Goal: Task Accomplishment & Management: Complete application form

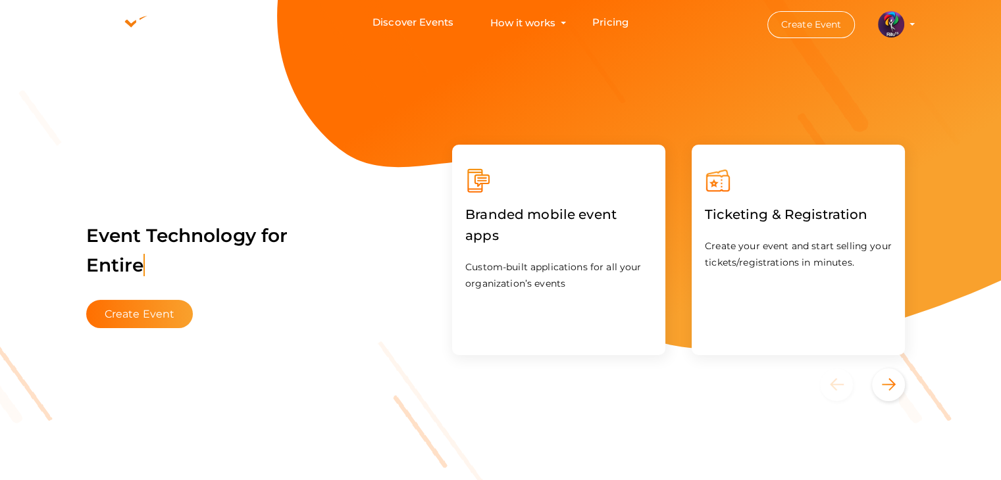
click at [724, 19] on button "Create Event" at bounding box center [811, 24] width 88 height 27
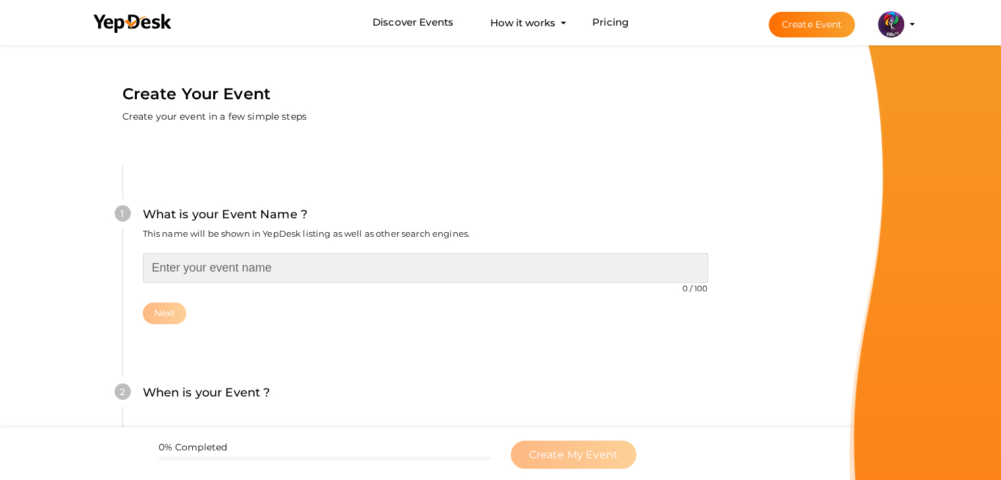
click at [509, 269] on input "text" at bounding box center [425, 268] width 565 height 30
type input "R"
type input "Super Bike Design and Analysis"
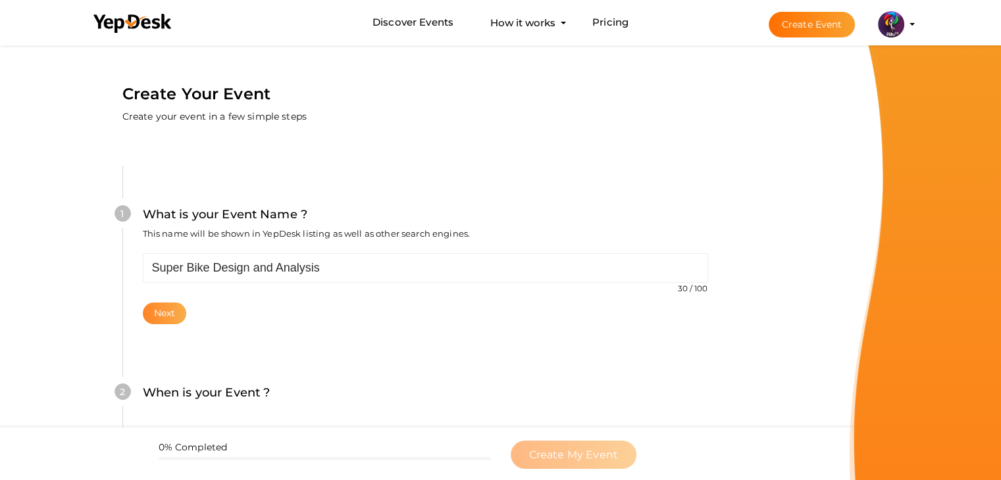
click at [176, 314] on button "Next" at bounding box center [165, 314] width 44 height 22
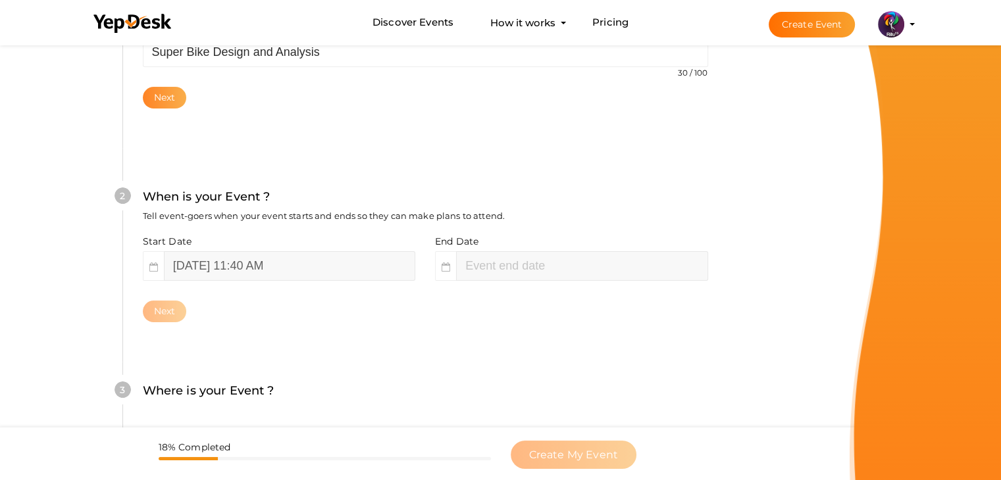
scroll to position [270, 0]
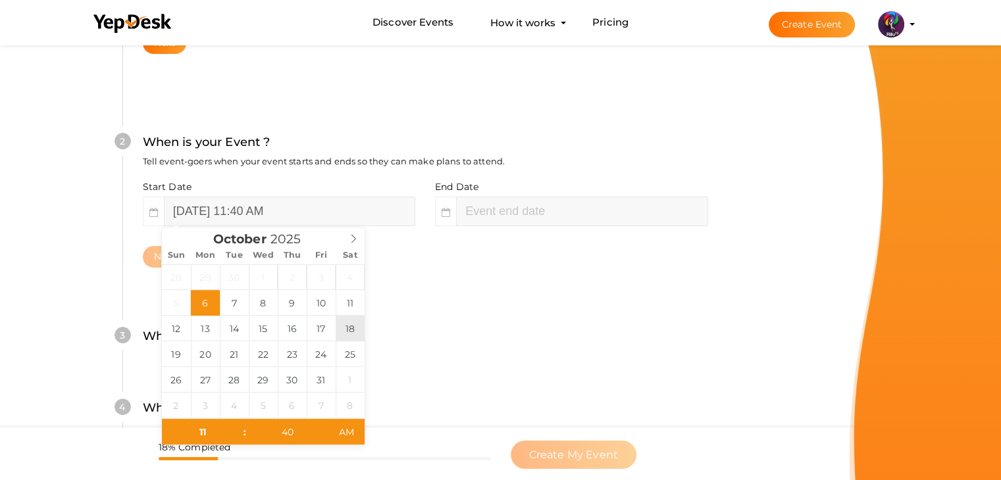
type input "[DATE] 11:40 AM"
type input "October 18, 2025 1:40 PM"
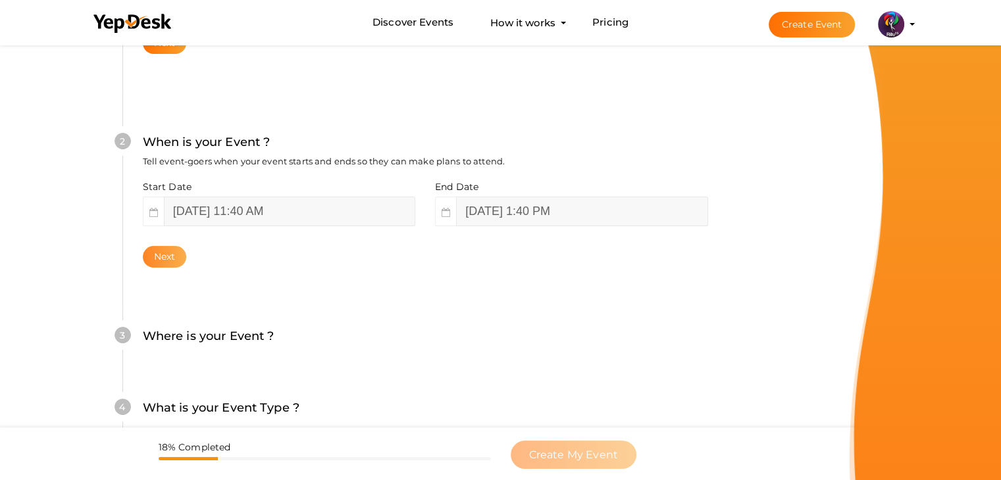
click at [148, 259] on button "Next" at bounding box center [165, 257] width 44 height 22
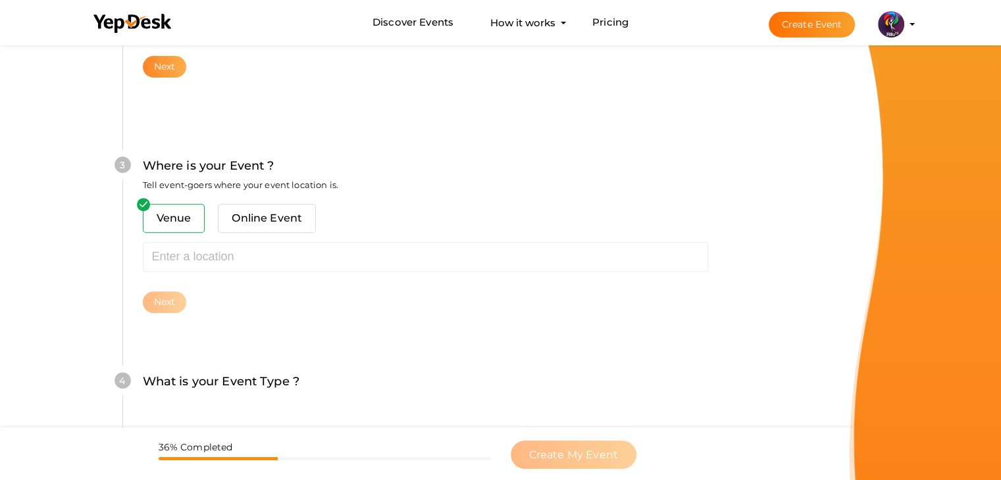
scroll to position [484, 0]
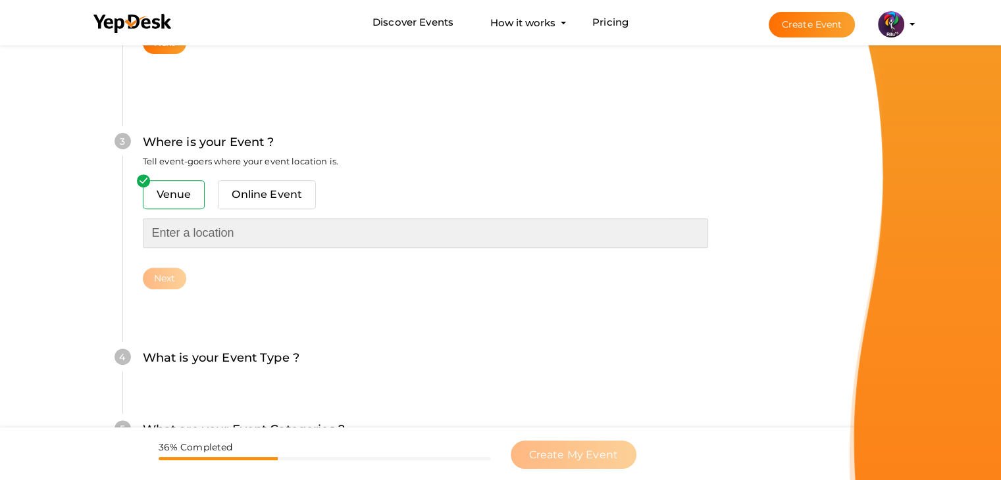
click at [220, 237] on input "text" at bounding box center [425, 233] width 565 height 30
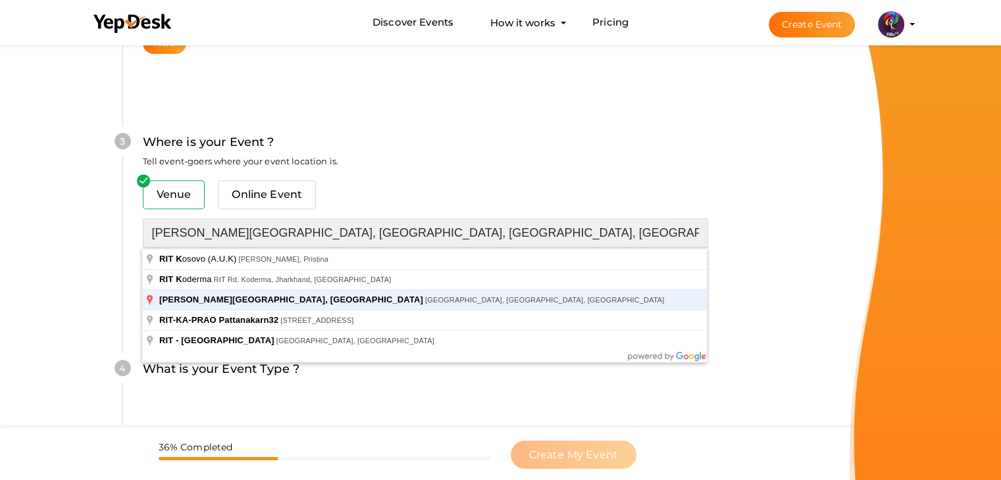
type input "[PERSON_NAME][GEOGRAPHIC_DATA], [GEOGRAPHIC_DATA], [GEOGRAPHIC_DATA], [GEOGRAPH…"
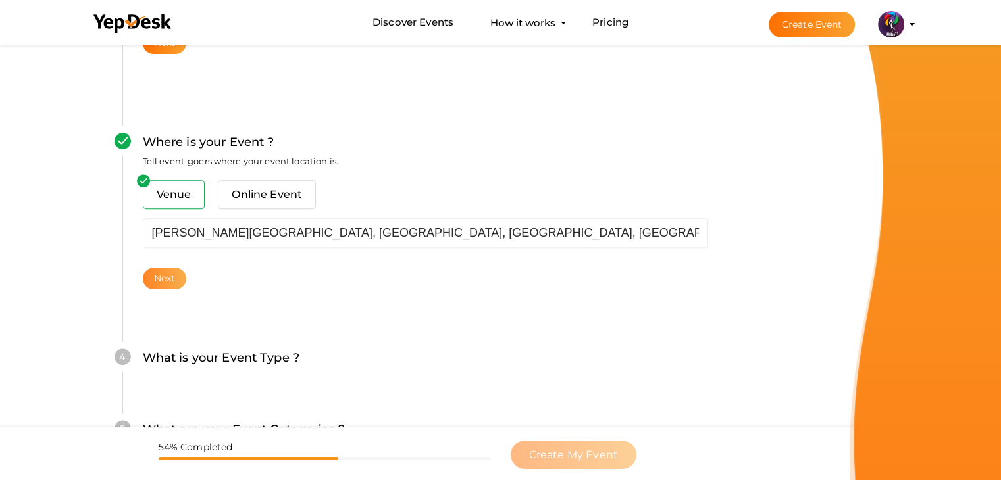
click at [176, 268] on button "Next" at bounding box center [165, 279] width 44 height 22
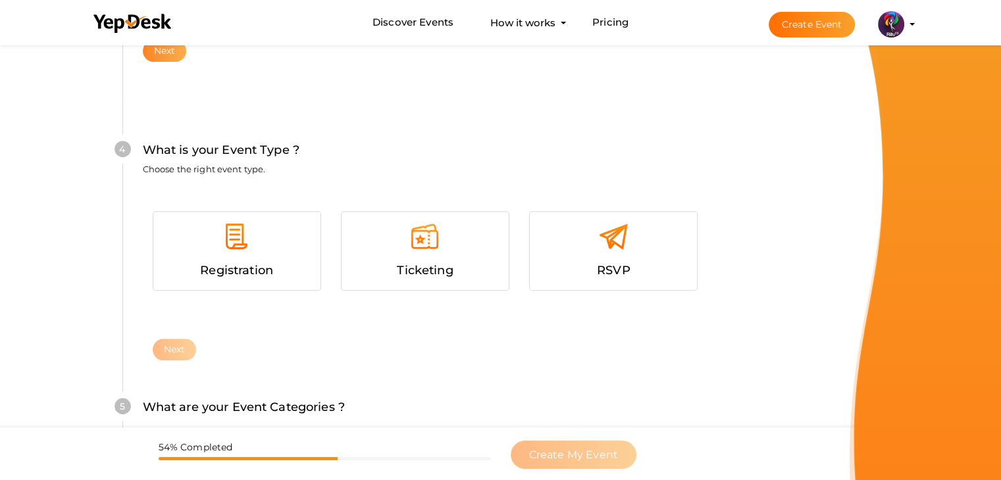
scroll to position [720, 0]
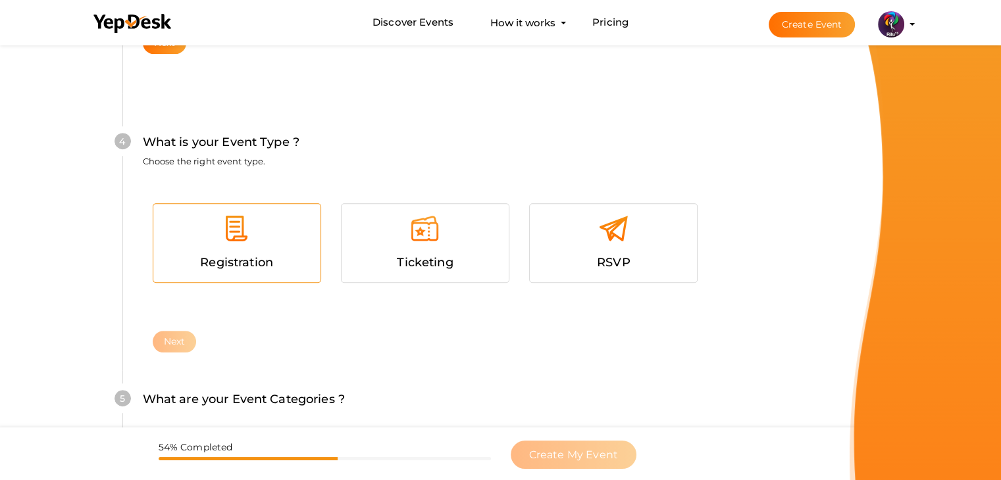
click at [226, 249] on div at bounding box center [236, 233] width 147 height 39
click at [179, 347] on button "Next" at bounding box center [175, 342] width 44 height 22
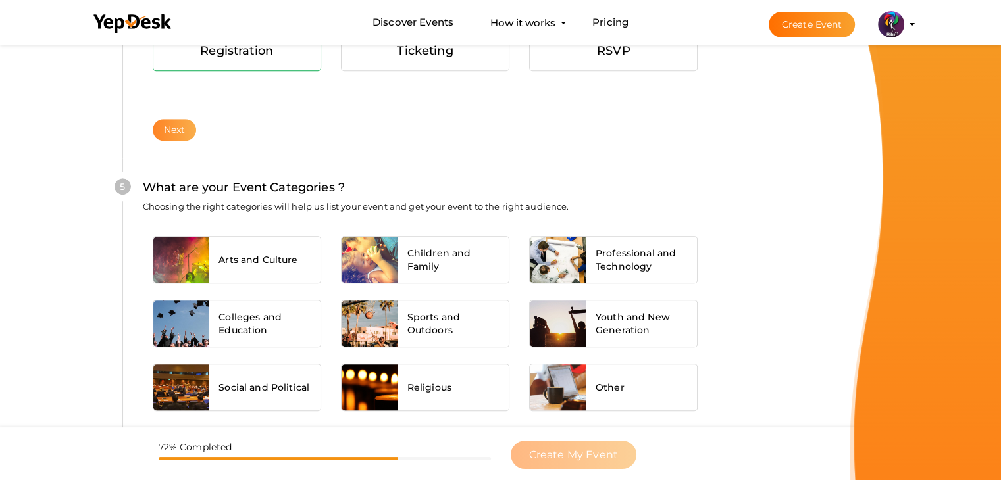
scroll to position [995, 0]
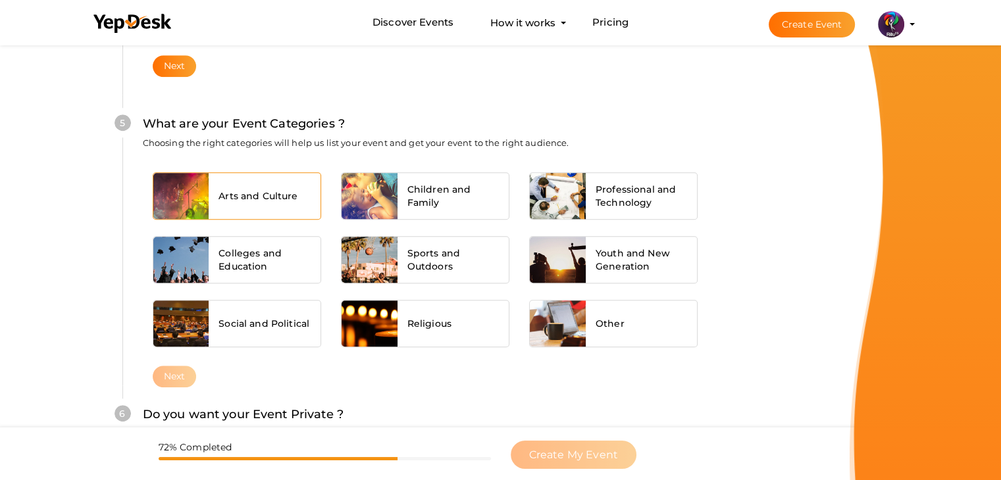
click at [266, 199] on span "Arts and Culture" at bounding box center [257, 195] width 79 height 13
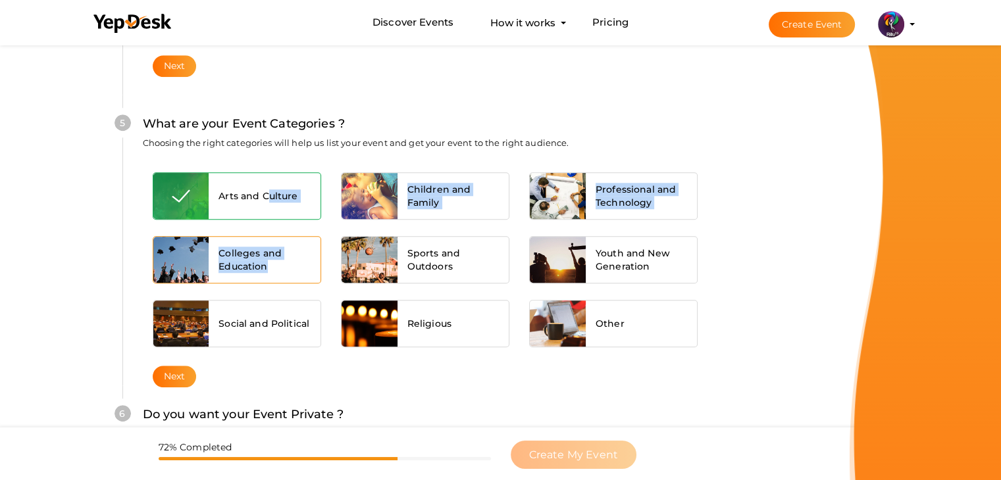
click at [270, 261] on span "Colleges and Education" at bounding box center [264, 260] width 92 height 26
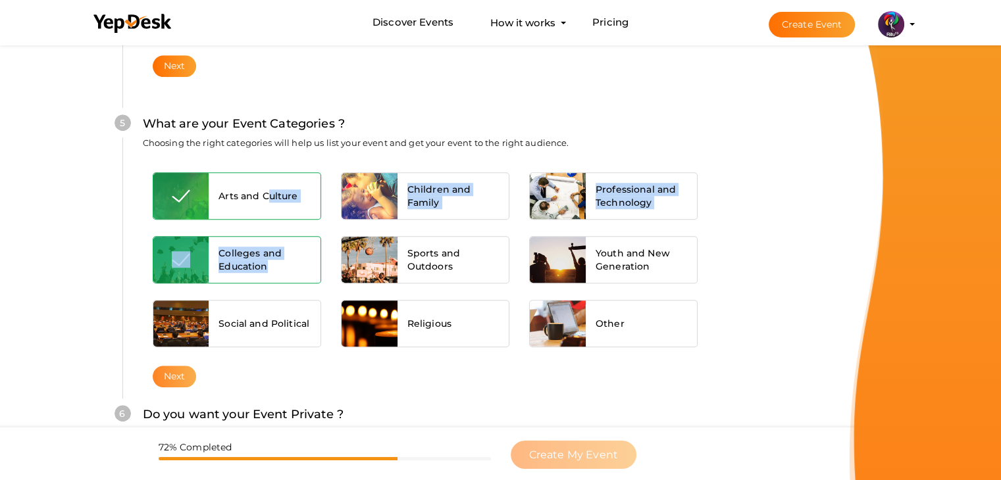
click at [187, 368] on button "Next" at bounding box center [175, 377] width 44 height 22
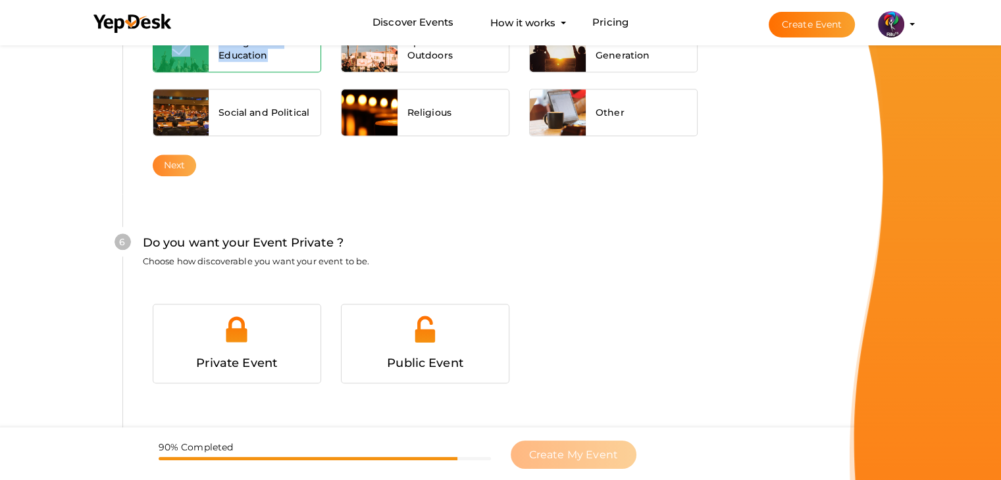
scroll to position [1284, 0]
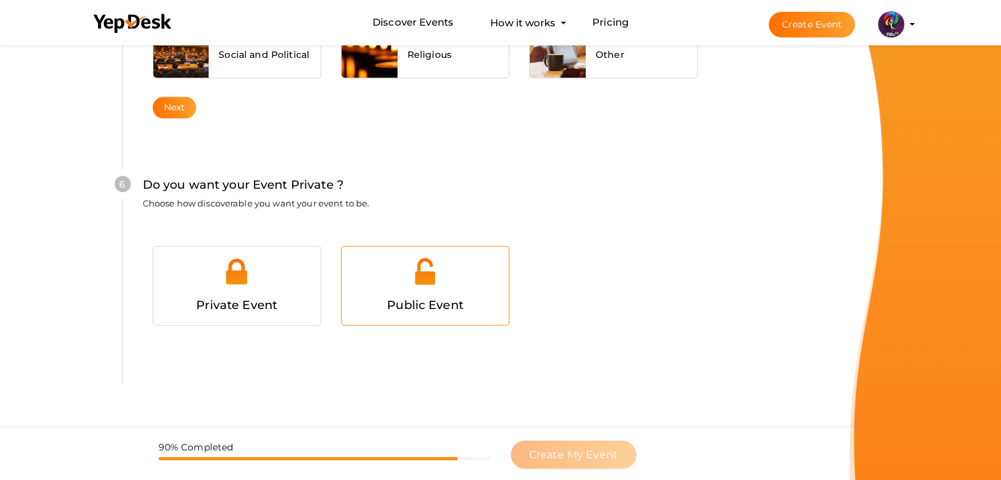
click at [397, 285] on div at bounding box center [424, 276] width 147 height 39
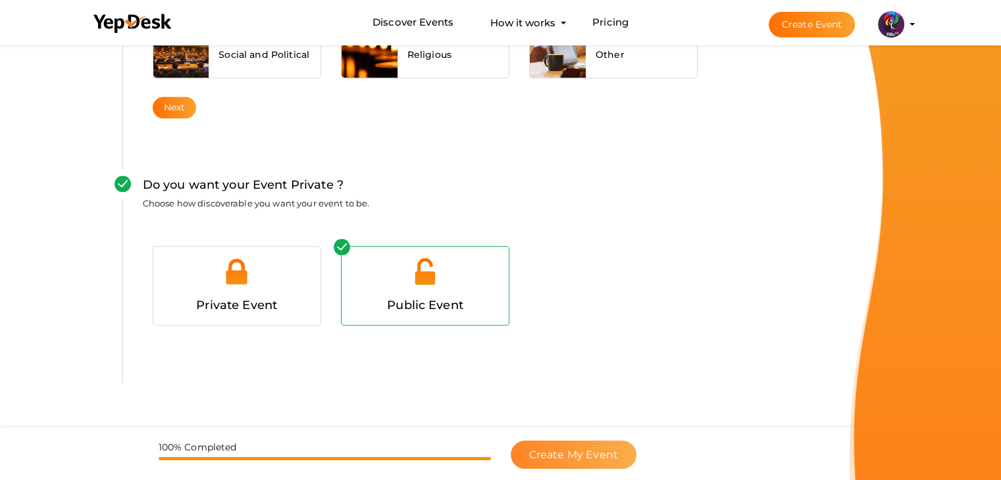
click at [614, 445] on button "Create My Event" at bounding box center [574, 455] width 126 height 28
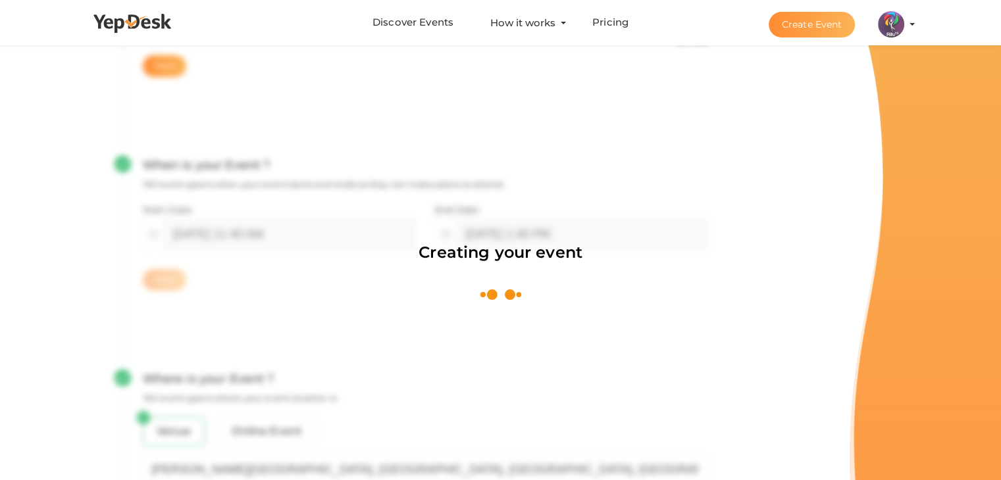
scroll to position [197, 0]
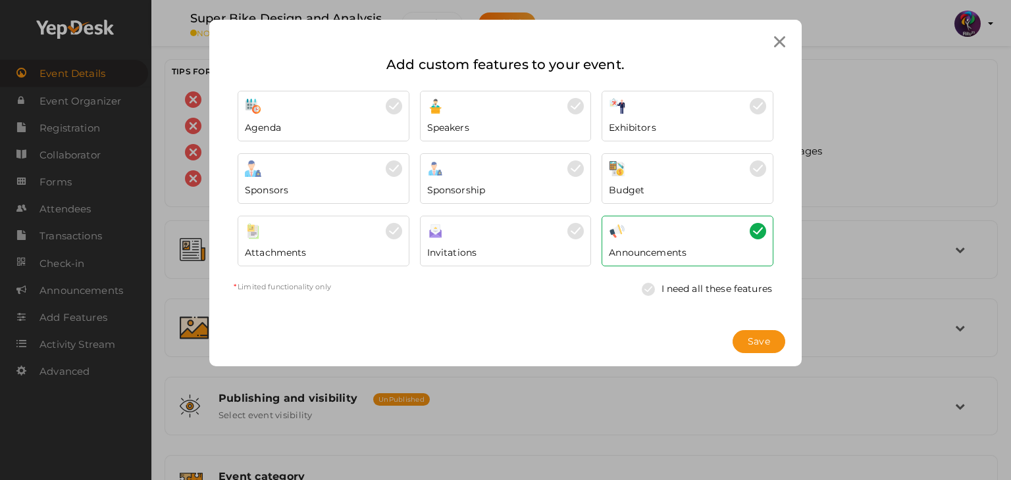
click at [724, 43] on div at bounding box center [779, 42] width 24 height 24
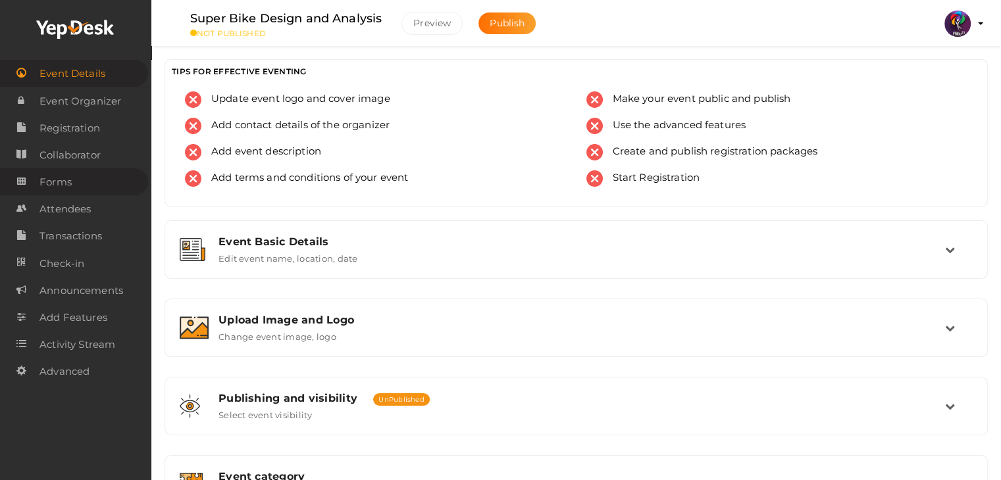
click at [86, 184] on link "Forms" at bounding box center [74, 181] width 148 height 27
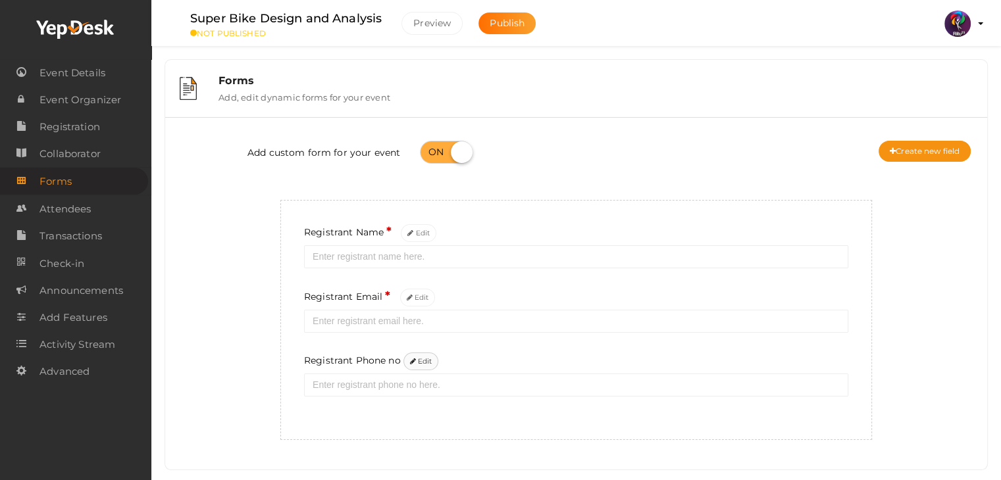
click at [420, 364] on button "Edit" at bounding box center [421, 362] width 36 height 18
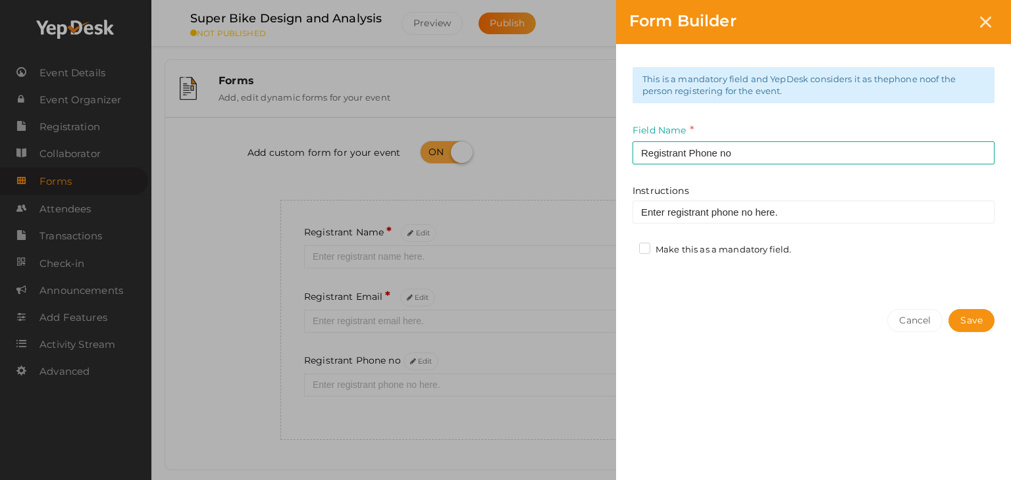
click at [648, 245] on label "Make this as a mandatory field." at bounding box center [715, 249] width 152 height 13
click at [626, 246] on input "Make this as a mandatory field." at bounding box center [626, 246] width 0 height 0
click at [724, 316] on button "Save" at bounding box center [971, 320] width 46 height 23
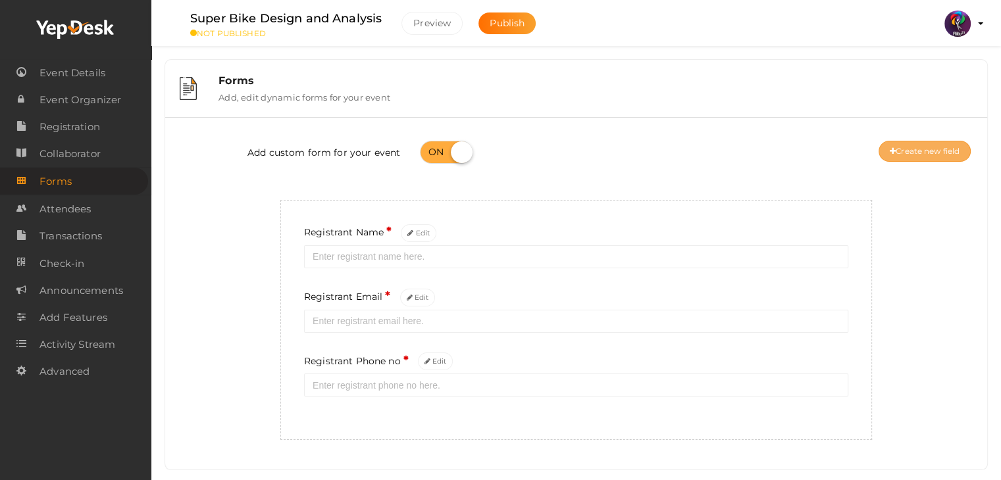
click at [724, 147] on button "Create new field" at bounding box center [924, 151] width 92 height 21
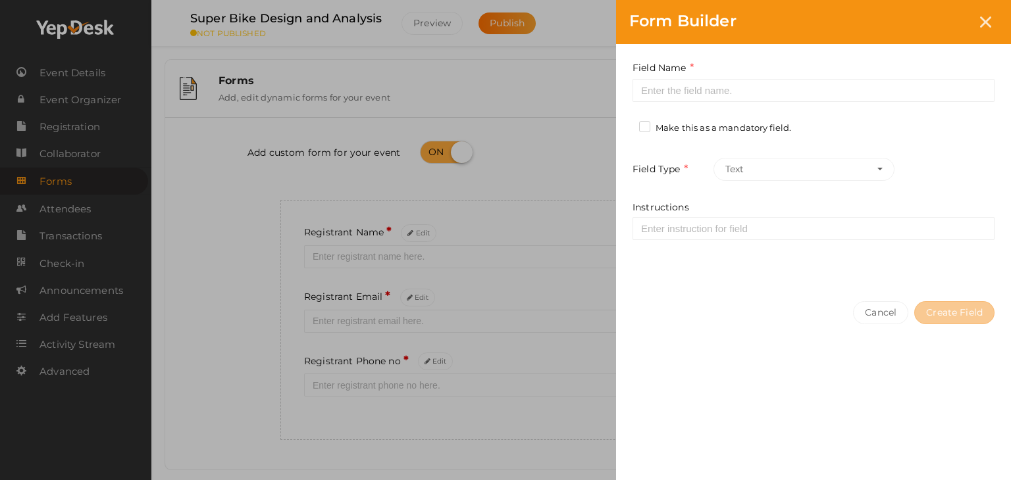
click at [724, 80] on div "Field Name Required. Form field name already used." at bounding box center [813, 81] width 362 height 41
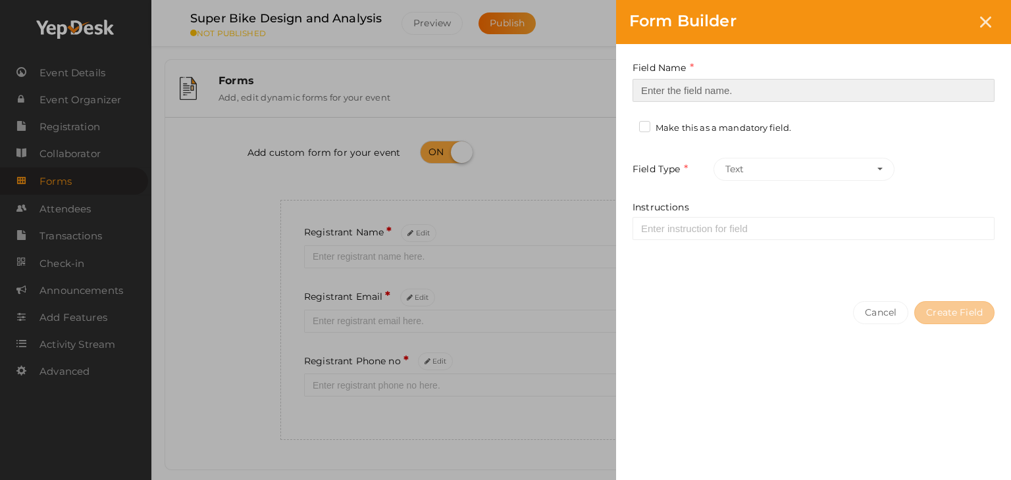
click at [724, 80] on input at bounding box center [813, 90] width 362 height 23
type input "Registrant College"
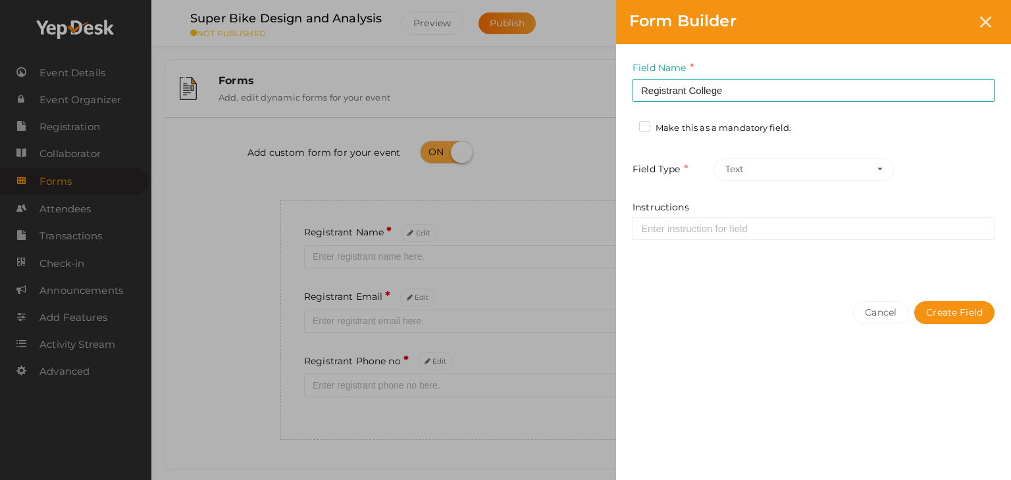
click at [724, 124] on label "Make this as a mandatory field." at bounding box center [715, 128] width 152 height 13
click at [626, 124] on input "Make this as a mandatory field." at bounding box center [626, 124] width 0 height 0
click at [724, 314] on button "Create Field" at bounding box center [954, 312] width 80 height 23
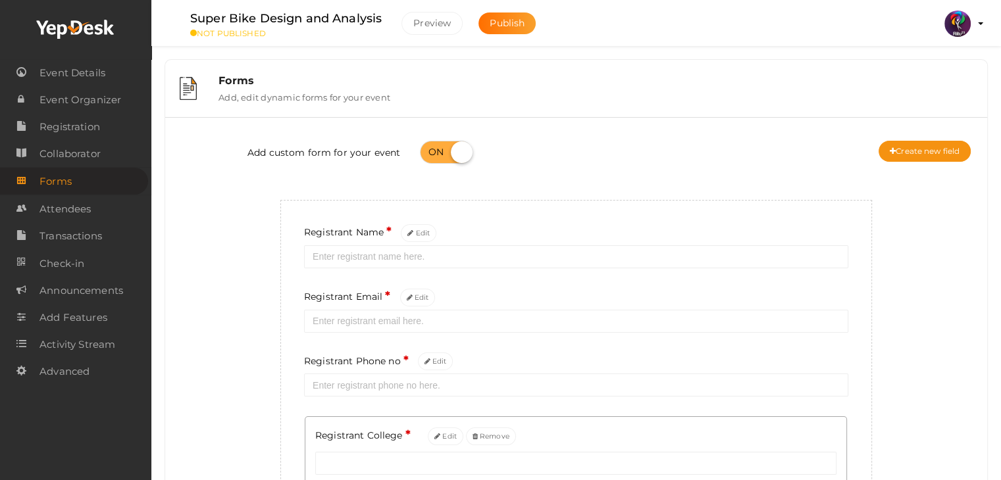
scroll to position [97, 0]
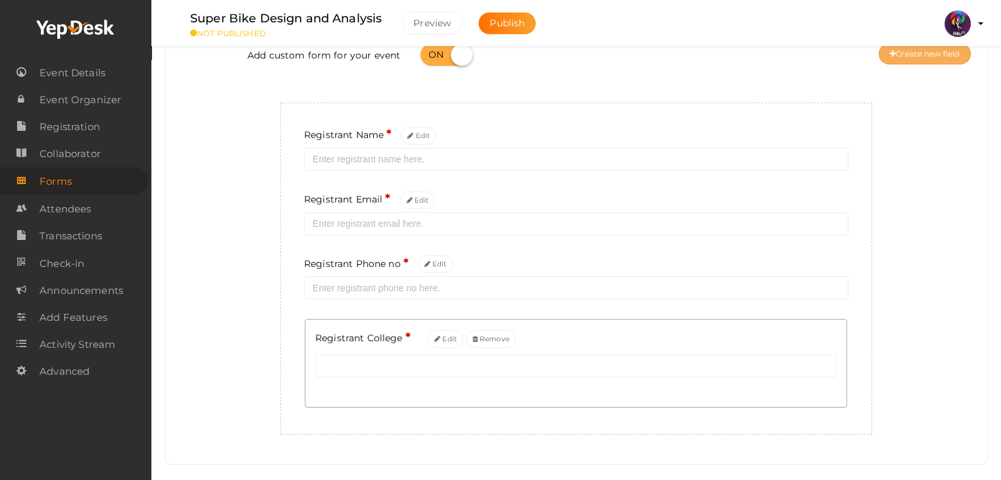
click at [724, 57] on button "Create new field" at bounding box center [924, 53] width 92 height 21
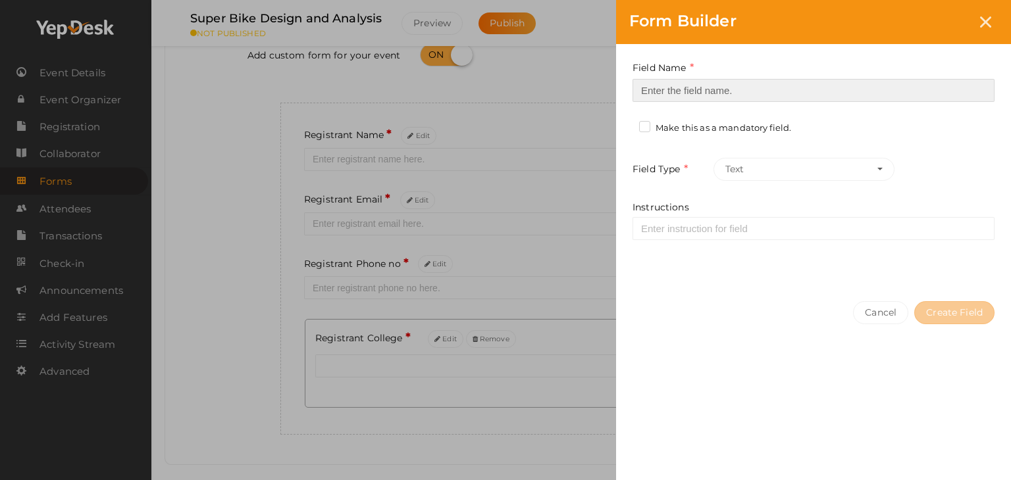
click at [724, 101] on input at bounding box center [813, 90] width 362 height 23
type input "Refferal ID"
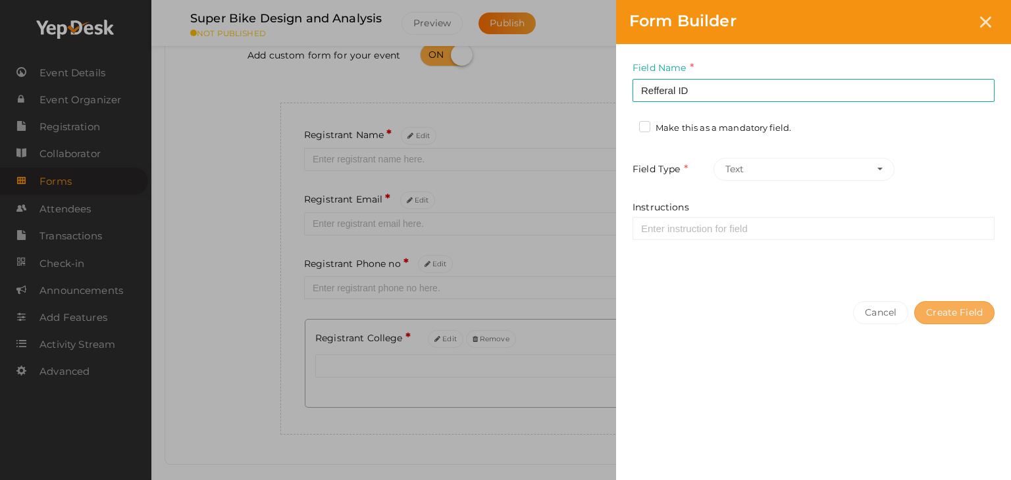
click at [724, 306] on button "Create Field" at bounding box center [954, 312] width 80 height 23
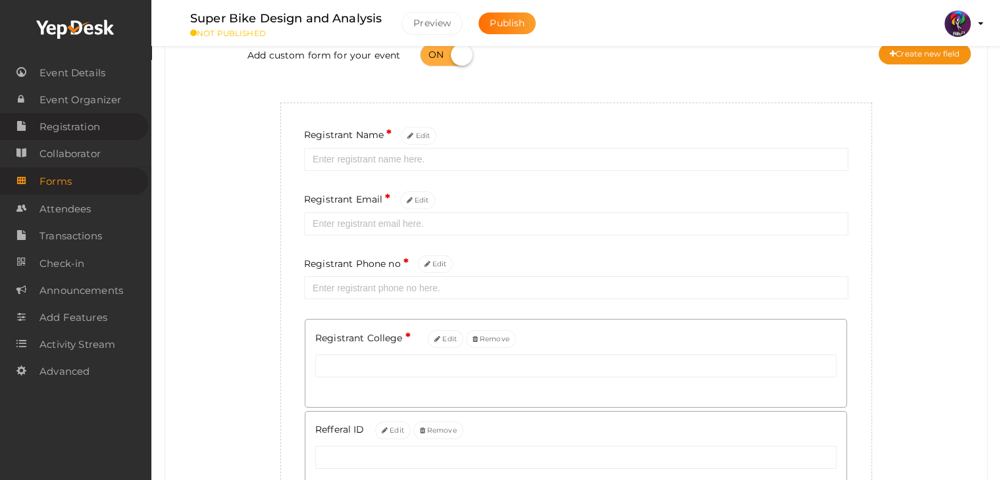
click at [65, 139] on span "Registration" at bounding box center [69, 127] width 61 height 26
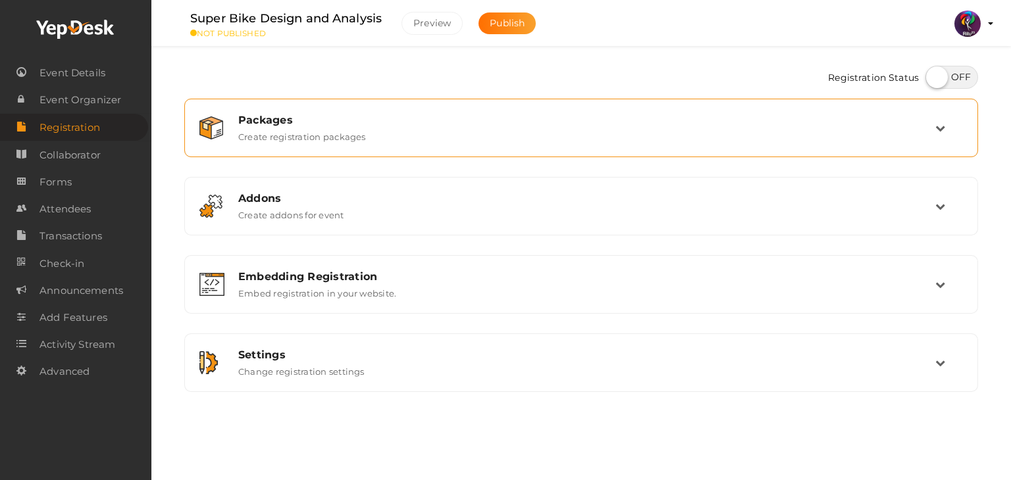
click at [483, 121] on div "Packages" at bounding box center [586, 120] width 697 height 12
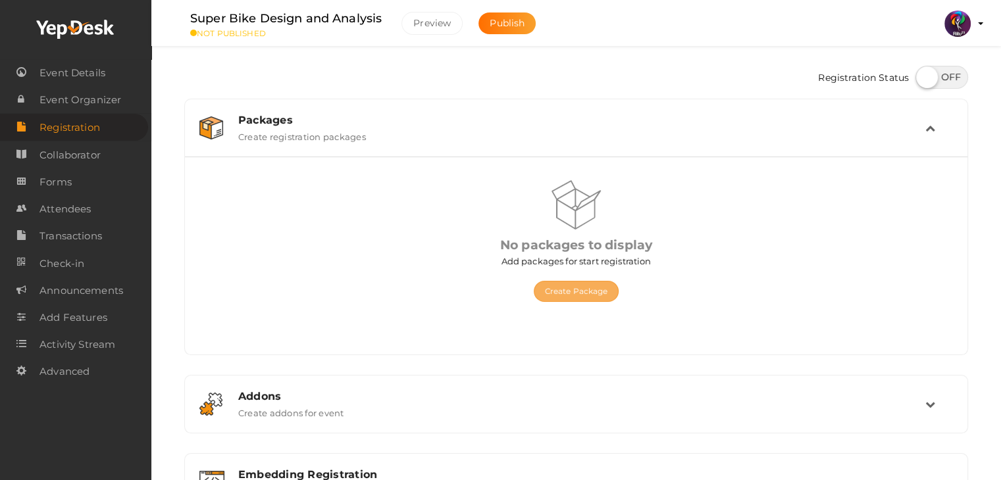
click at [571, 287] on button "Create Package" at bounding box center [577, 291] width 86 height 21
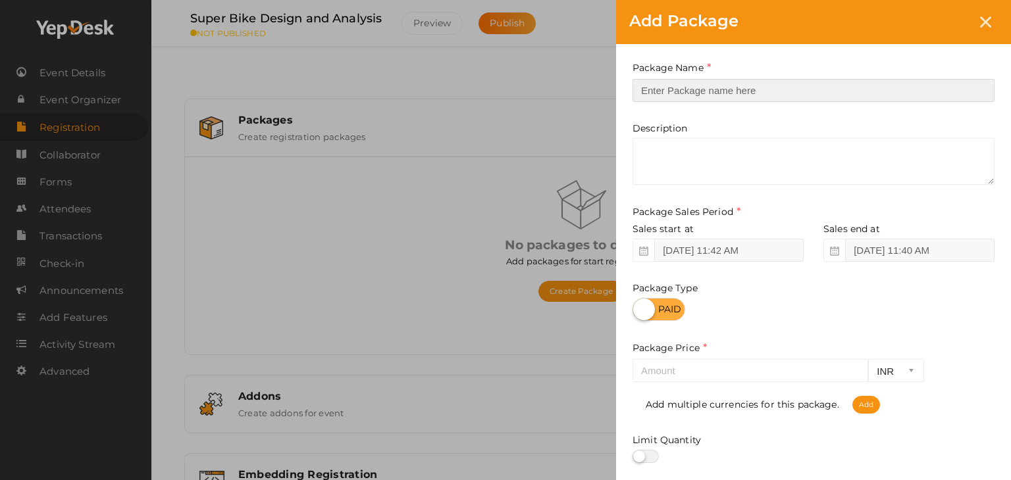
click at [714, 93] on input "text" at bounding box center [813, 90] width 362 height 23
type input "Super Bike Design Registration"
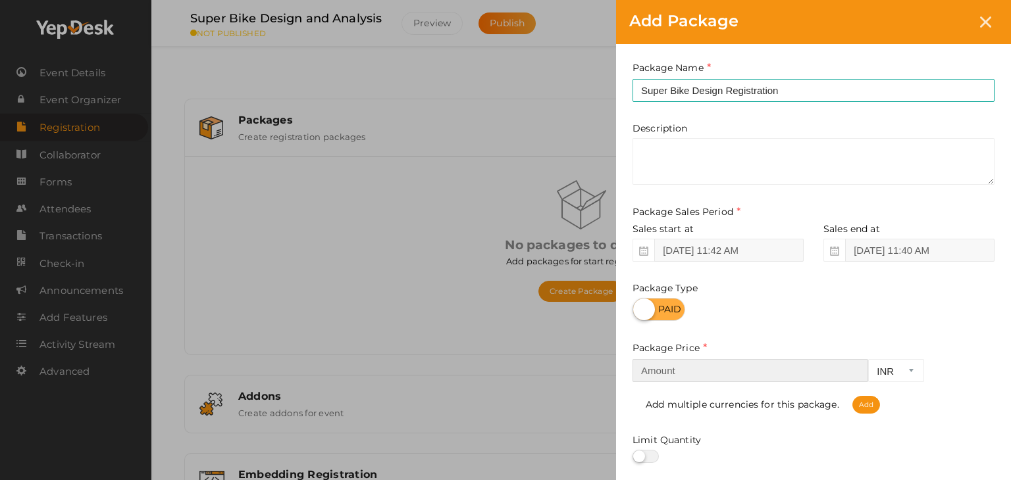
click at [707, 362] on input "number" at bounding box center [750, 370] width 236 height 23
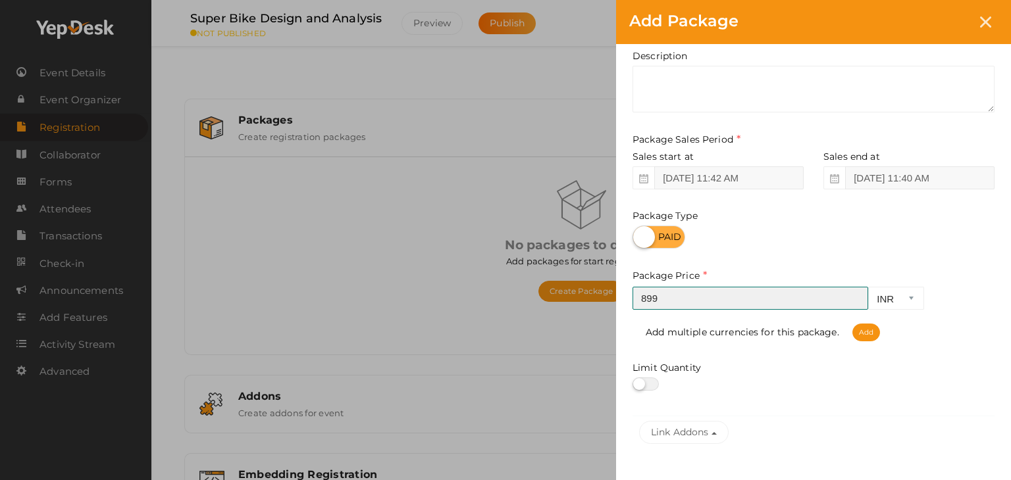
scroll to position [65, 0]
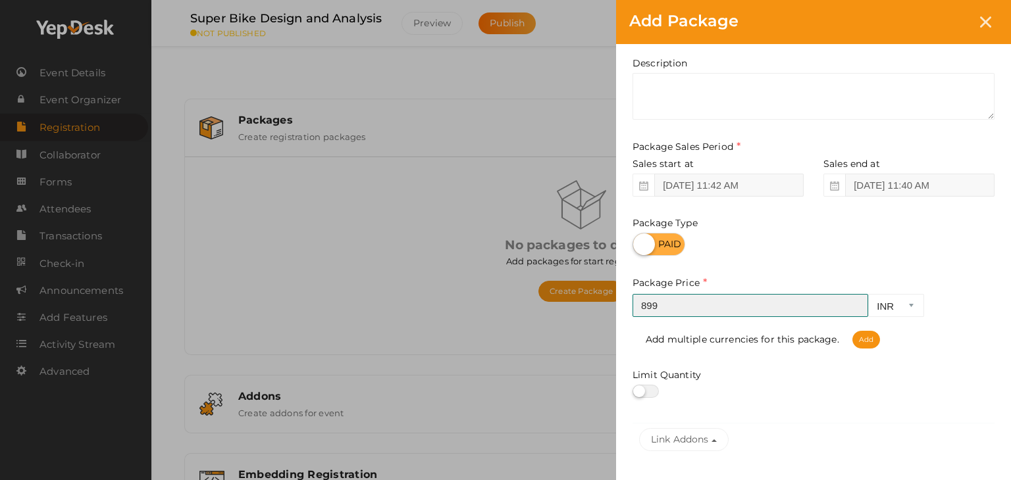
type input "899"
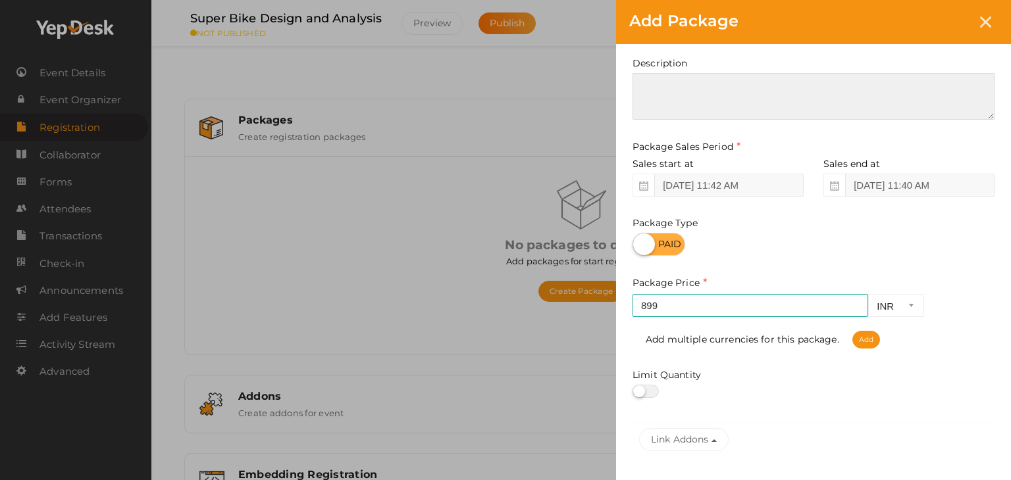
click at [707, 105] on textarea at bounding box center [813, 96] width 362 height 47
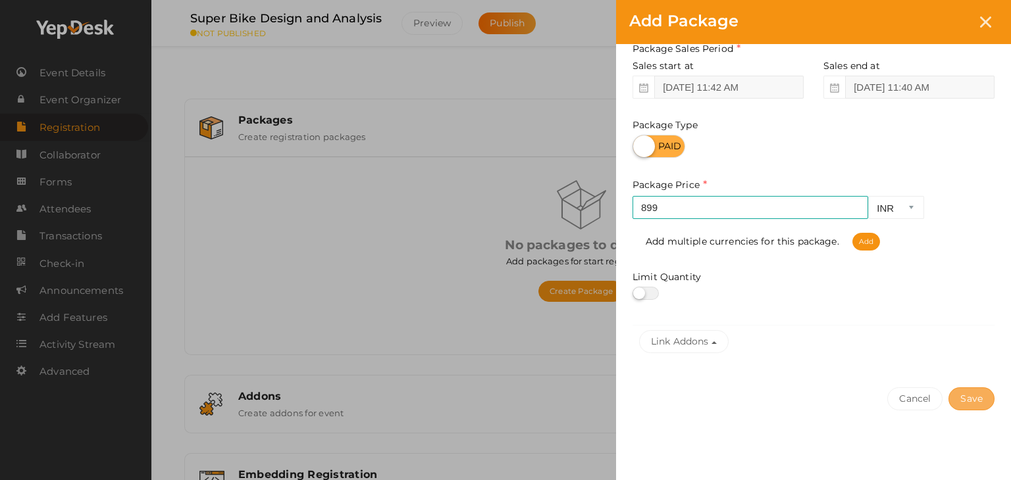
type textarea "this is for design"
click at [724, 404] on button "Save" at bounding box center [971, 398] width 46 height 23
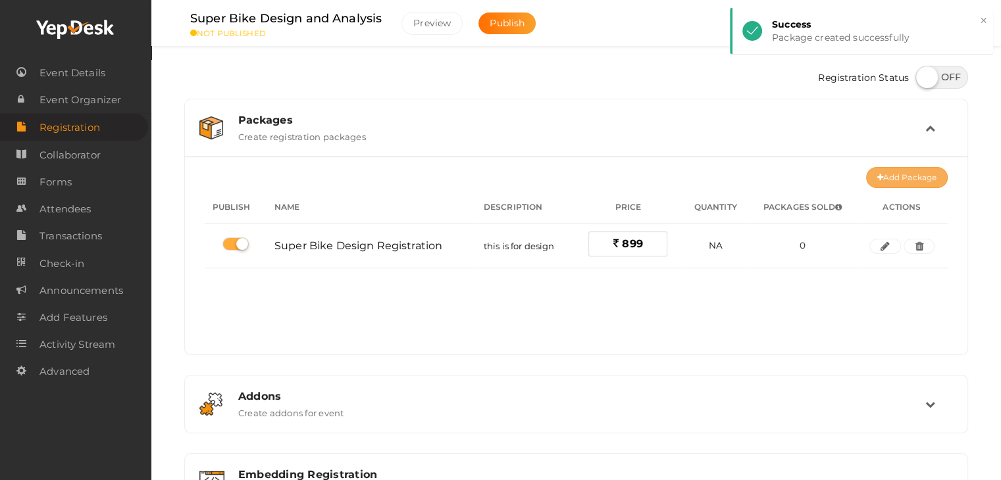
click at [724, 183] on button "Add Package" at bounding box center [907, 177] width 82 height 21
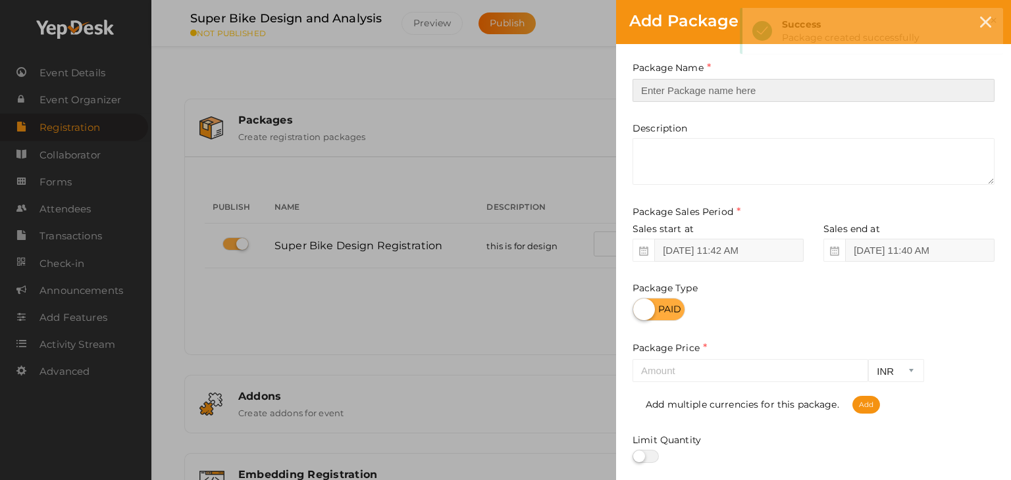
click at [724, 98] on input "text" at bounding box center [813, 90] width 362 height 23
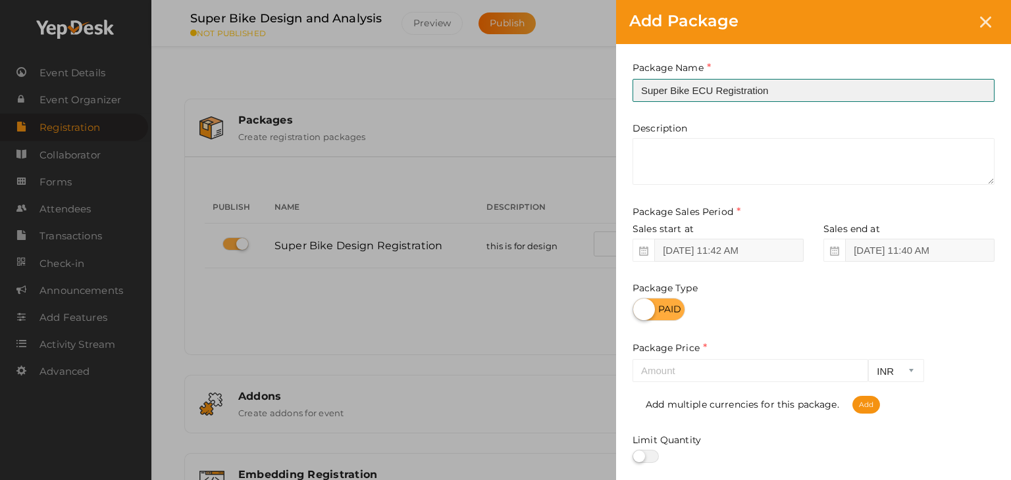
type input "Super Bike ECU Registration"
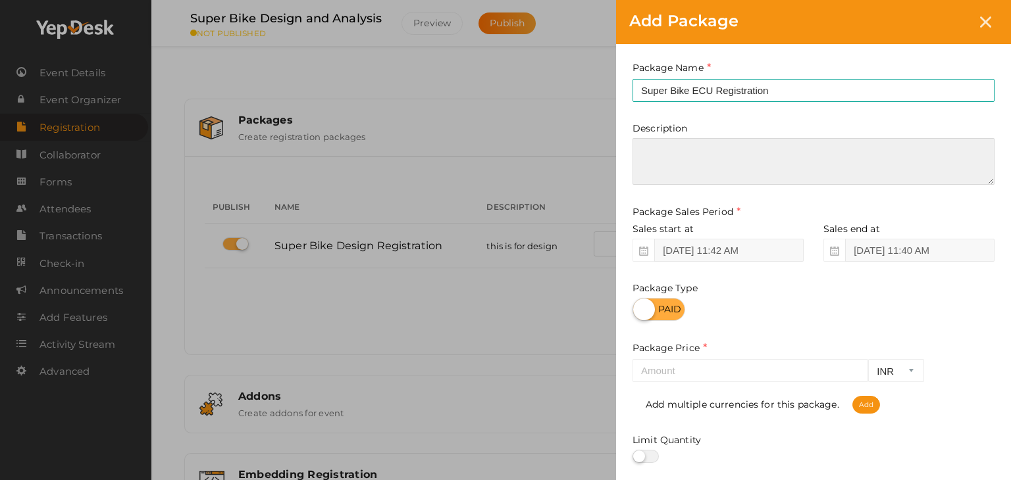
click at [724, 156] on textarea at bounding box center [813, 161] width 362 height 47
type textarea "this is for ECU"
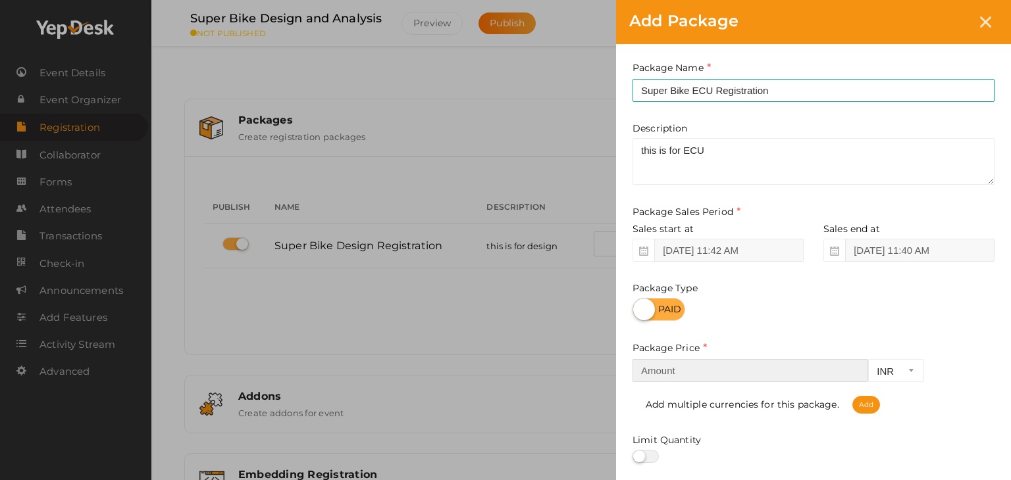
click at [724, 363] on input "number" at bounding box center [750, 370] width 236 height 23
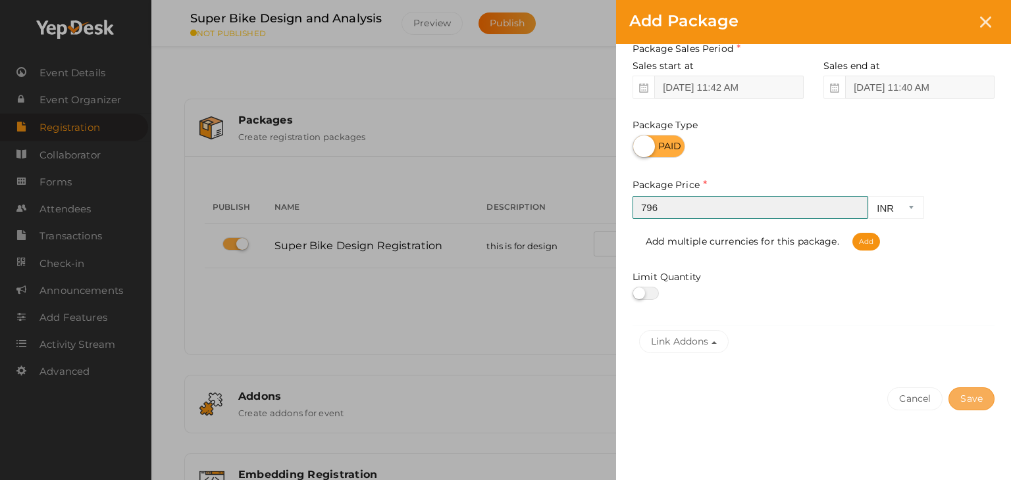
type input "796"
click at [724, 408] on button "Save" at bounding box center [971, 398] width 46 height 23
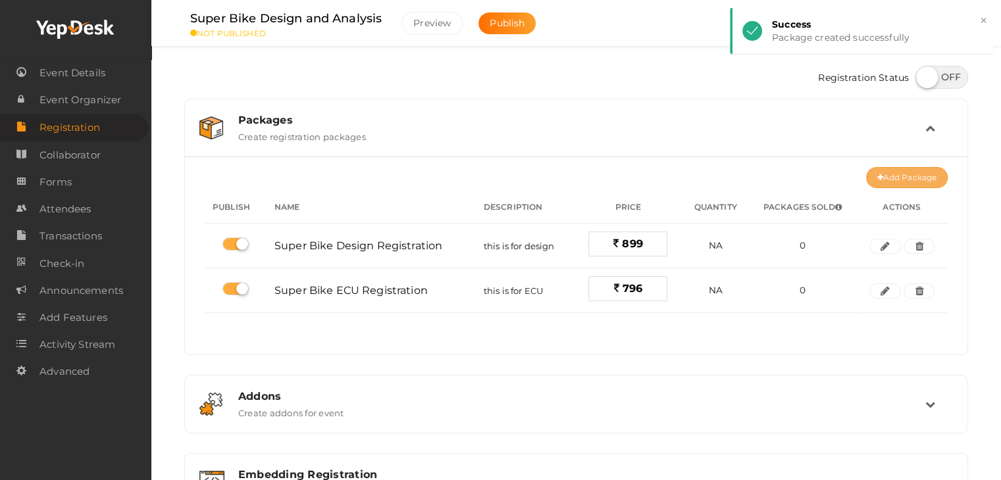
click at [724, 172] on button "Add Package" at bounding box center [907, 177] width 82 height 21
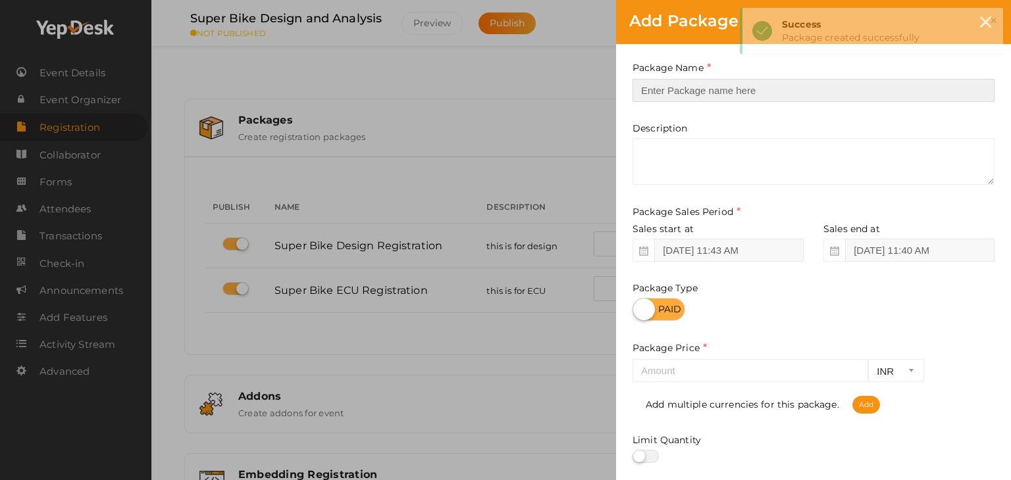
click at [724, 94] on input "text" at bounding box center [813, 90] width 362 height 23
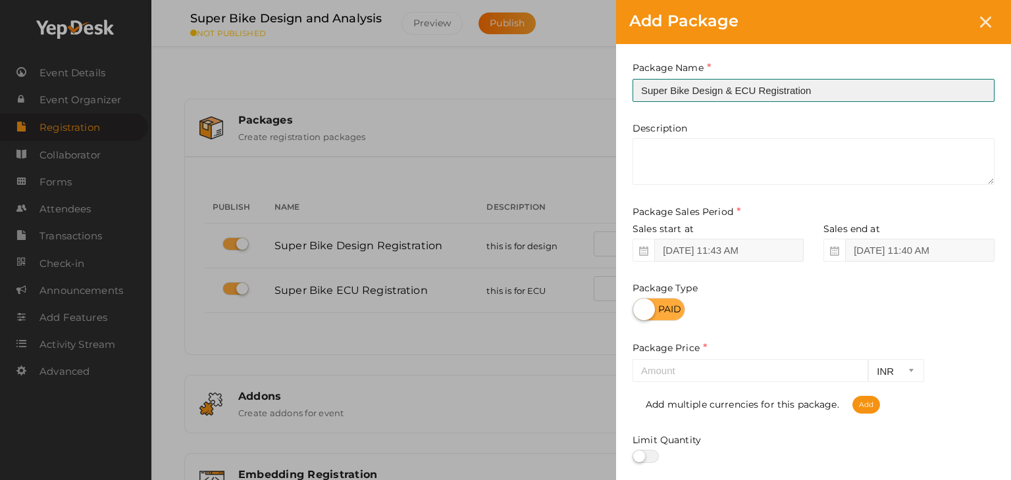
type input "Super Bike Design & ECU Registration"
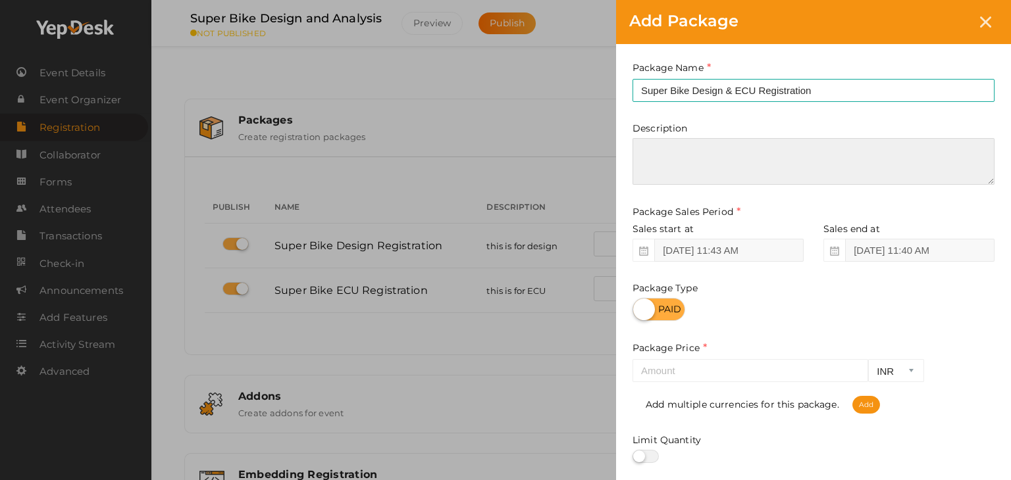
click at [724, 168] on textarea at bounding box center [813, 161] width 362 height 47
type textarea "for both ECU and Deisgn"
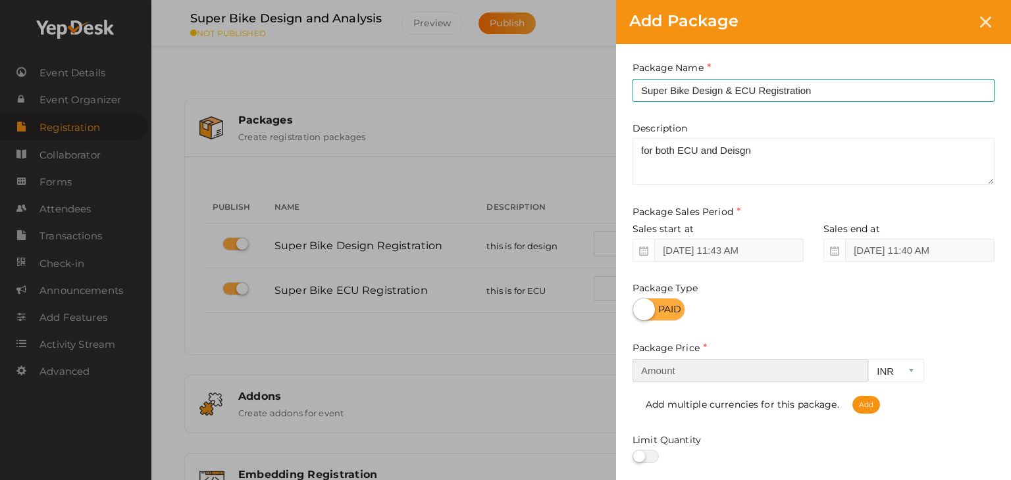
click at [718, 382] on input "number" at bounding box center [750, 370] width 236 height 23
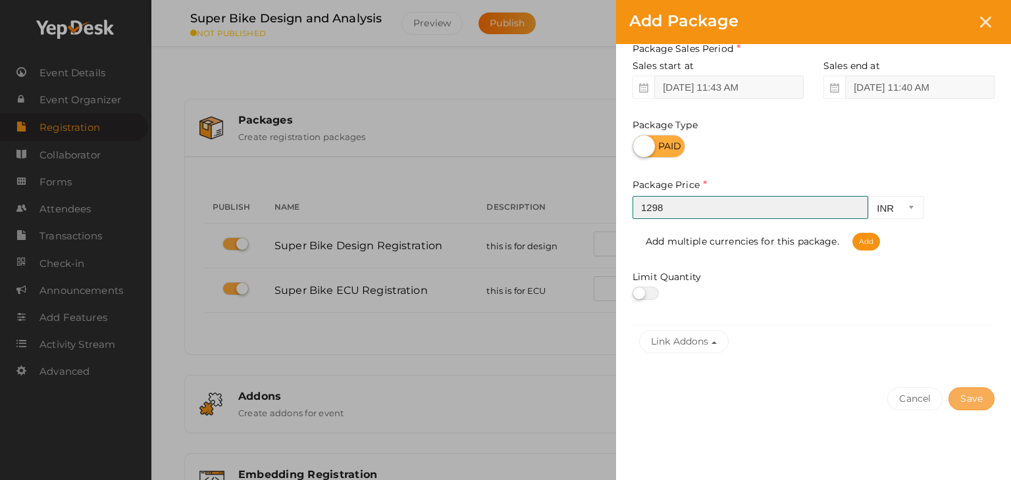
type input "1298"
click at [724, 393] on button "Save" at bounding box center [971, 398] width 46 height 23
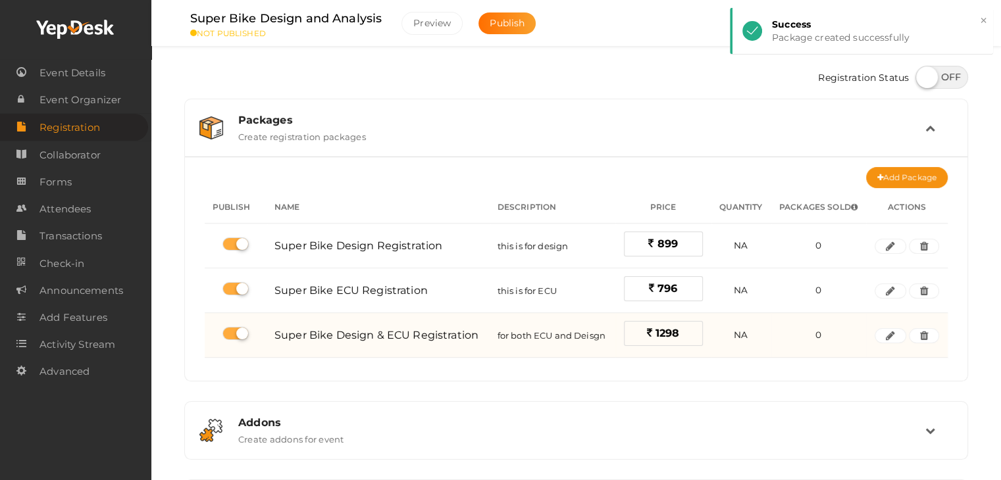
click at [692, 330] on label "1298" at bounding box center [663, 333] width 79 height 25
click at [724, 335] on button "button" at bounding box center [890, 336] width 32 height 16
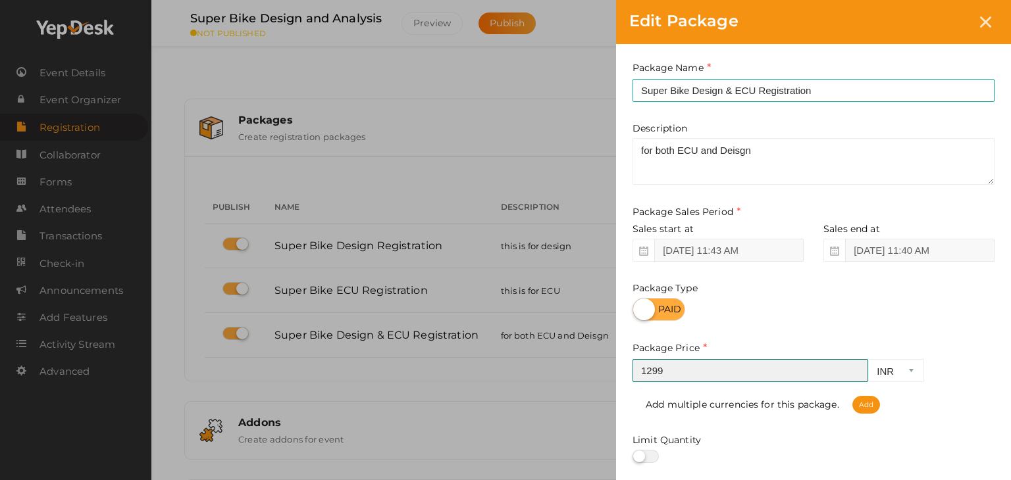
type input "1299"
click at [724, 368] on input "1299" at bounding box center [750, 370] width 236 height 23
click at [568, 403] on div "Edit Package Package Name Super Bike Design & ECU Registration This field is Re…" at bounding box center [505, 240] width 1011 height 480
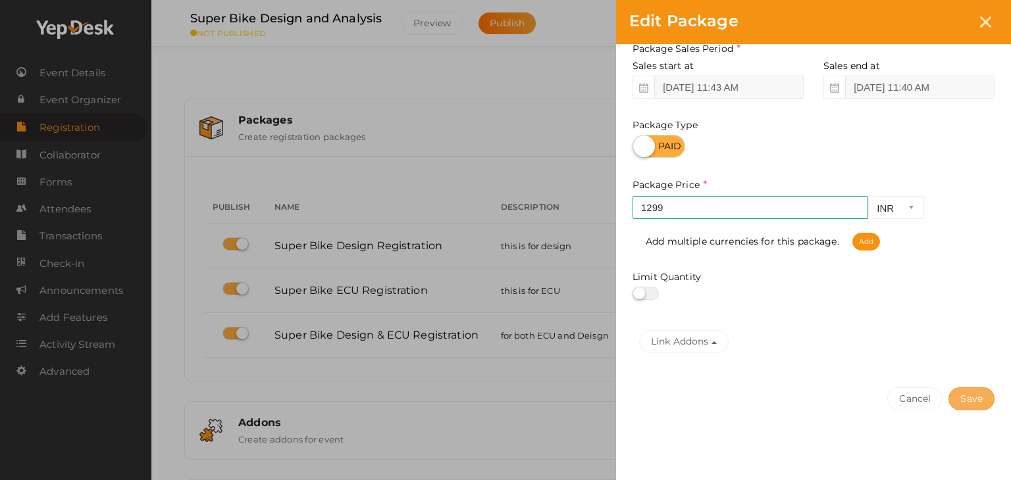
drag, startPoint x: 976, startPoint y: 414, endPoint x: 976, endPoint y: 400, distance: 13.8
click at [724, 400] on div "Cancel Save" at bounding box center [813, 425] width 395 height 102
click at [724, 400] on button "Save" at bounding box center [971, 398] width 46 height 23
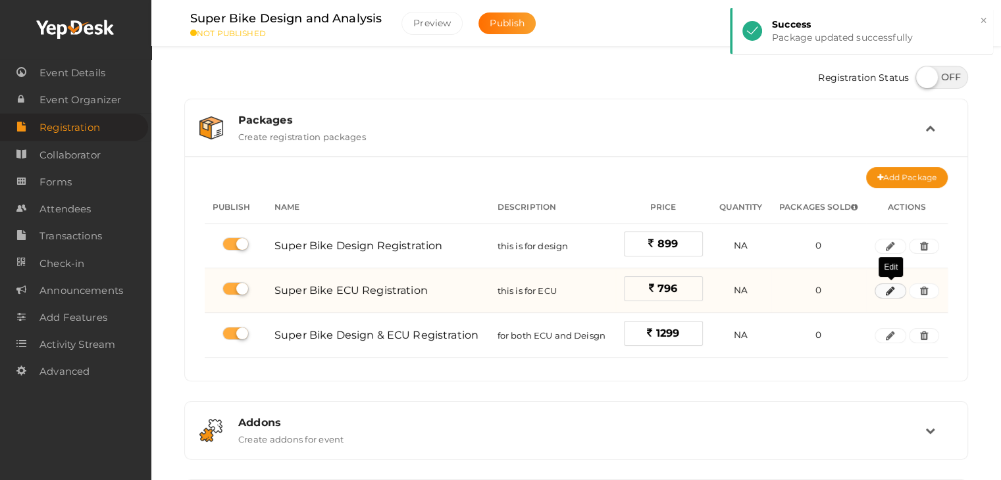
click at [724, 293] on icon "button" at bounding box center [890, 291] width 9 height 8
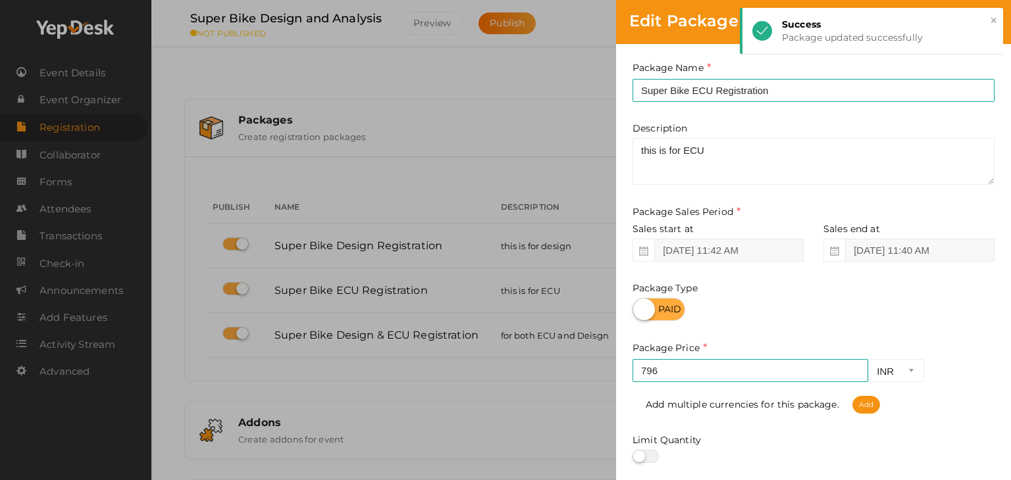
scroll to position [53, 0]
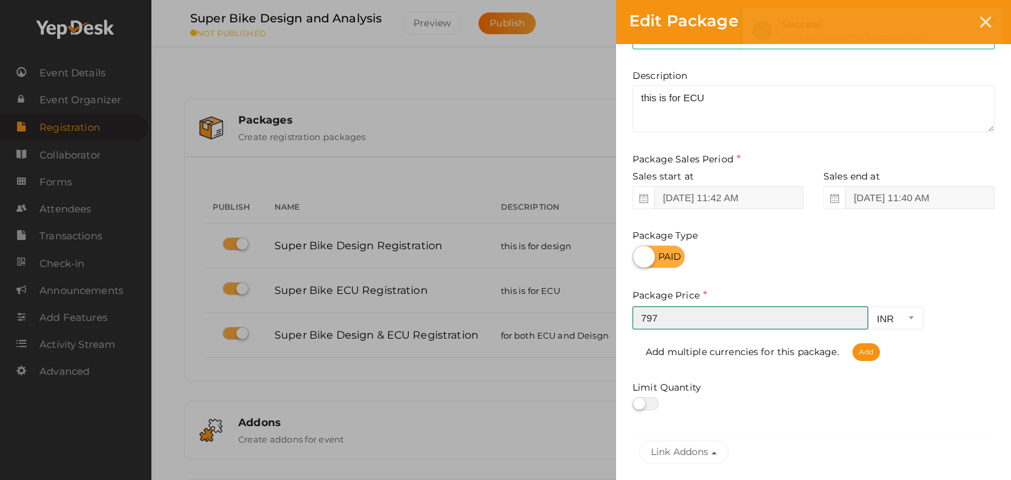
click at [724, 314] on input "797" at bounding box center [750, 318] width 236 height 23
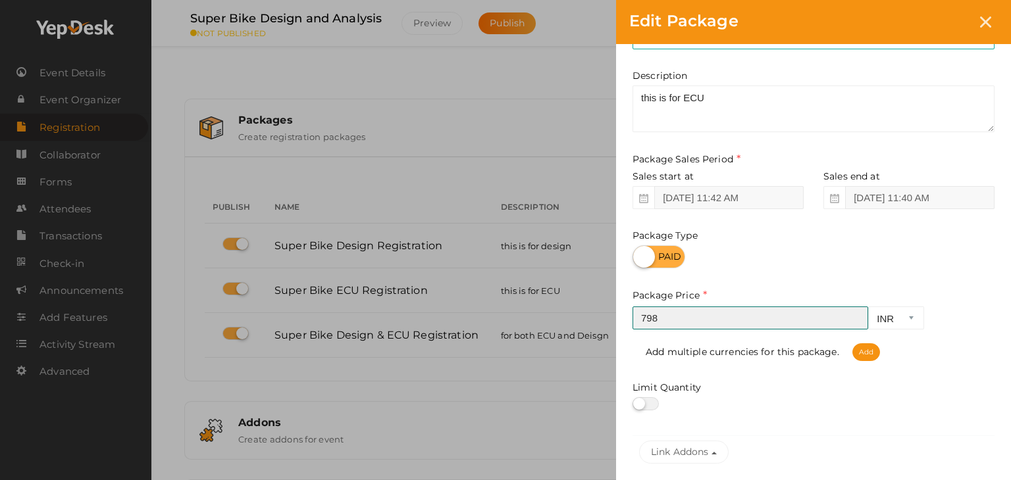
click at [724, 314] on input "798" at bounding box center [750, 318] width 236 height 23
type input "799"
click at [724, 316] on input "799" at bounding box center [750, 318] width 236 height 23
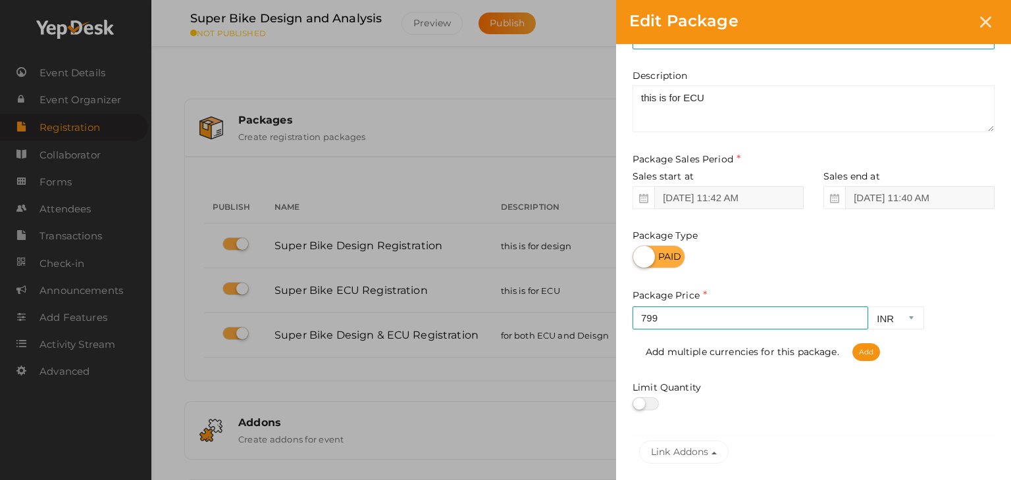
click at [599, 366] on div "Edit Package Package Name Super Bike ECU Registration This field is Required. P…" at bounding box center [505, 240] width 1011 height 480
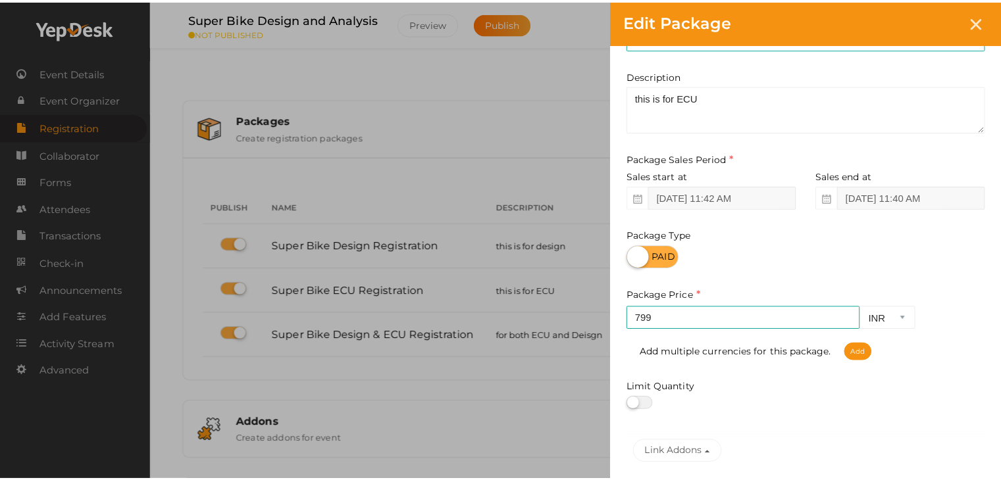
scroll to position [163, 0]
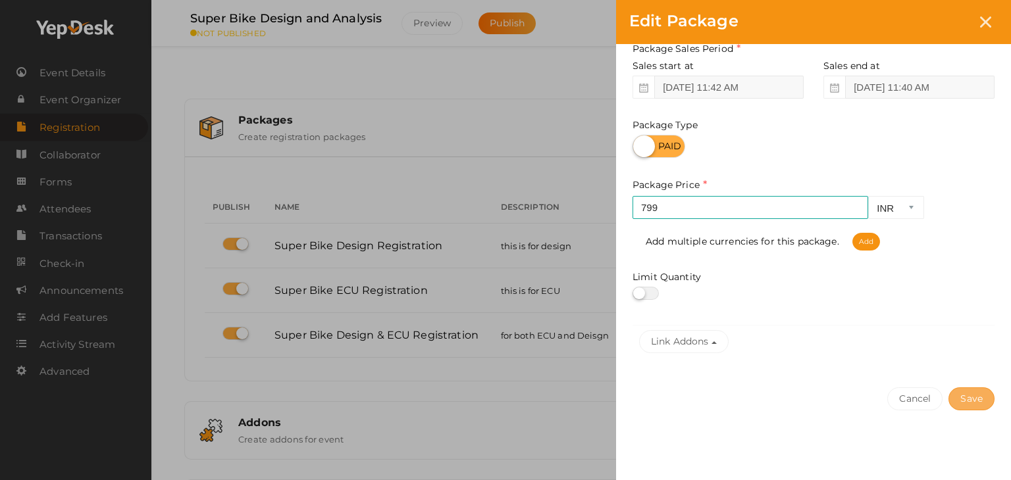
click at [724, 398] on button "Save" at bounding box center [971, 398] width 46 height 23
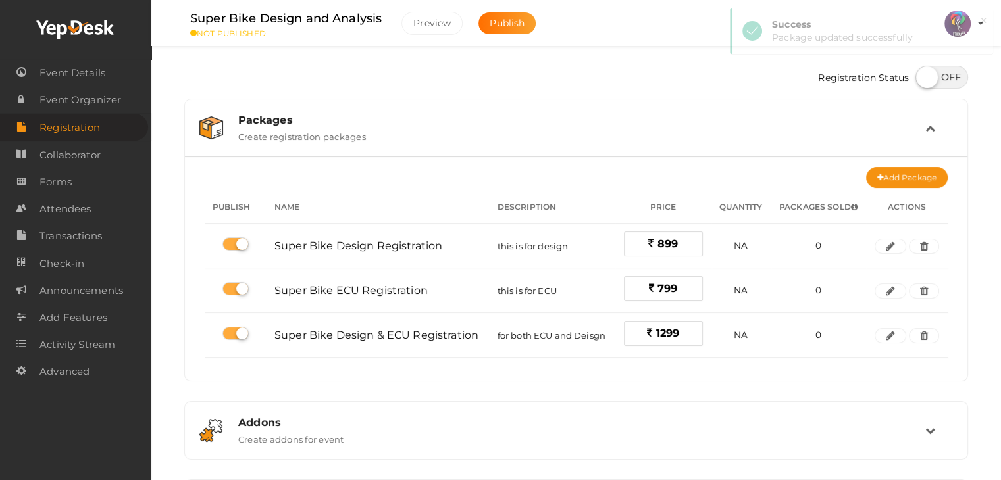
click at [724, 84] on label at bounding box center [941, 77] width 53 height 23
click at [724, 77] on input "checkbox" at bounding box center [919, 72] width 9 height 9
checkbox input "true"
click at [82, 90] on span "Event Organizer" at bounding box center [80, 100] width 82 height 26
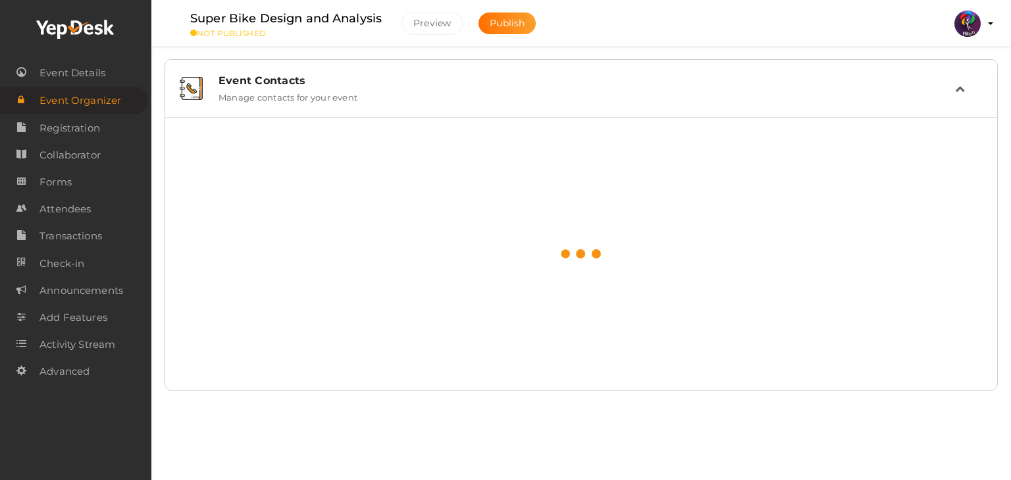
click at [82, 74] on span "Event Details" at bounding box center [72, 73] width 66 height 26
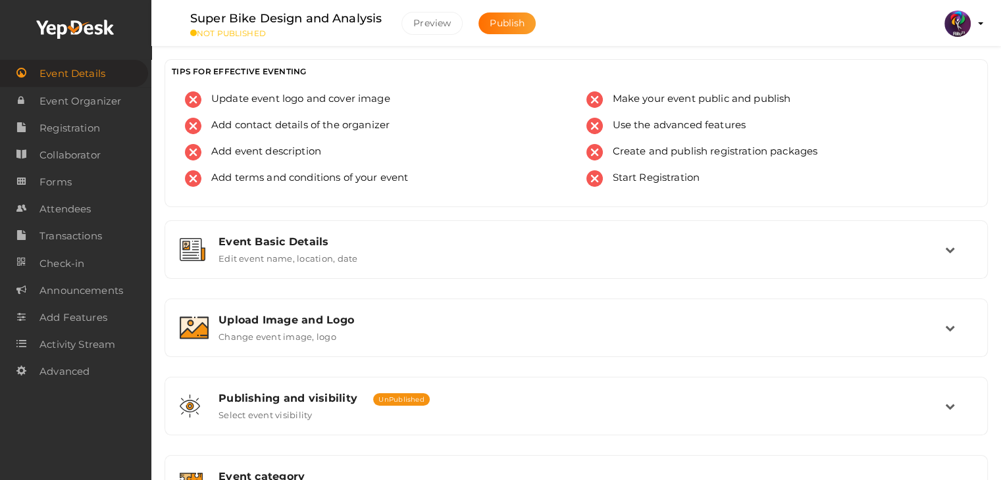
click at [82, 74] on span "Event Details" at bounding box center [72, 74] width 66 height 26
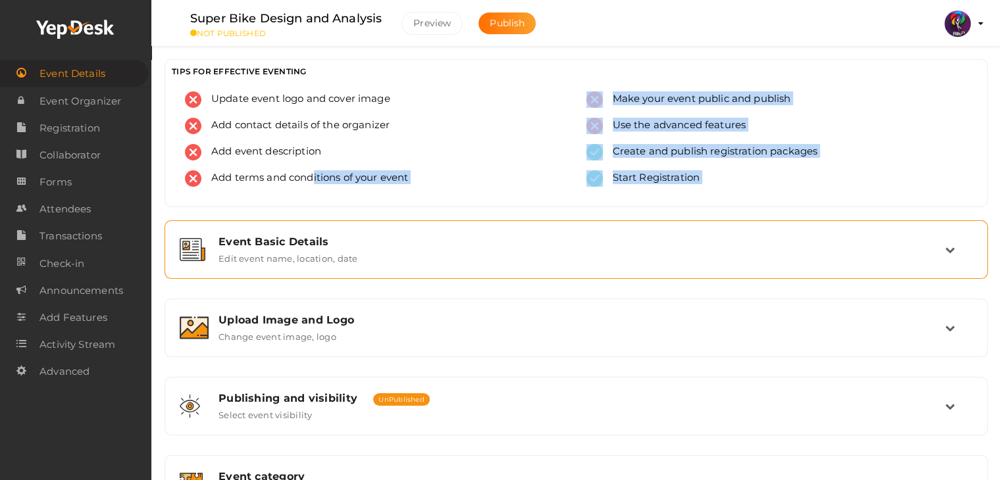
drag, startPoint x: 314, startPoint y: 216, endPoint x: 327, endPoint y: 276, distance: 61.2
click at [327, 276] on div "TIPS FOR EFFECTIVE EVENTING Update event logo and cover image Add contact detai…" at bounding box center [575, 364] width 823 height 611
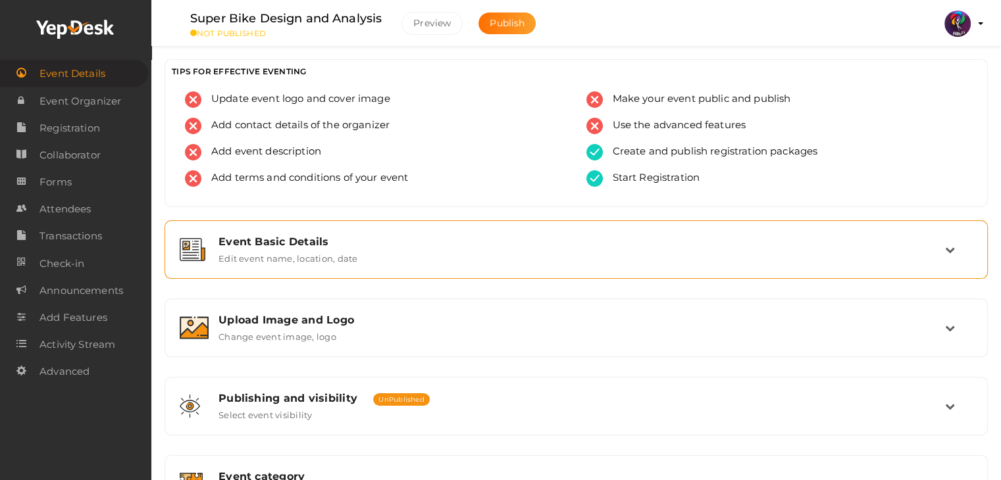
click at [327, 276] on div "Event Basic Details Edit event name, location, date" at bounding box center [575, 249] width 823 height 59
click at [378, 262] on div "Event Basic Details Edit event name, location, date" at bounding box center [577, 250] width 736 height 28
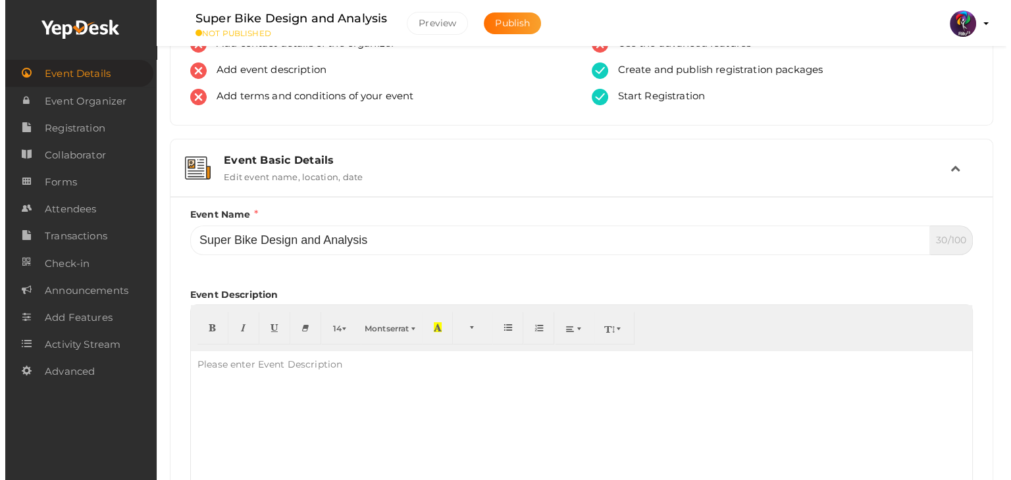
scroll to position [83, 0]
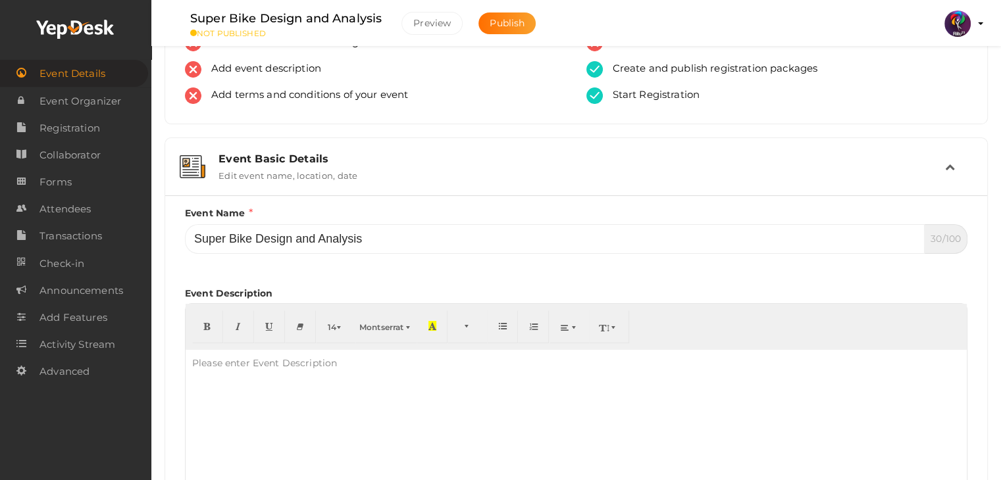
click at [421, 174] on div "Event Basic Details Edit event name, location, date" at bounding box center [577, 167] width 736 height 28
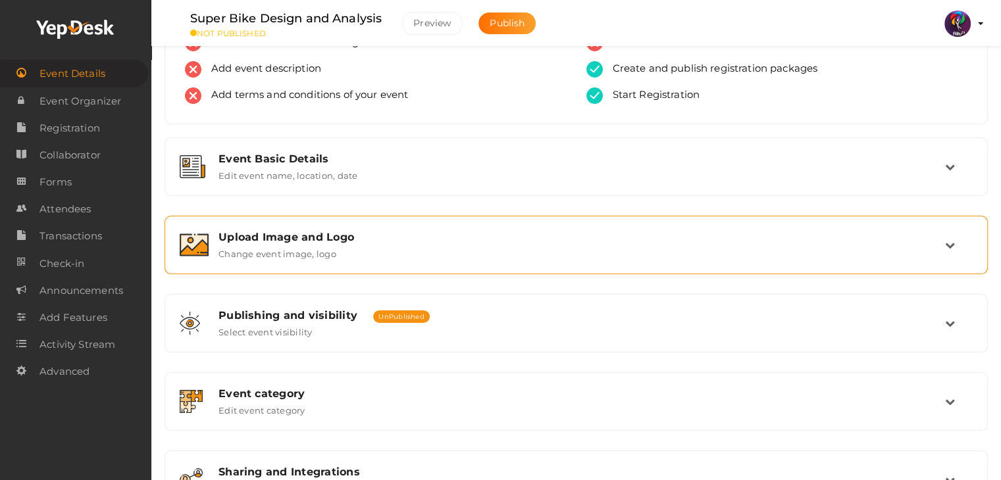
click at [421, 251] on div "Upload Image and Logo Change event image, logo" at bounding box center [577, 245] width 736 height 28
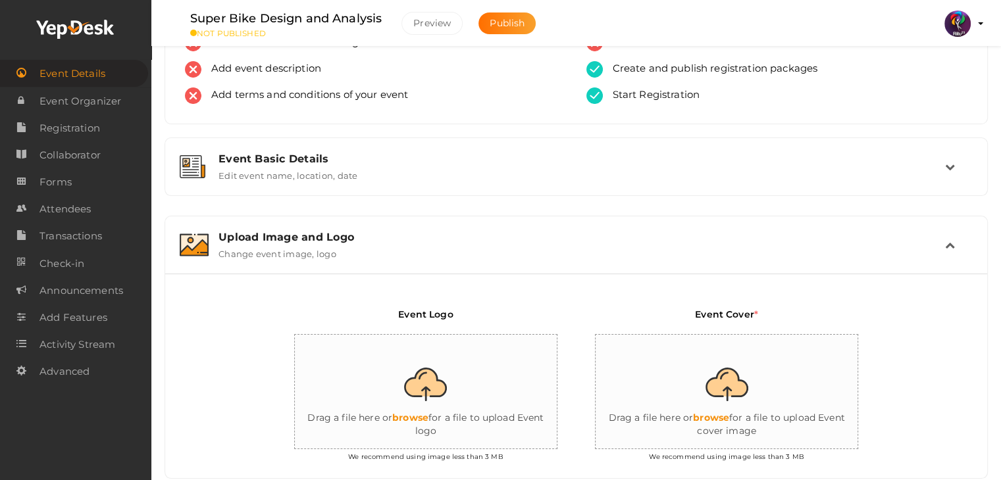
click at [411, 370] on input "file" at bounding box center [426, 392] width 263 height 115
type input "C:\fakepath\logo yepdesk.png"
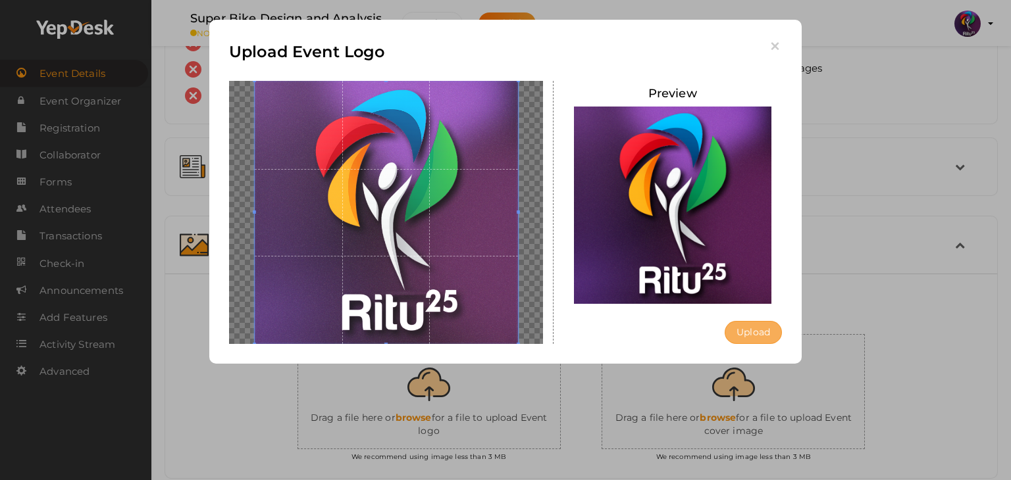
click at [724, 322] on button "Upload" at bounding box center [752, 332] width 57 height 23
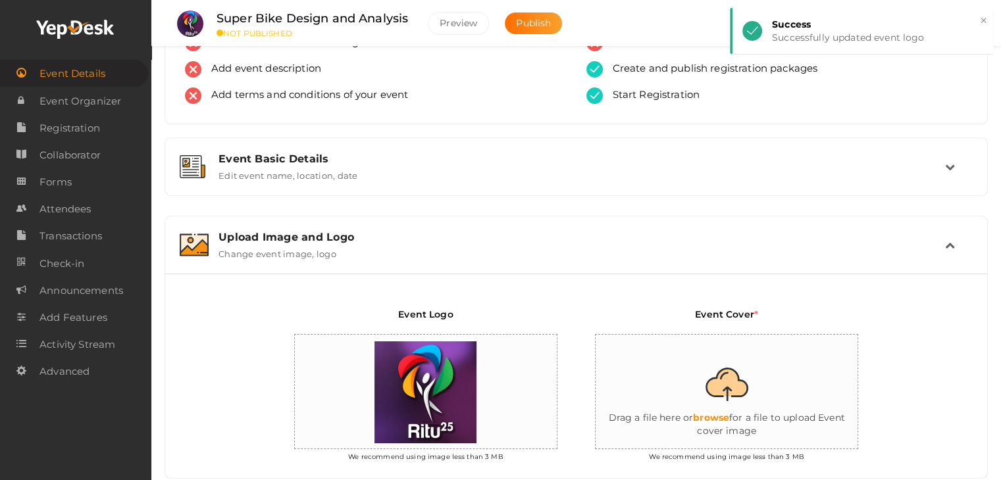
click at [724, 414] on input "file" at bounding box center [726, 392] width 263 height 115
type input "C:\fakepath\workshop.jpg"
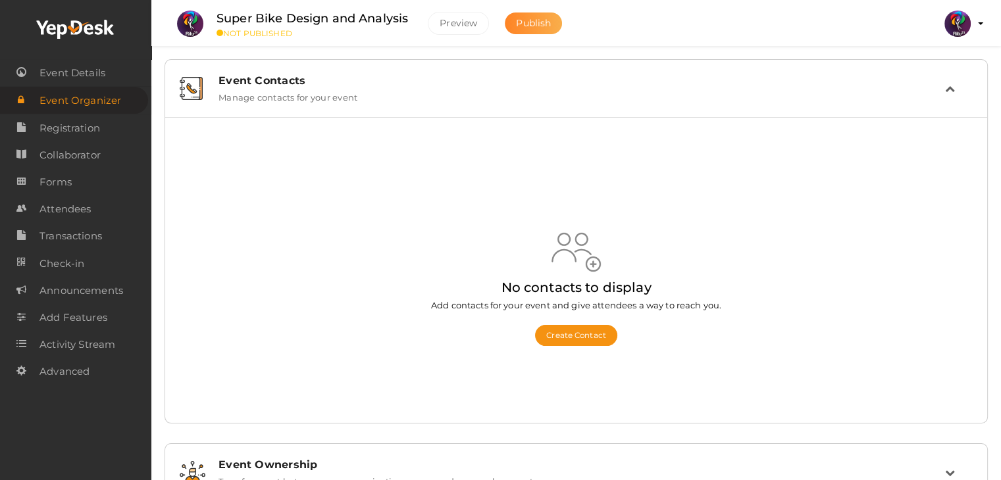
click at [536, 19] on span "Publish" at bounding box center [533, 23] width 35 height 12
click at [89, 75] on span "Event Details" at bounding box center [72, 73] width 66 height 26
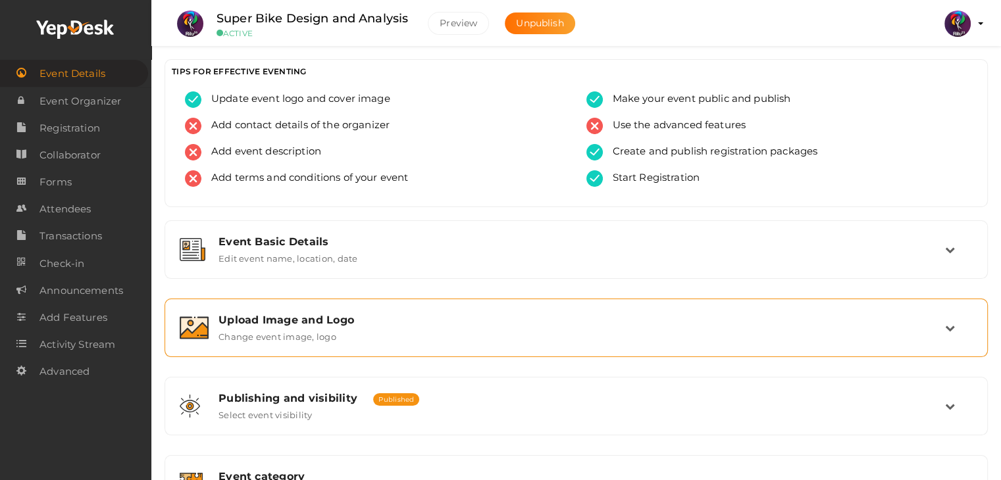
scroll to position [222, 0]
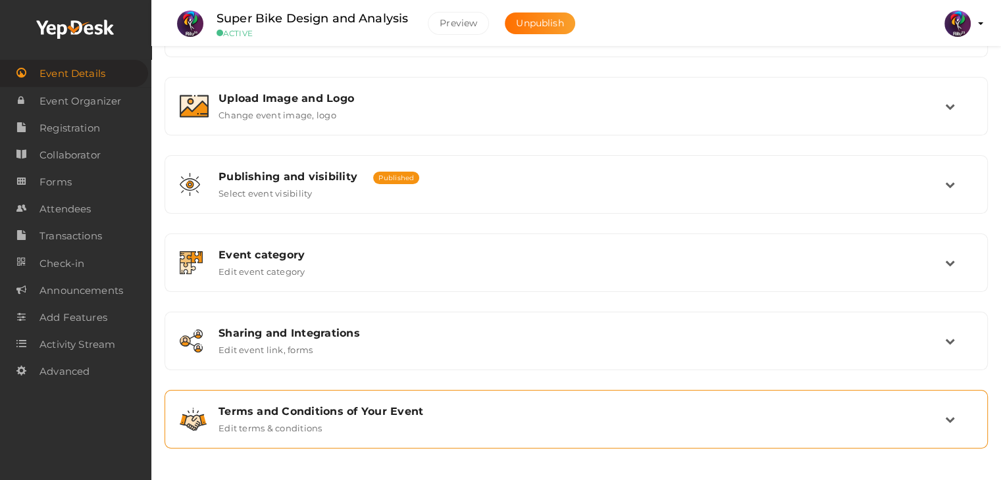
click at [404, 428] on div "Terms and Conditions of Your Event Edit terms & conditions" at bounding box center [577, 419] width 736 height 28
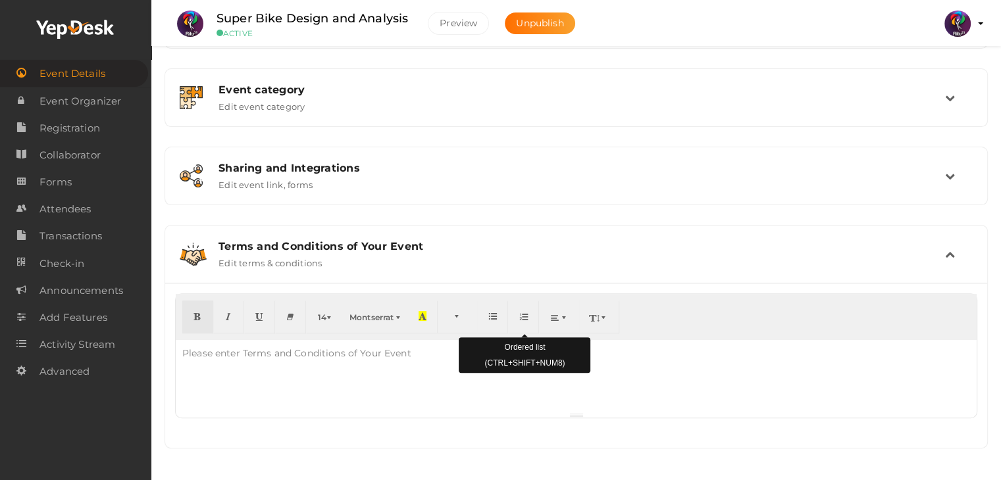
scroll to position [0, 0]
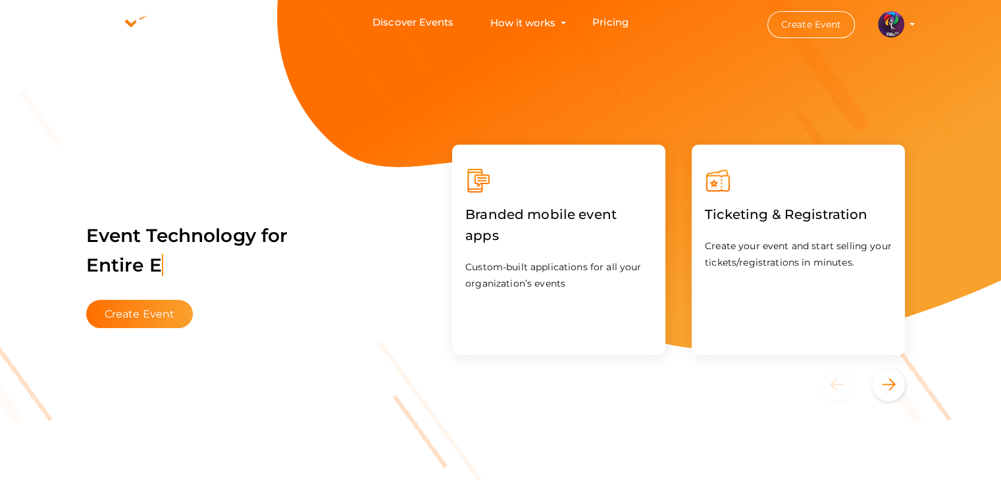
click at [894, 23] on img at bounding box center [891, 24] width 26 height 26
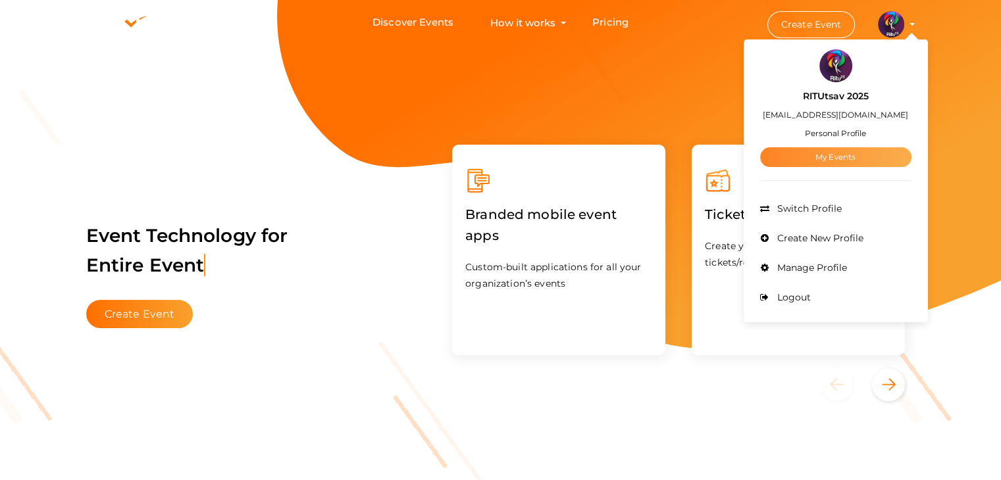
click at [845, 148] on link "My Events" at bounding box center [835, 157] width 151 height 20
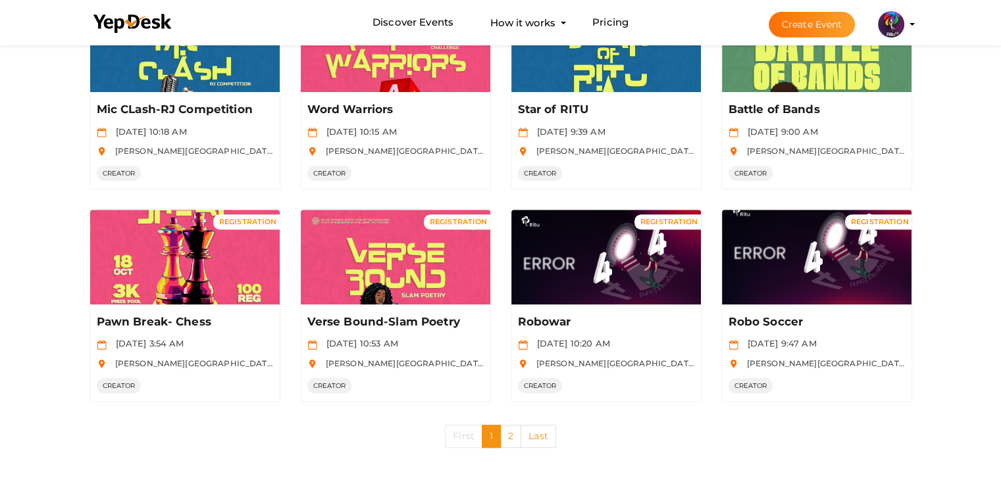
scroll to position [624, 0]
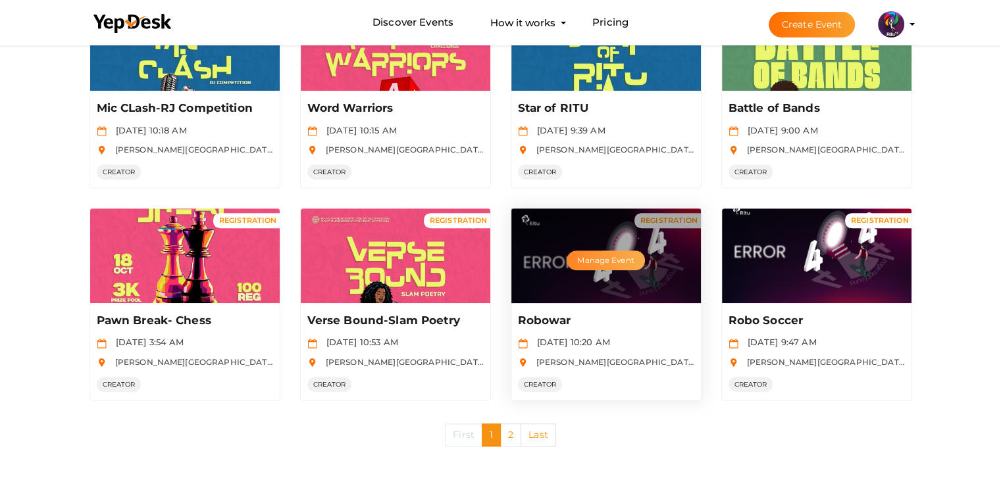
click at [613, 253] on button "Manage Event" at bounding box center [605, 261] width 78 height 20
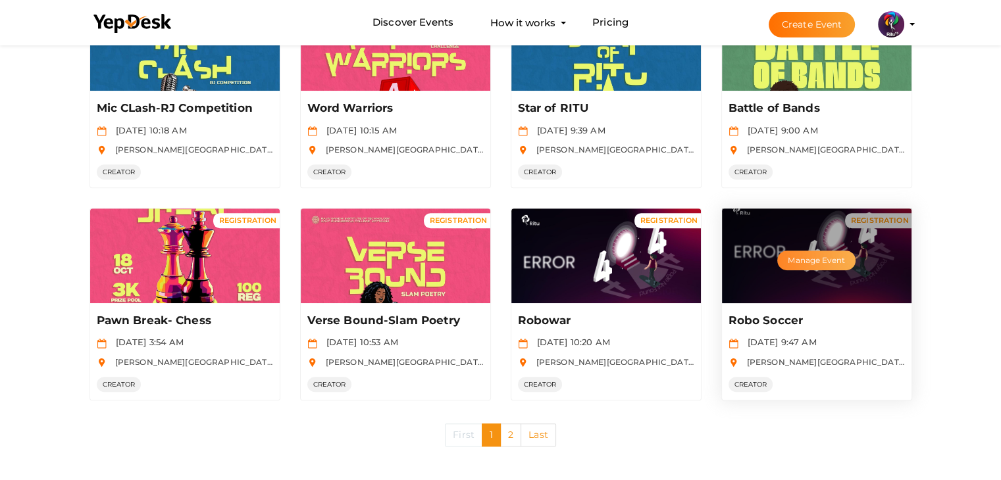
click at [816, 261] on button "Manage Event" at bounding box center [816, 261] width 78 height 20
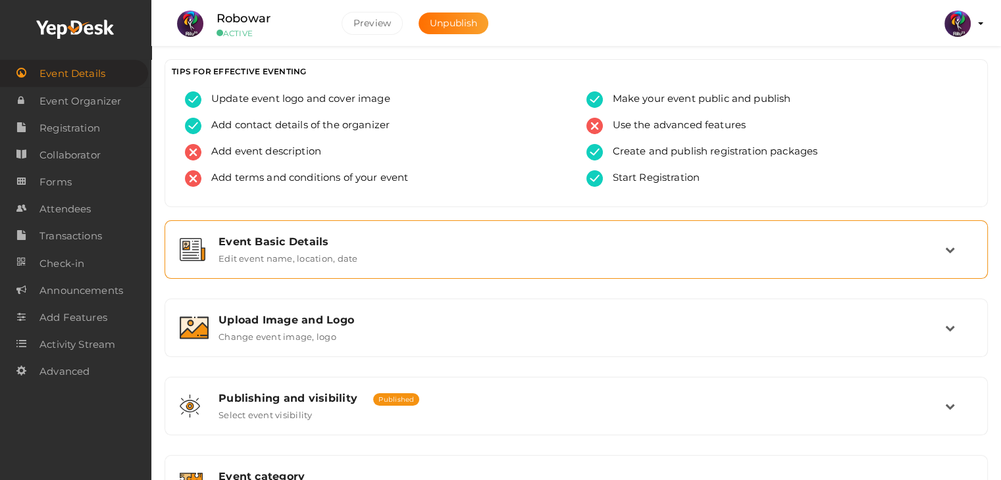
click at [447, 266] on div "Event Basic Details Edit event name, location, date" at bounding box center [576, 250] width 809 height 44
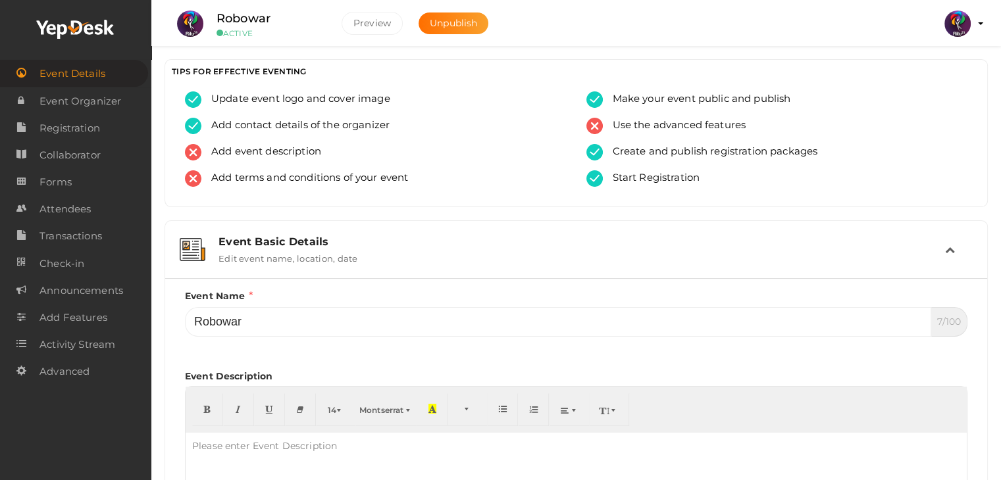
click at [445, 232] on div "Event Basic Details Edit event name, location, date" at bounding box center [576, 250] width 809 height 44
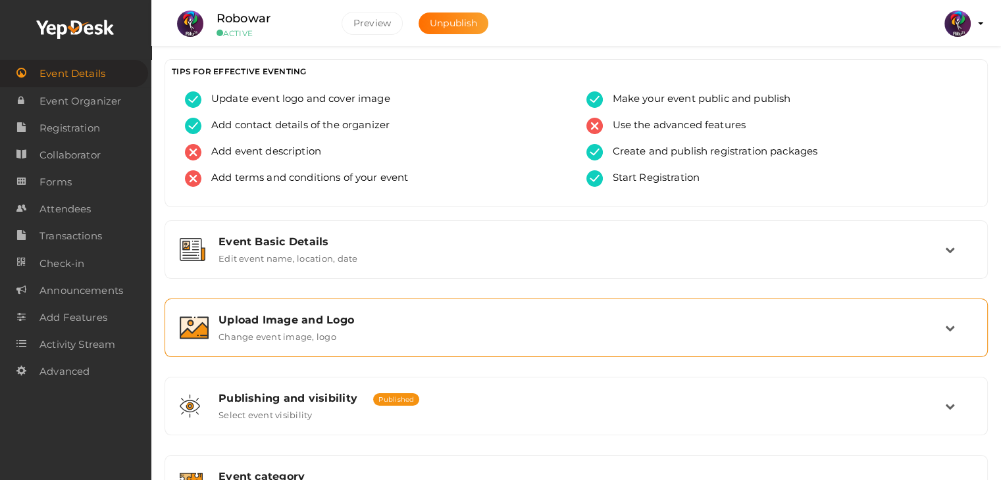
click at [427, 310] on div "Upload Image and Logo Change event image, logo" at bounding box center [576, 328] width 809 height 44
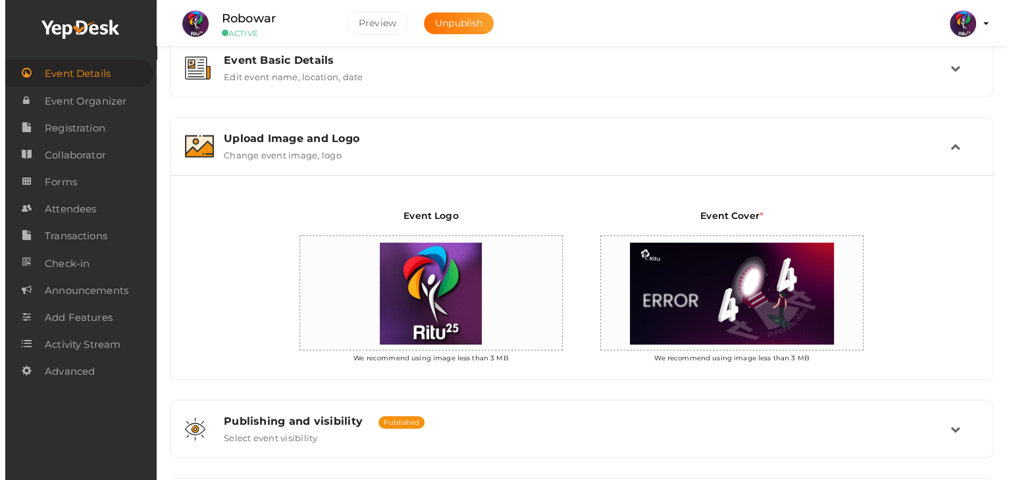
scroll to position [183, 0]
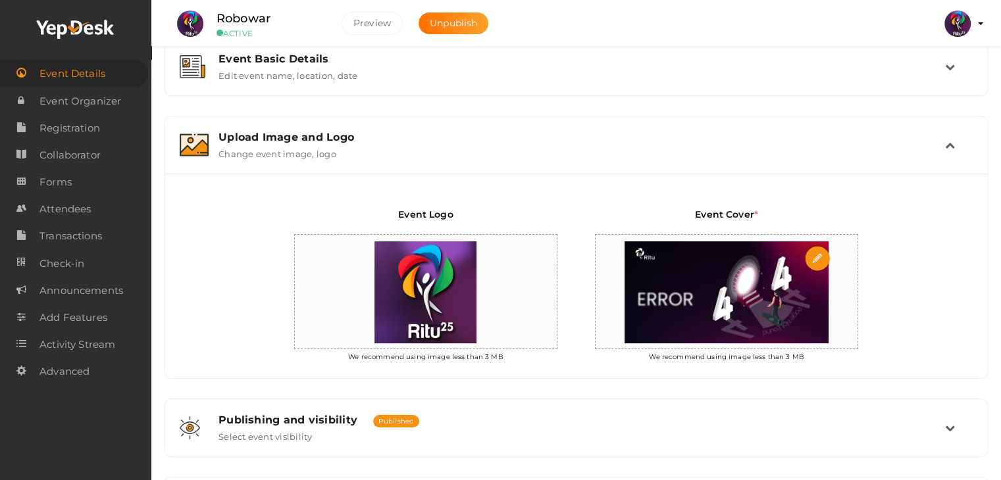
click at [811, 250] on input "file" at bounding box center [818, 259] width 26 height 26
type input "C:\fakepath\IMG_20251005_184651_835.png"
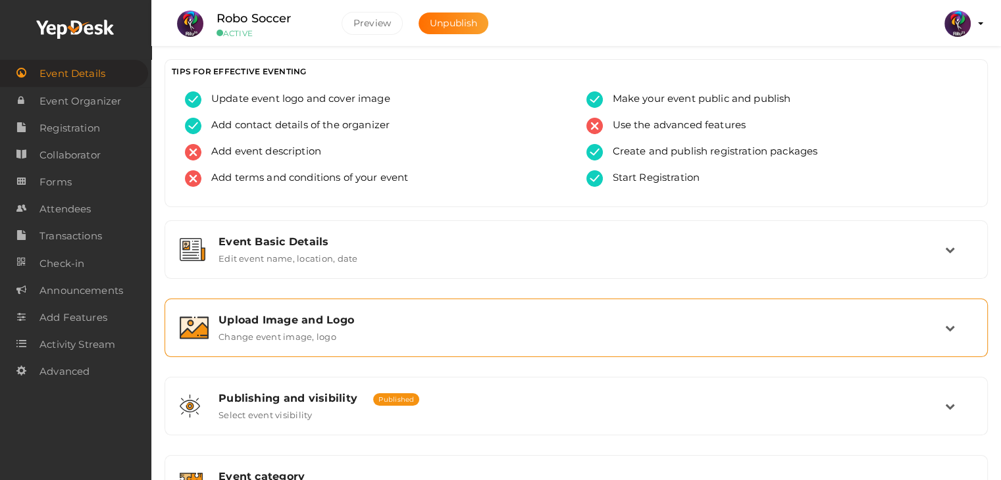
click at [563, 314] on div "Upload Image and Logo" at bounding box center [581, 320] width 726 height 12
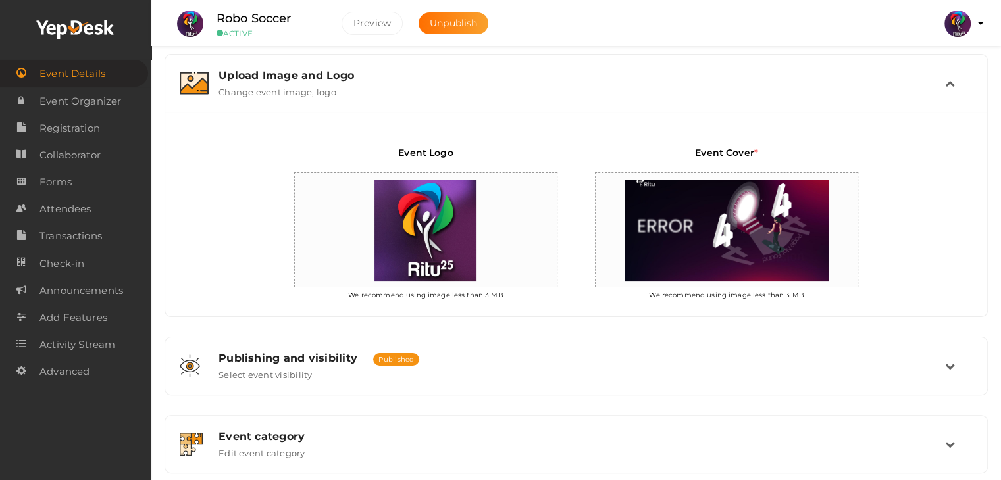
scroll to position [247, 0]
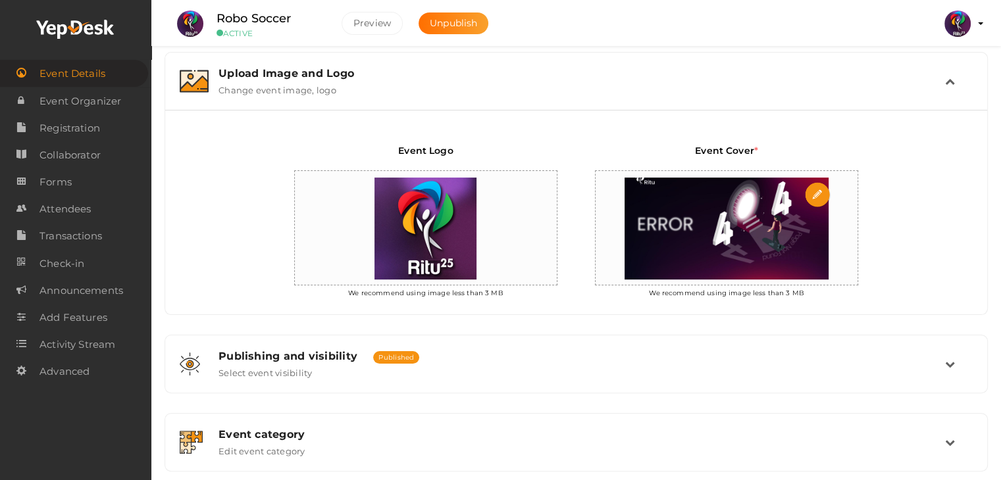
click at [812, 193] on input "file" at bounding box center [818, 195] width 26 height 26
type input "C:\fakepath\socr-2.png"
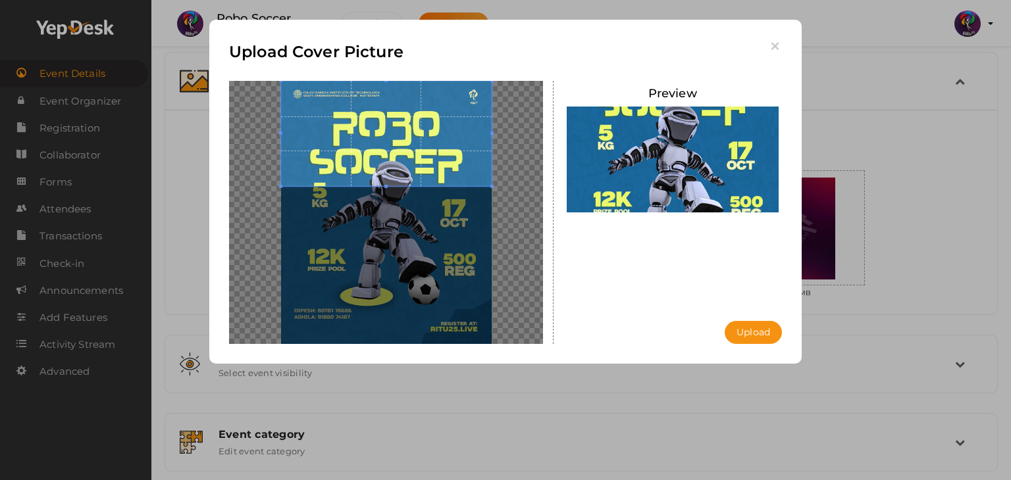
drag, startPoint x: 413, startPoint y: 245, endPoint x: 427, endPoint y: 72, distance: 174.2
click at [427, 72] on div "Upload Cover Picture [GEOGRAPHIC_DATA] Upload Uploading..." at bounding box center [505, 192] width 592 height 344
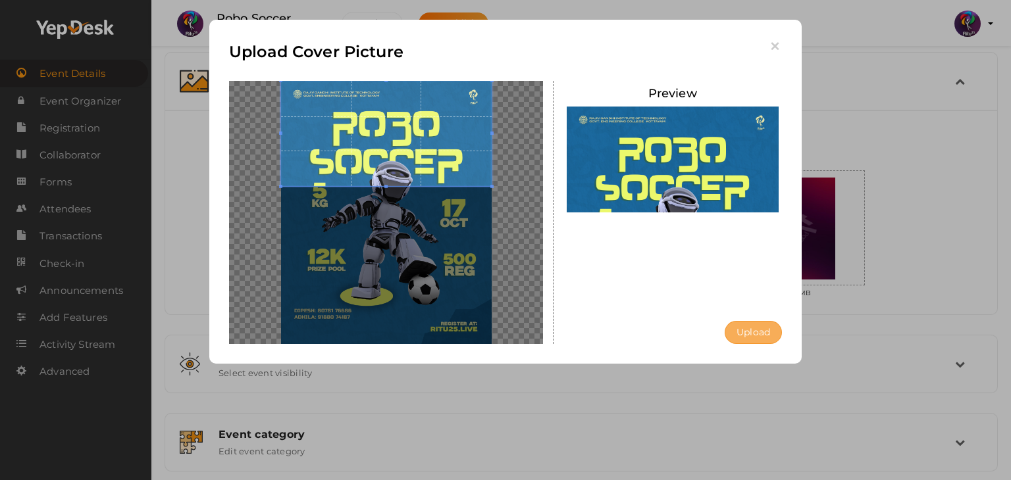
click at [769, 335] on button "Upload" at bounding box center [752, 332] width 57 height 23
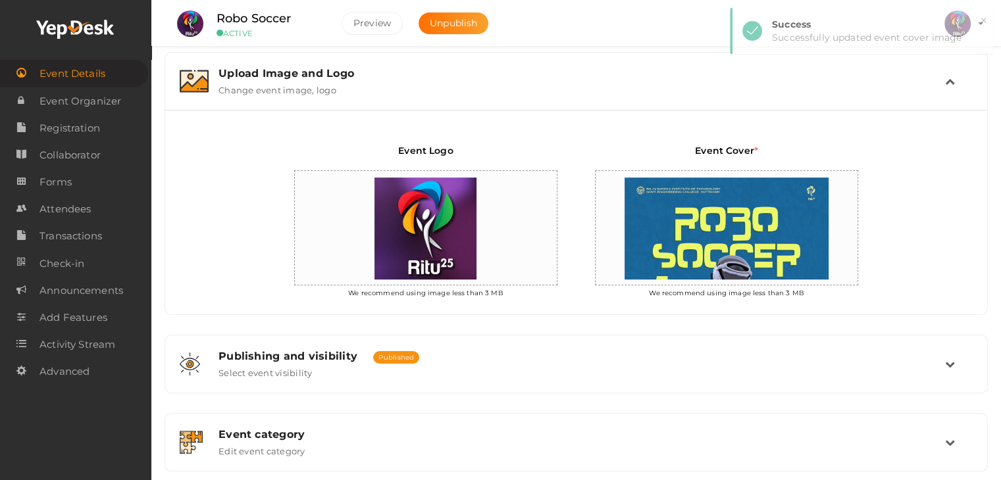
click at [55, 74] on span "Event Details" at bounding box center [72, 74] width 66 height 26
click at [95, 172] on link "Forms" at bounding box center [74, 181] width 148 height 27
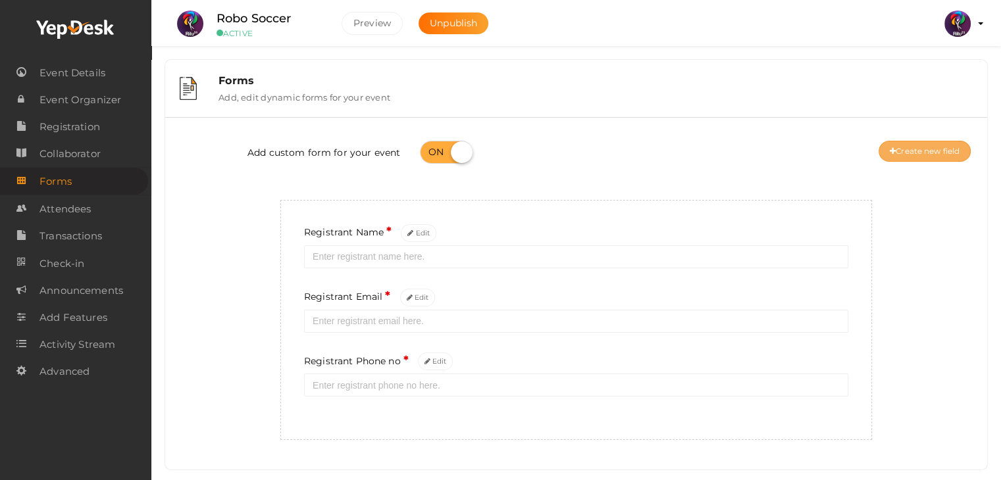
click at [941, 155] on button "Create new field" at bounding box center [924, 151] width 92 height 21
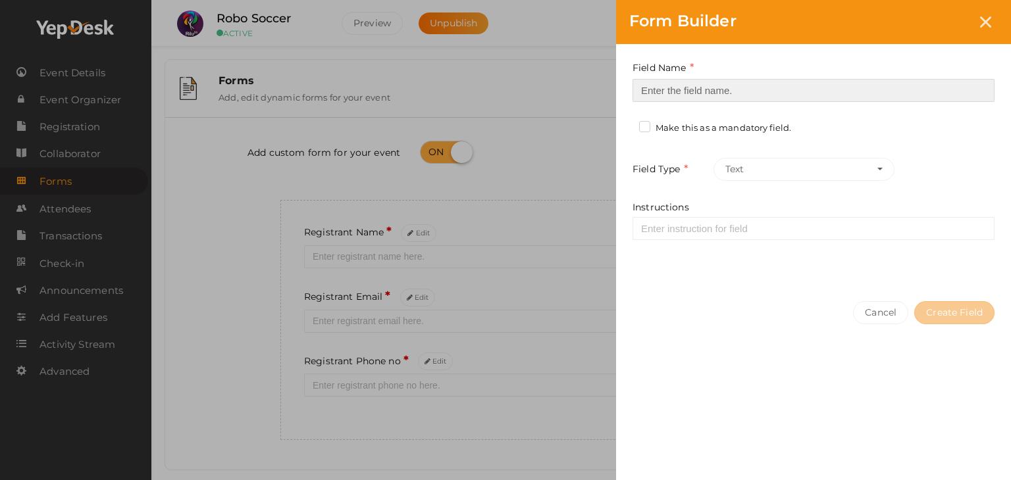
click at [737, 89] on input at bounding box center [813, 90] width 362 height 23
type input "Refferal ID"
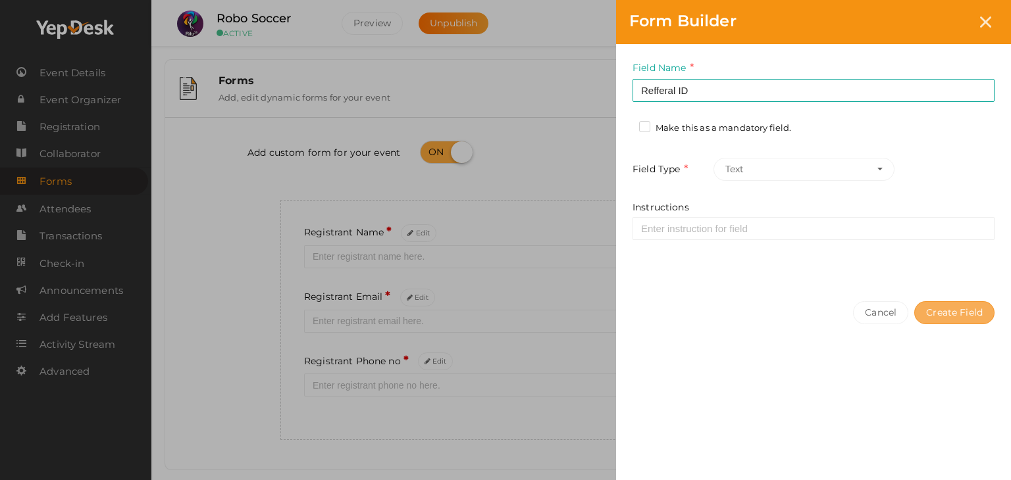
click at [971, 312] on button "Create Field" at bounding box center [954, 312] width 80 height 23
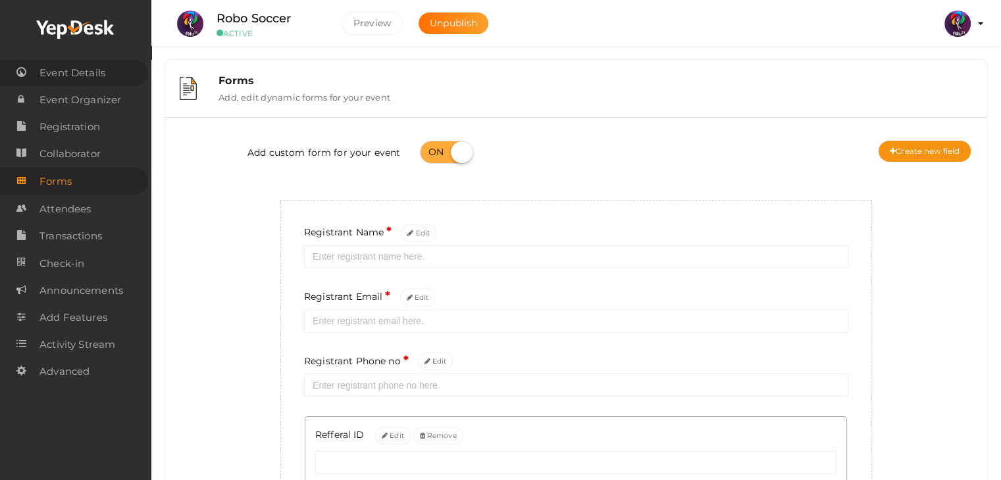
click at [88, 59] on link "Event Details" at bounding box center [74, 72] width 148 height 27
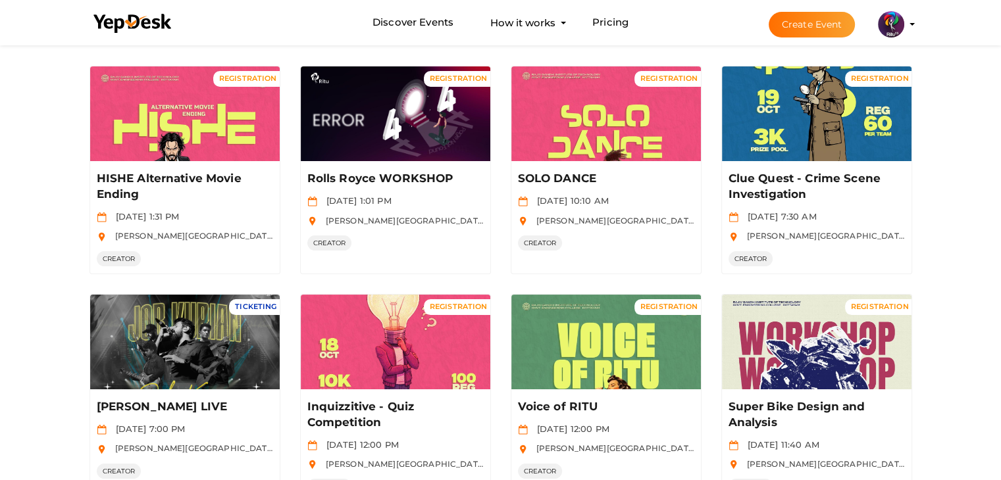
scroll to position [91, 0]
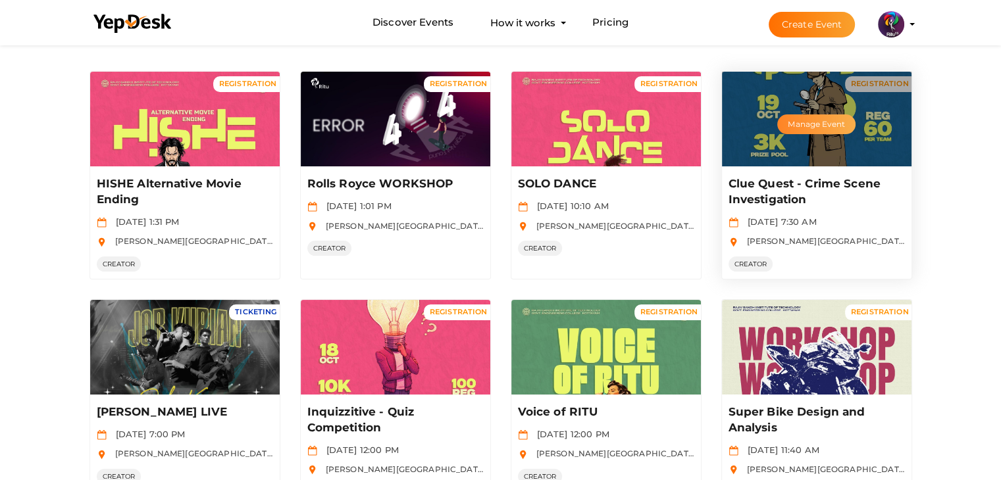
click at [816, 118] on button "Manage Event" at bounding box center [816, 124] width 78 height 20
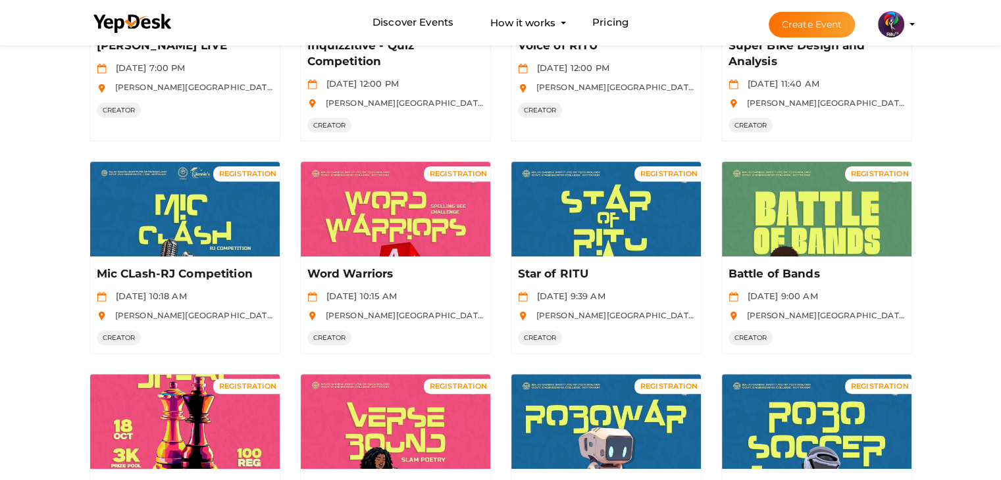
scroll to position [461, 0]
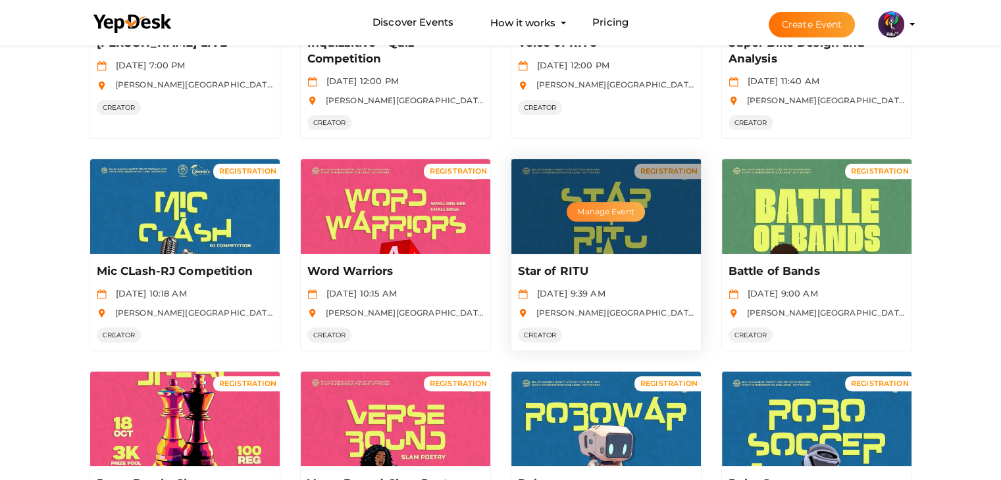
click at [618, 205] on button "Manage Event" at bounding box center [605, 212] width 78 height 20
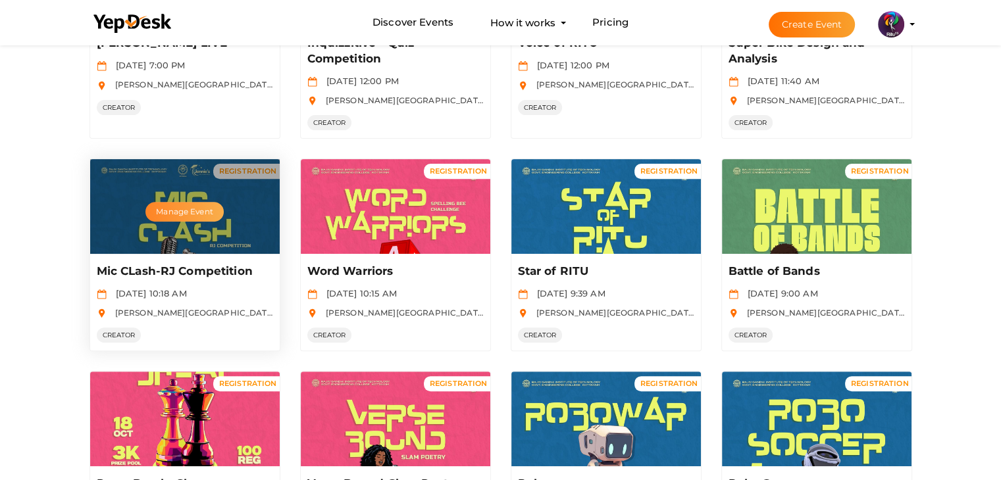
click at [197, 212] on button "Manage Event" at bounding box center [184, 212] width 78 height 20
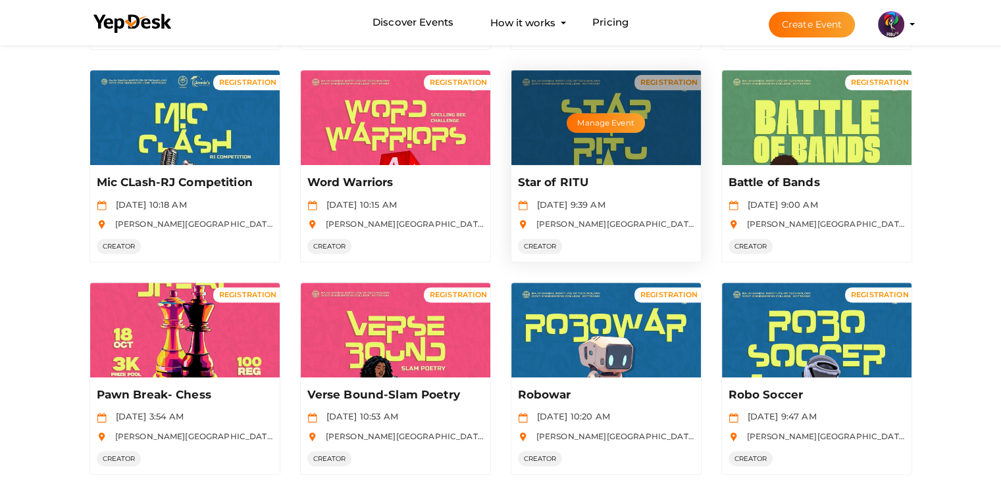
scroll to position [558, 0]
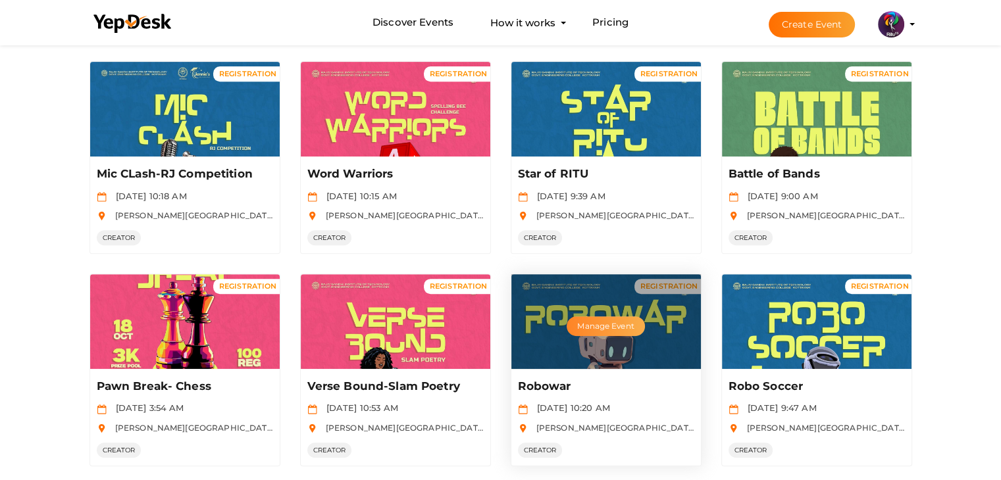
click at [600, 316] on button "Manage Event" at bounding box center [605, 326] width 78 height 20
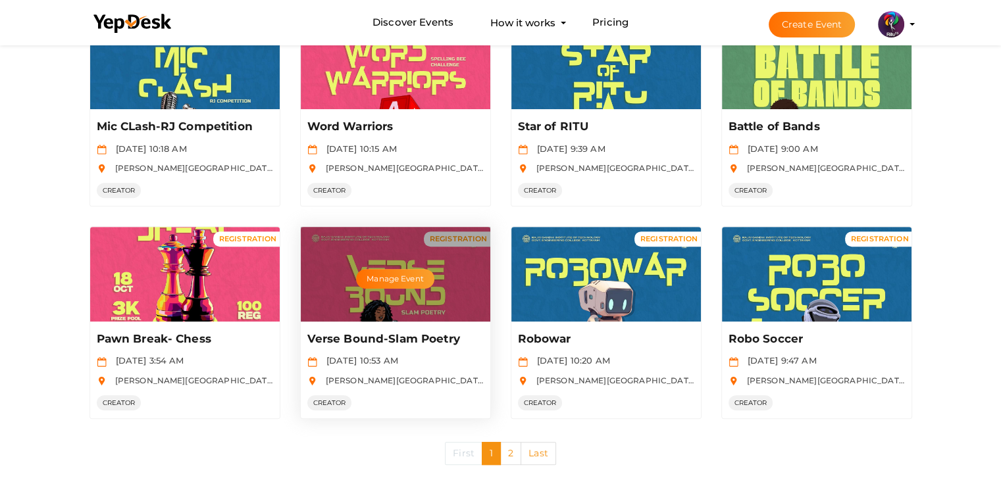
scroll to position [624, 0]
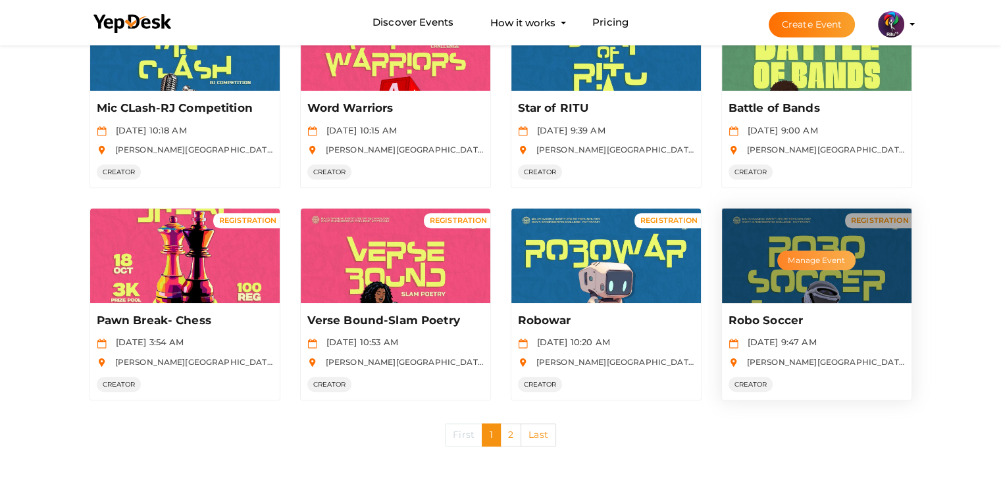
click at [842, 251] on button "Manage Event" at bounding box center [816, 261] width 78 height 20
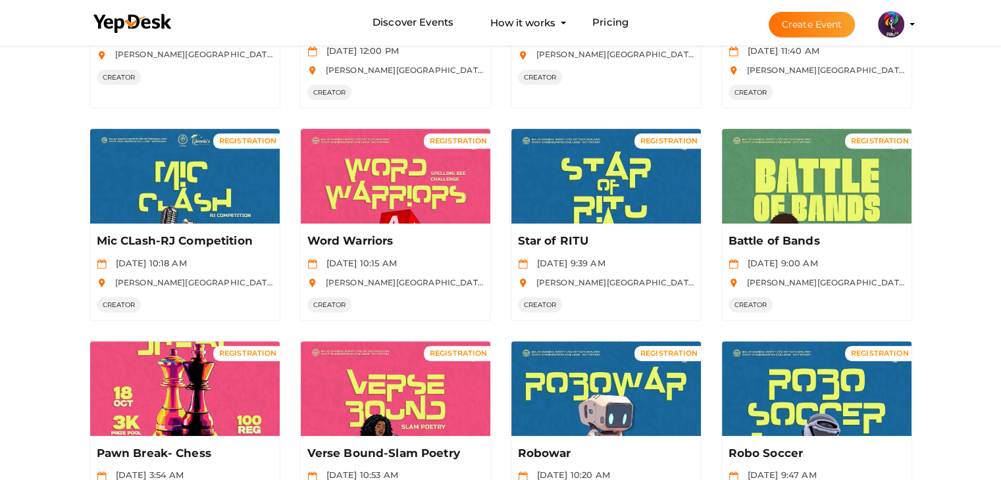
scroll to position [489, 0]
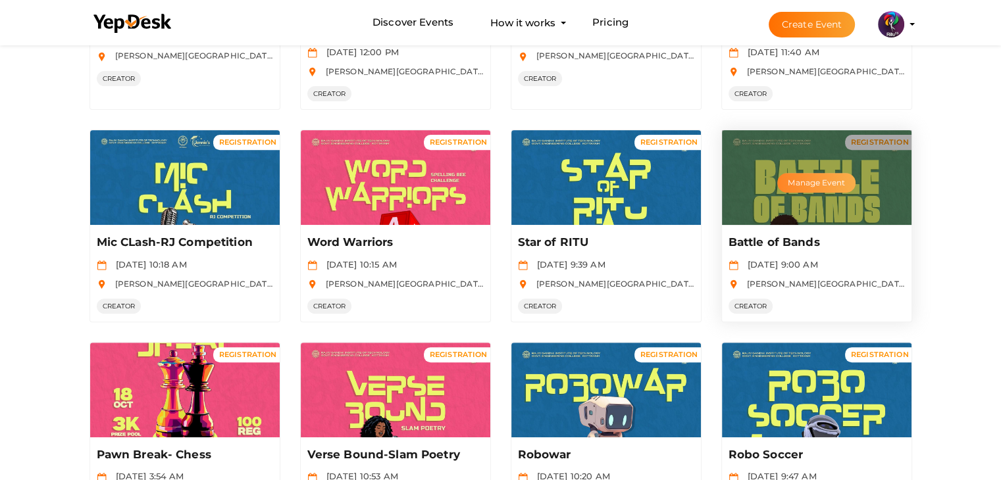
click at [828, 175] on button "Manage Event" at bounding box center [816, 183] width 78 height 20
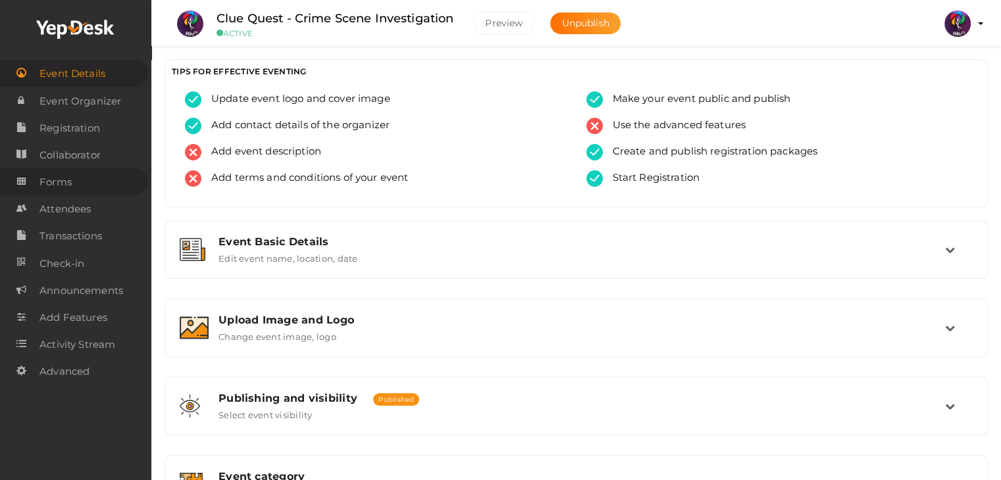
click at [79, 190] on link "Forms" at bounding box center [74, 181] width 148 height 27
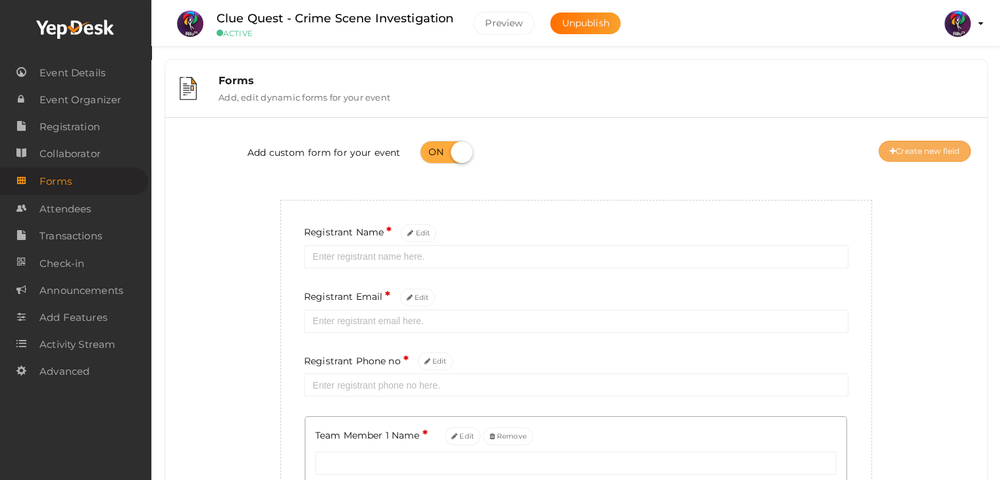
click at [905, 157] on button "Create new field" at bounding box center [924, 151] width 92 height 21
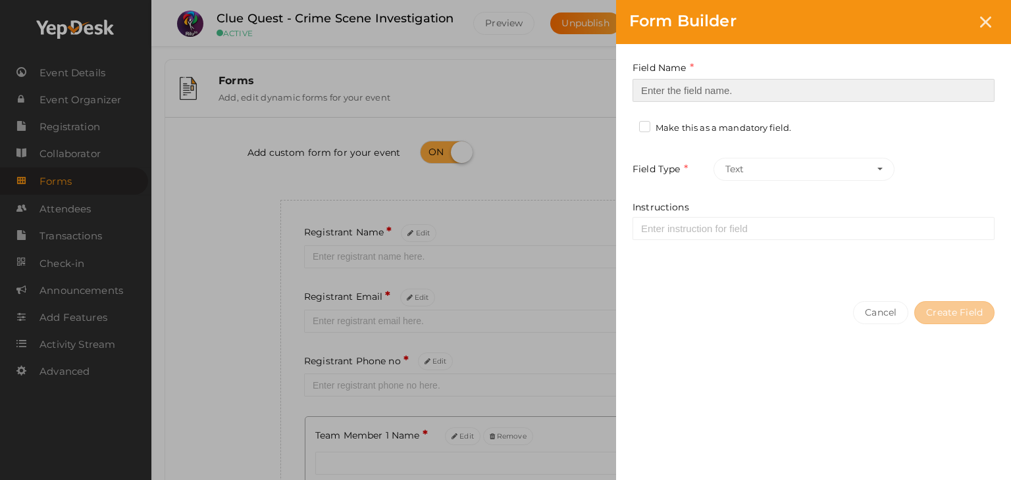
click at [796, 91] on input at bounding box center [813, 90] width 362 height 23
type input "Refferal ID"
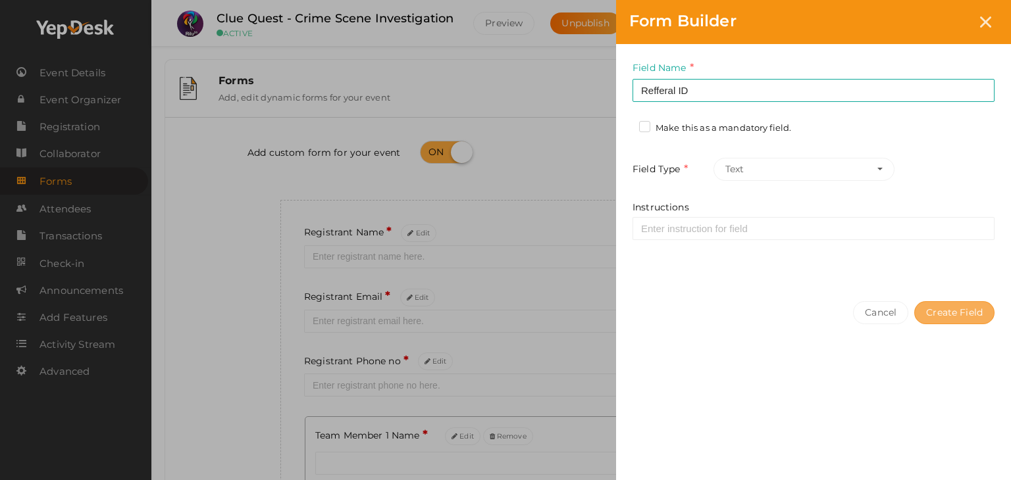
click at [930, 312] on button "Create Field" at bounding box center [954, 312] width 80 height 23
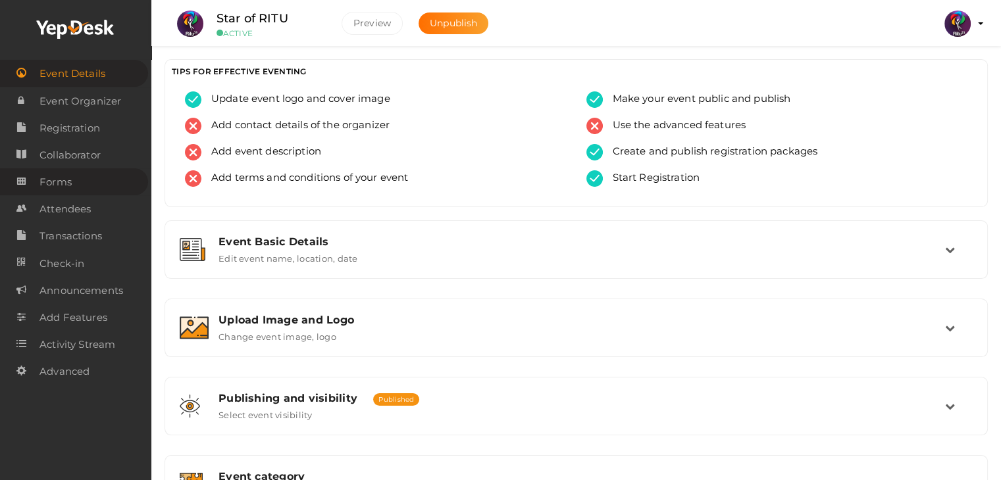
click at [84, 191] on link "Forms" at bounding box center [74, 181] width 148 height 27
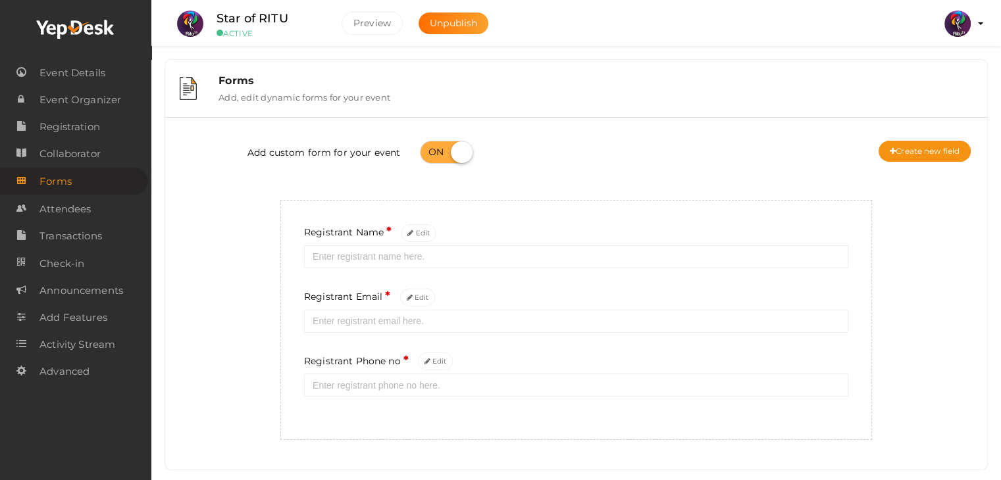
scroll to position [25, 0]
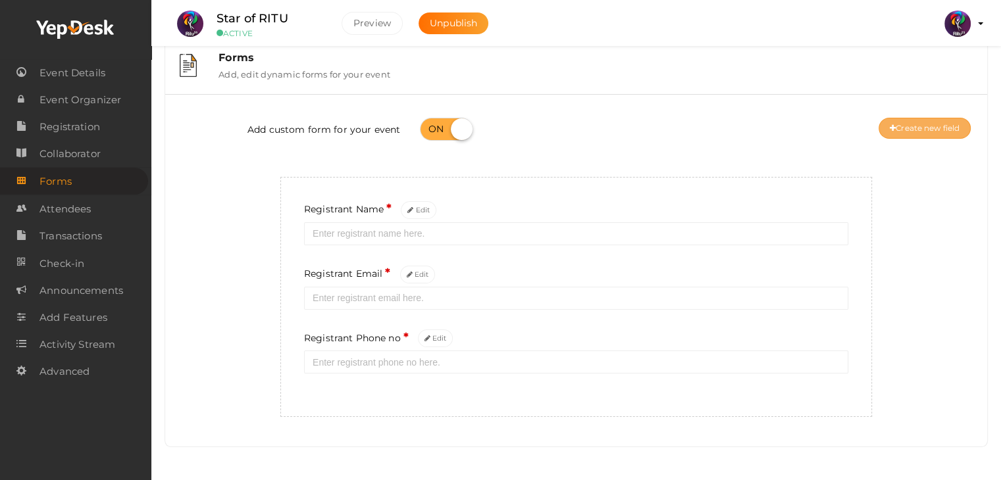
click at [926, 119] on button "Create new field" at bounding box center [924, 128] width 92 height 21
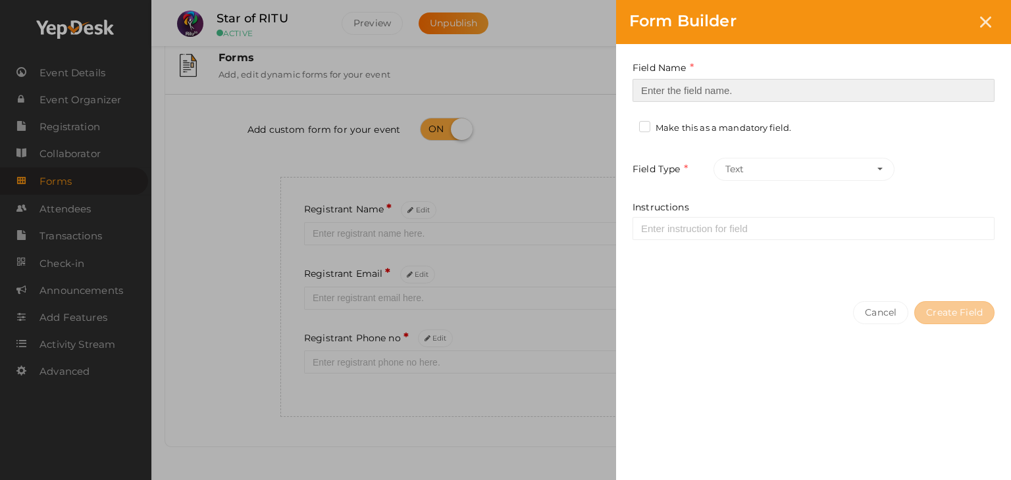
click at [825, 81] on input at bounding box center [813, 90] width 362 height 23
type input "Refferal ID"
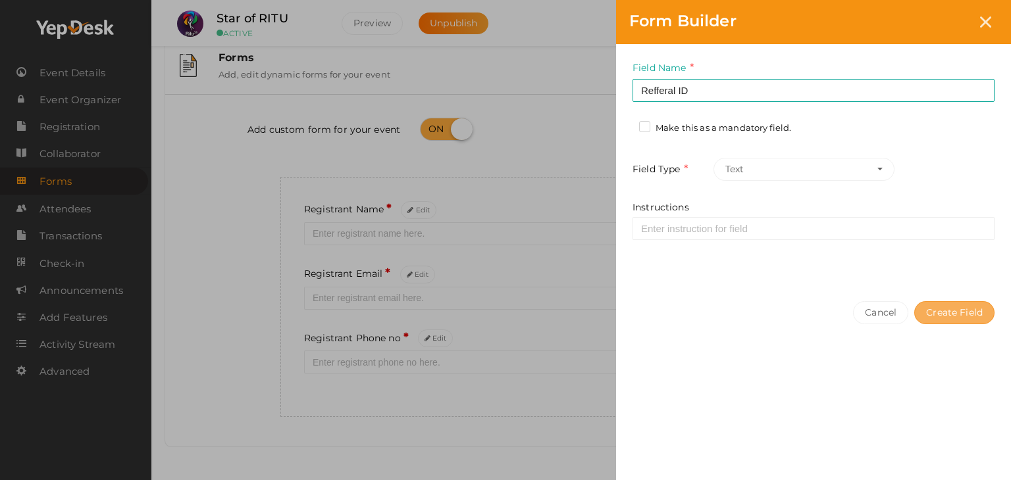
click button "Create Field"
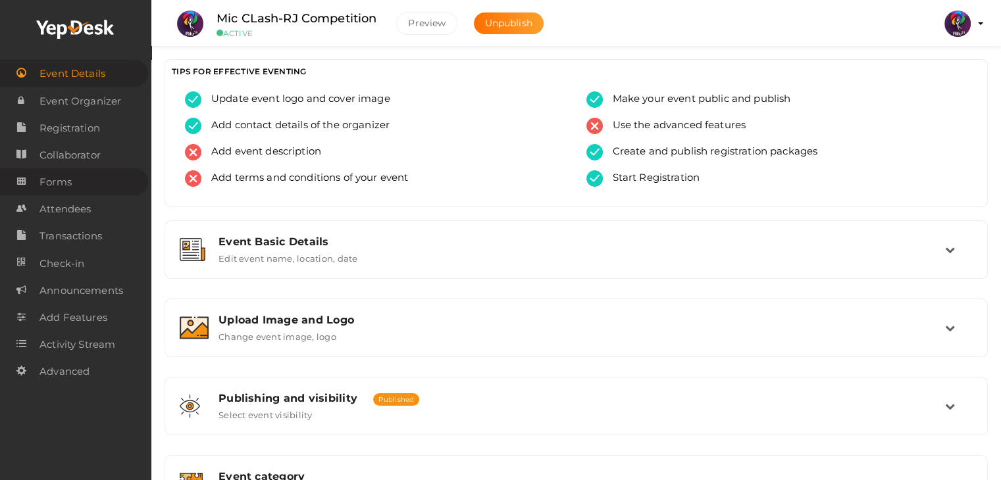
click at [66, 172] on span "Forms" at bounding box center [55, 182] width 32 height 26
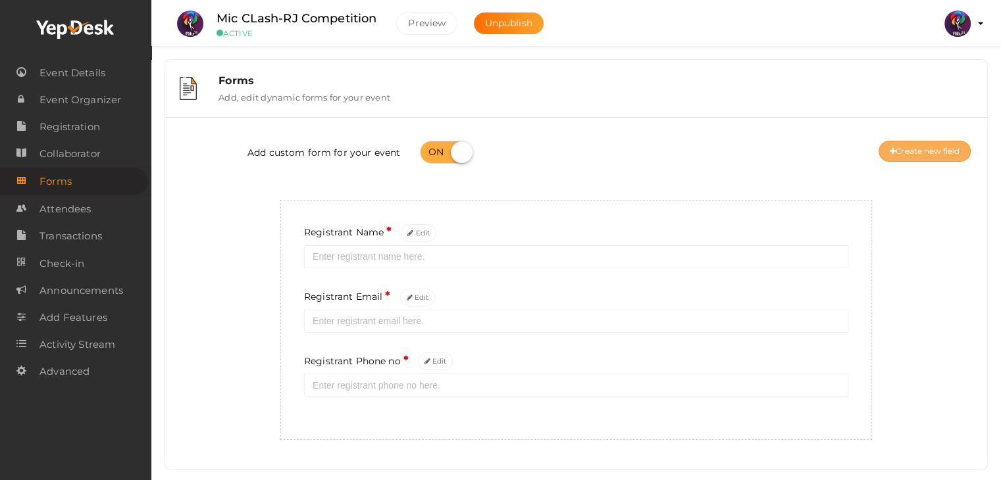
click at [891, 157] on button "Create new field" at bounding box center [924, 151] width 92 height 21
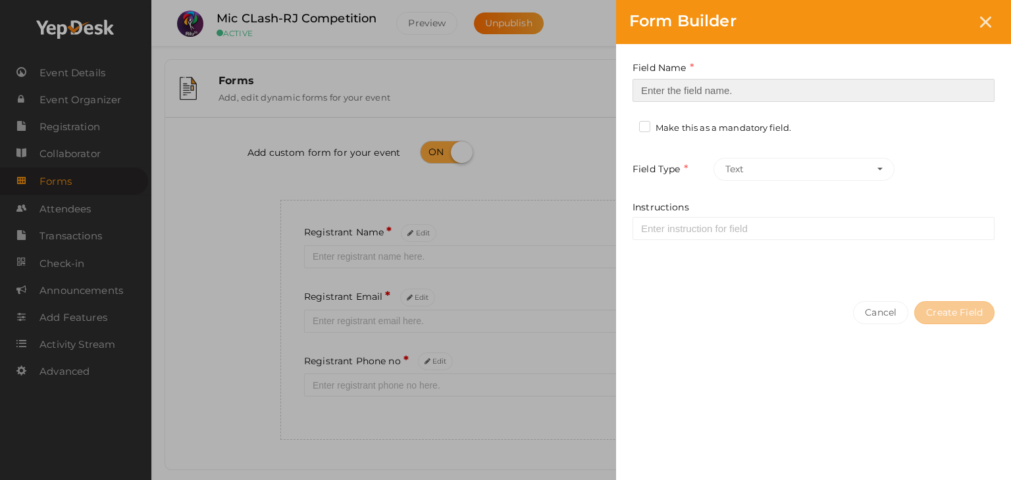
click at [746, 95] on input at bounding box center [813, 90] width 362 height 23
type input "Refferal ID"
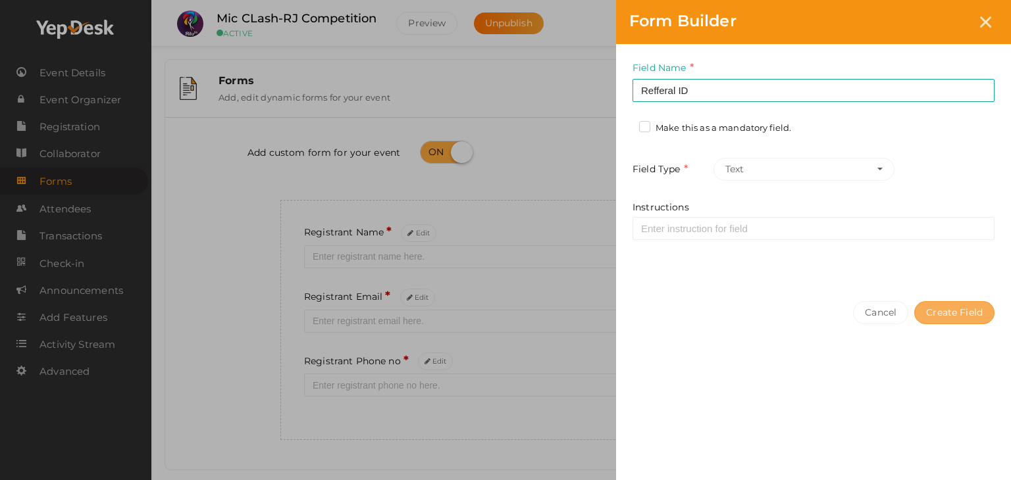
click at [948, 316] on button "Create Field" at bounding box center [954, 312] width 80 height 23
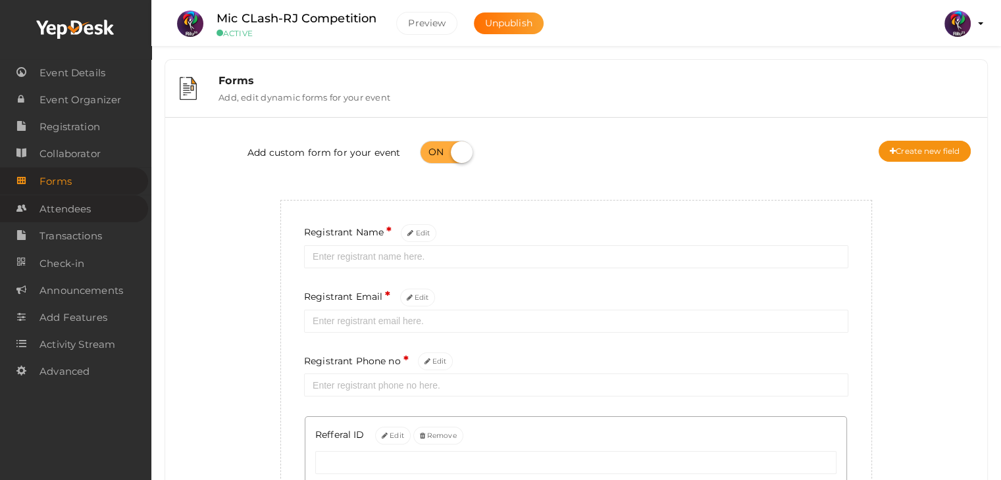
click at [73, 209] on span "Attendees" at bounding box center [64, 209] width 51 height 26
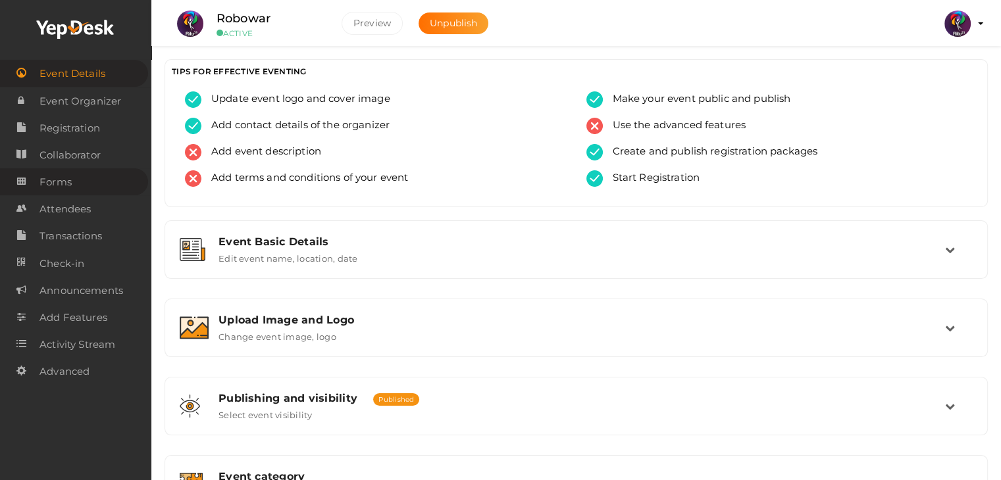
click at [76, 193] on link "Forms" at bounding box center [74, 181] width 148 height 27
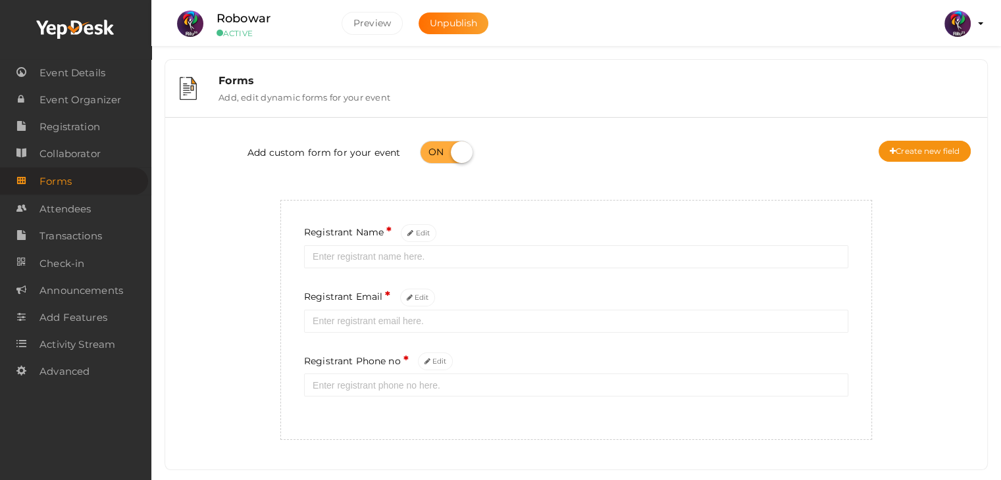
scroll to position [25, 0]
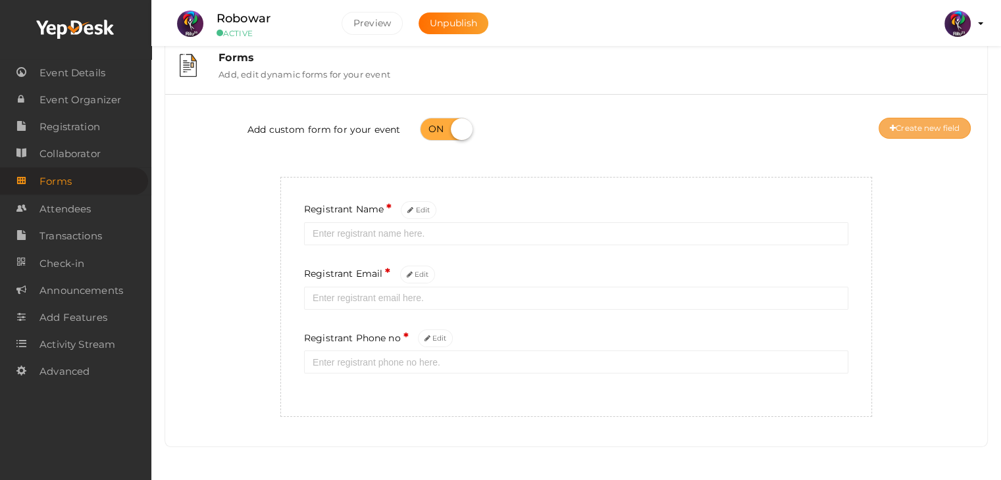
click at [926, 122] on button "Create new field" at bounding box center [924, 128] width 92 height 21
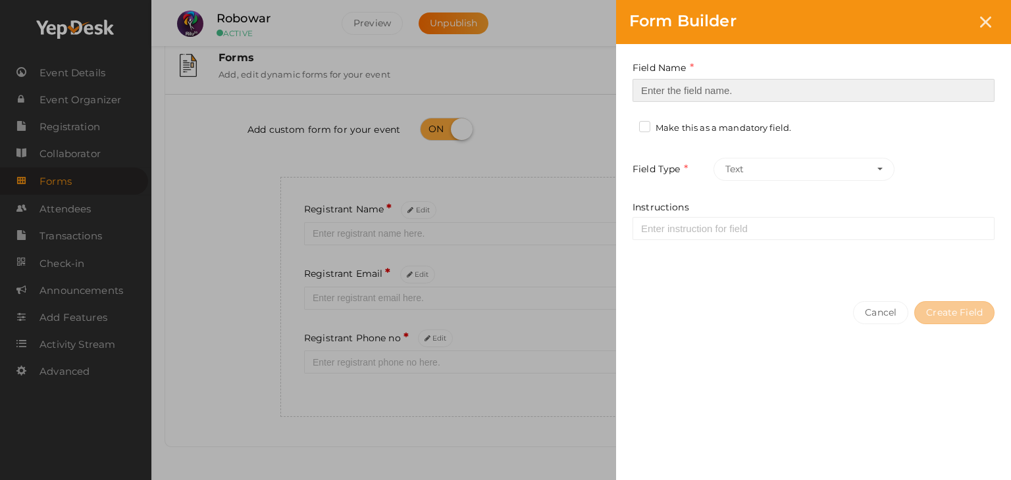
click at [734, 97] on input at bounding box center [813, 90] width 362 height 23
type input "Refferal ID"
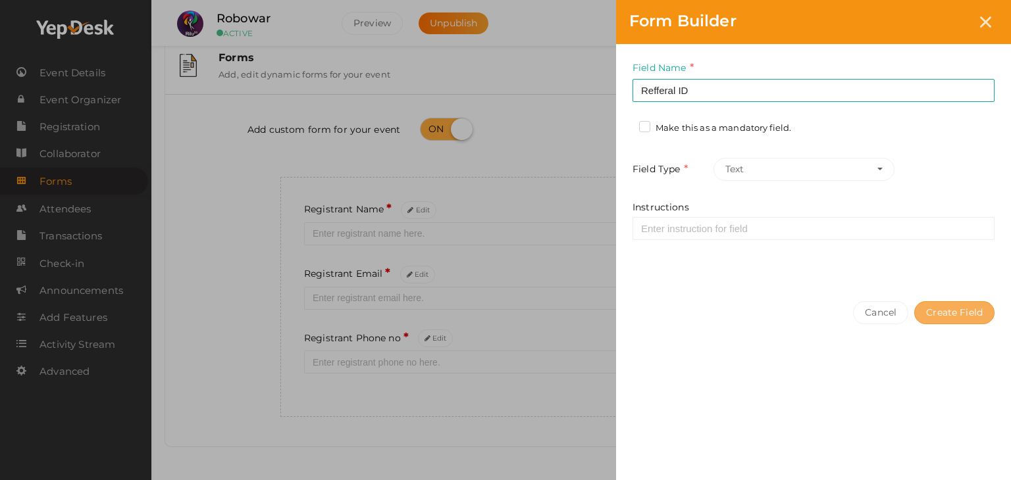
click at [958, 301] on button "Create Field" at bounding box center [954, 312] width 80 height 23
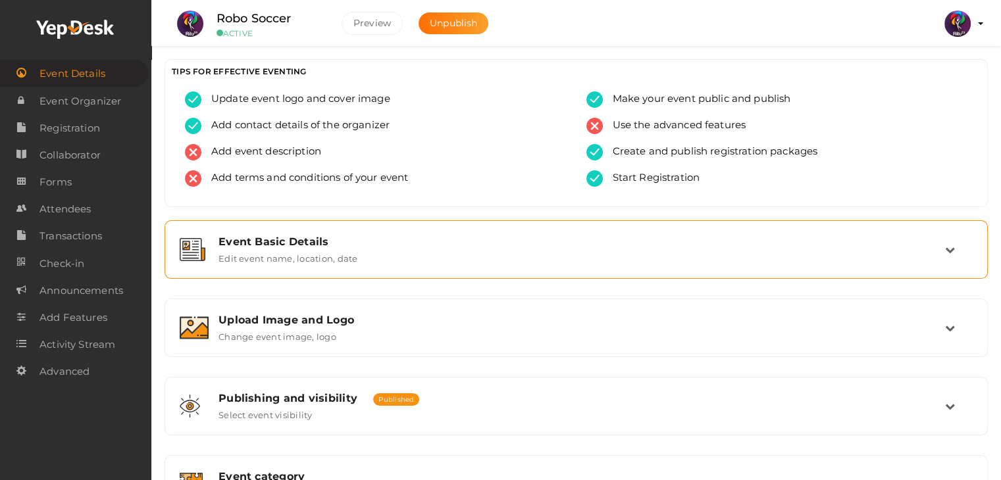
click at [844, 252] on div "Event Basic Details Edit event name, location, date" at bounding box center [577, 250] width 736 height 28
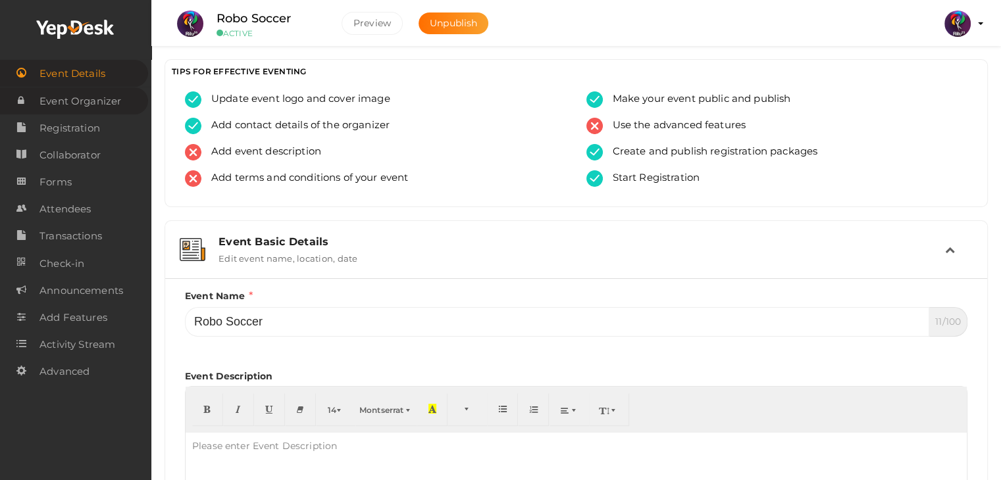
click at [59, 99] on span "Event Organizer" at bounding box center [80, 101] width 82 height 26
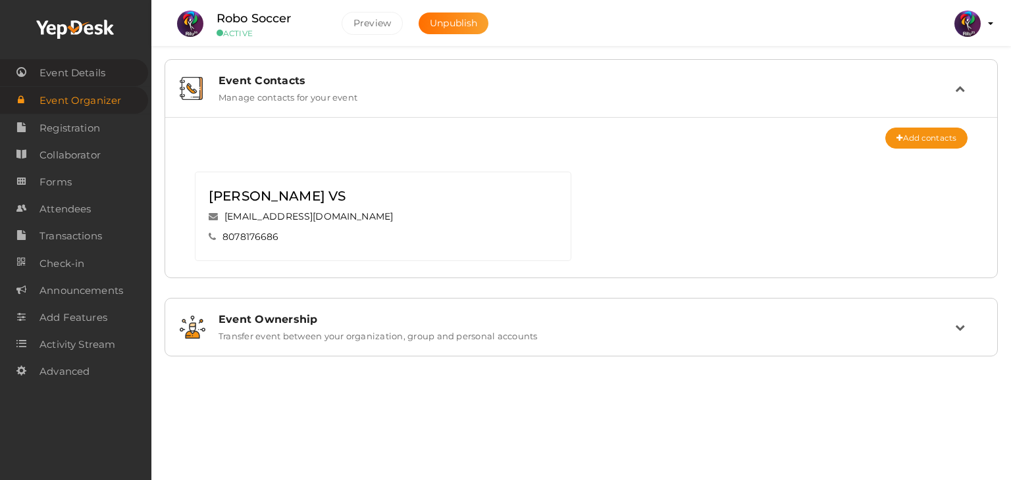
click at [66, 72] on span "Event Details" at bounding box center [72, 73] width 66 height 26
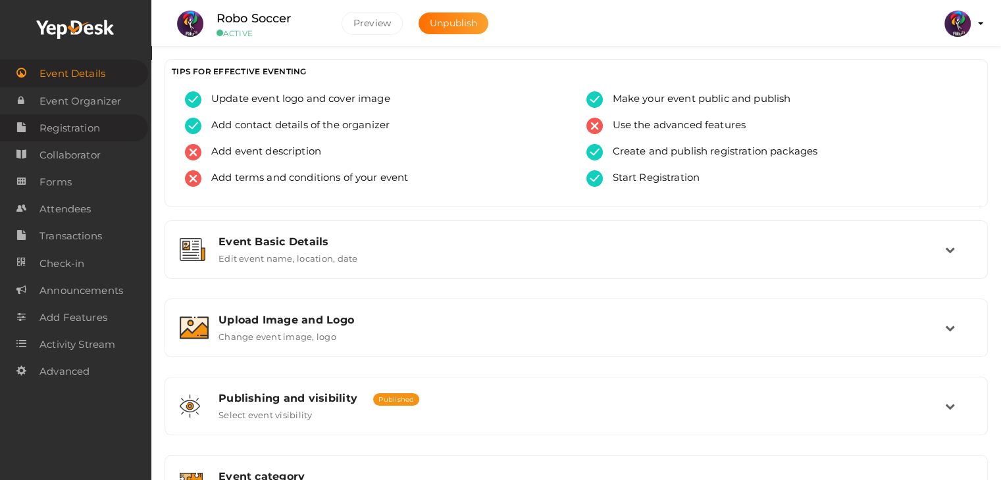
click at [78, 122] on span "Registration" at bounding box center [69, 128] width 61 height 26
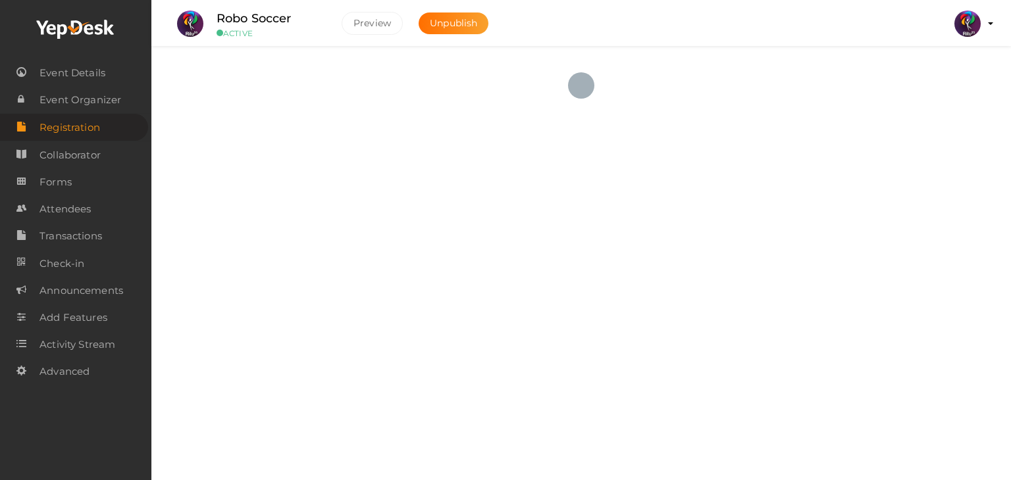
checkbox input "true"
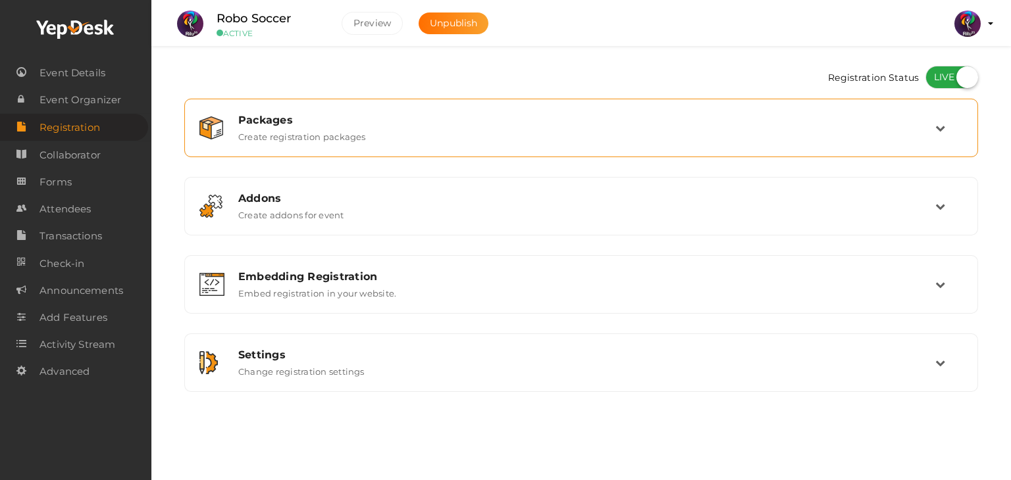
click at [600, 119] on div "Packages" at bounding box center [586, 120] width 697 height 12
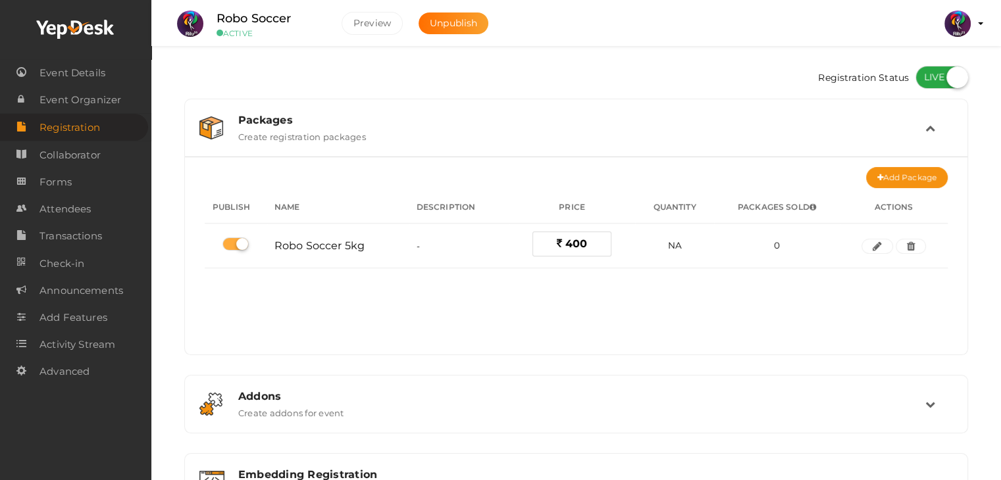
click at [600, 119] on div "Packages" at bounding box center [581, 120] width 687 height 12
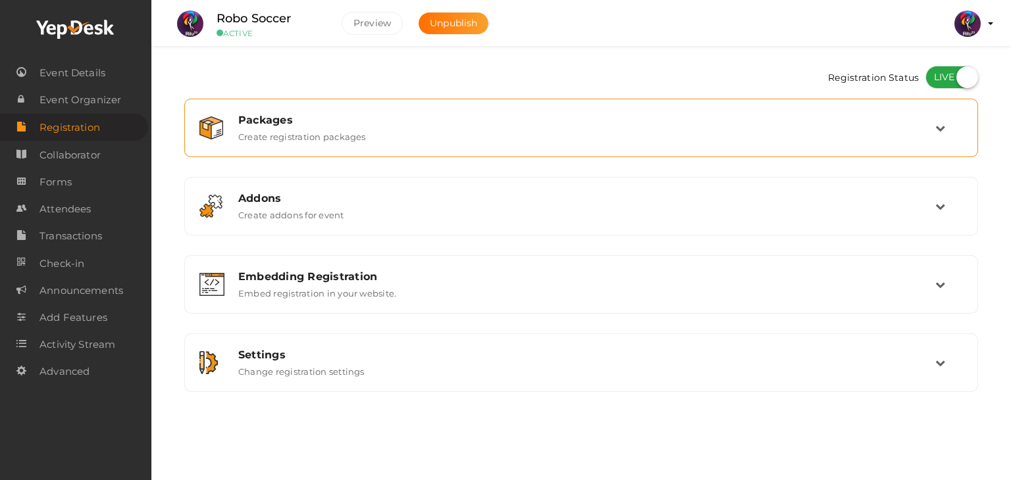
click at [492, 103] on div "Packages Create registration packages" at bounding box center [580, 128] width 793 height 59
click at [474, 133] on div "Packages Create registration packages" at bounding box center [581, 128] width 707 height 28
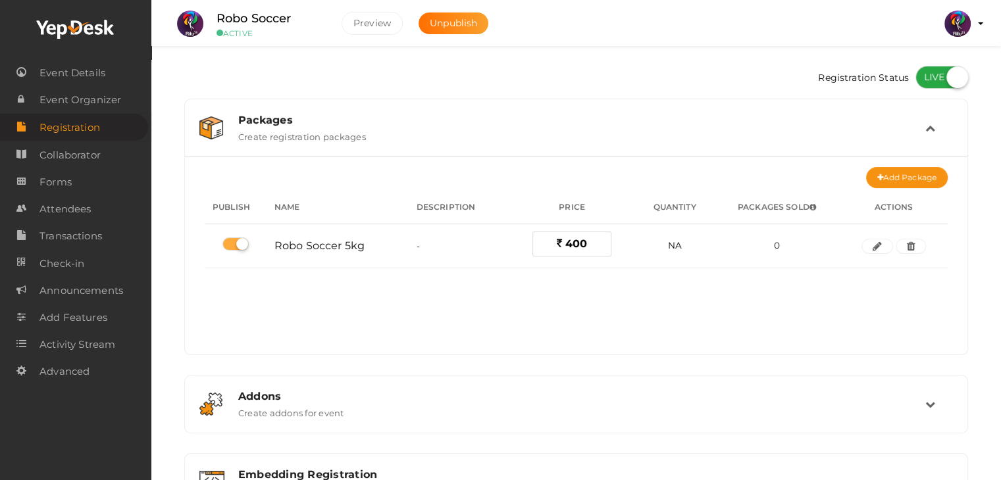
click at [474, 133] on div "Packages Create registration packages" at bounding box center [576, 128] width 697 height 28
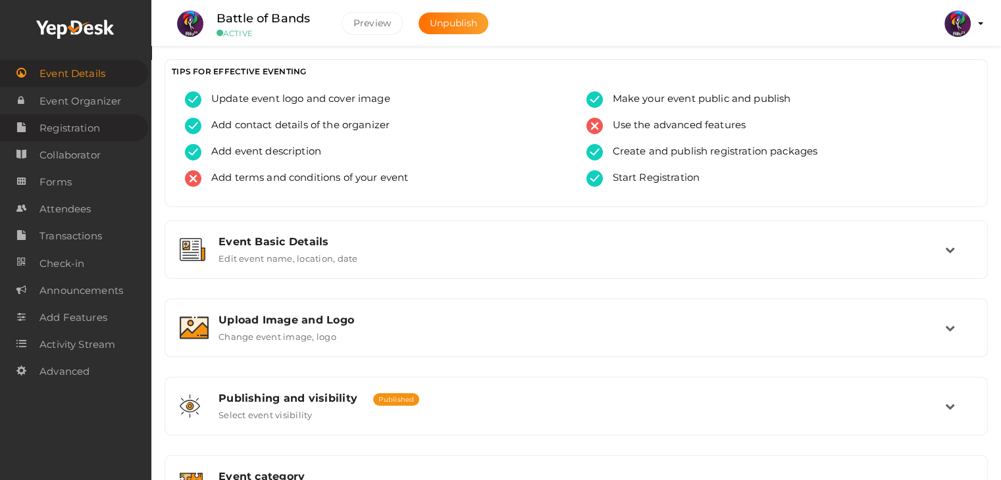
click at [74, 137] on span "Registration" at bounding box center [69, 128] width 61 height 26
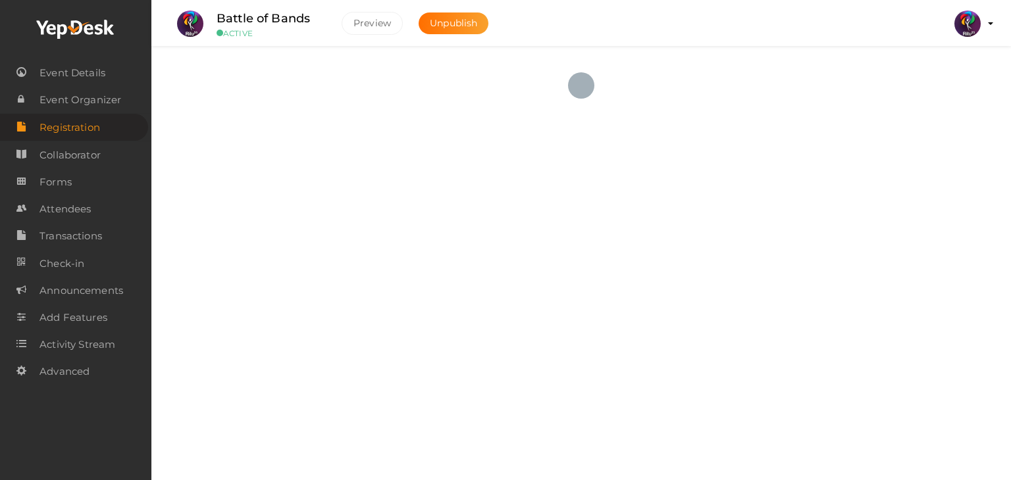
checkbox input "true"
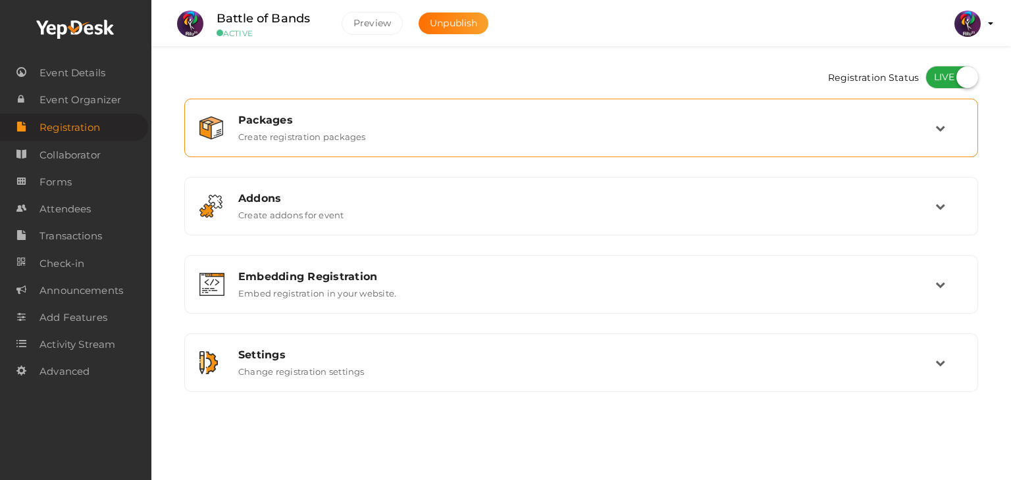
click at [508, 103] on div "Packages Create registration packages" at bounding box center [580, 128] width 793 height 59
click at [518, 111] on div "Packages Create registration packages" at bounding box center [580, 128] width 779 height 44
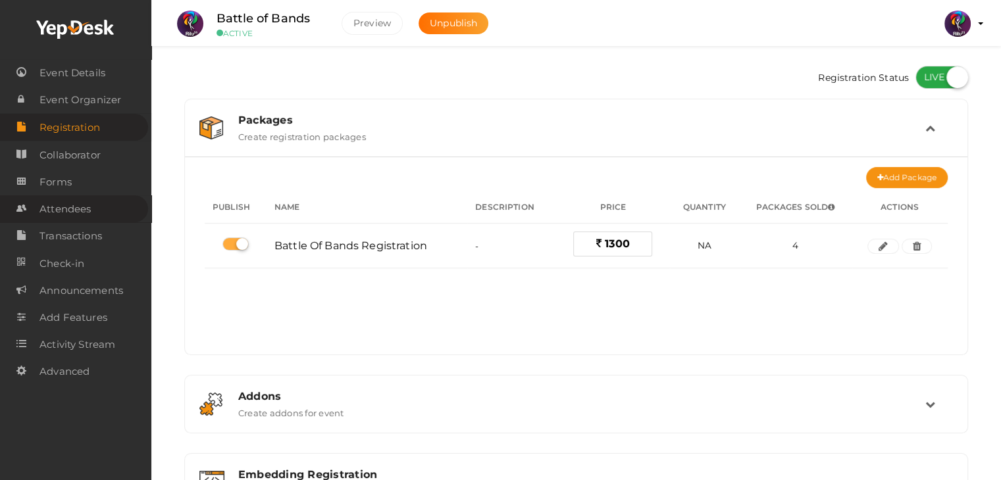
click at [90, 213] on span "Attendees" at bounding box center [64, 209] width 51 height 26
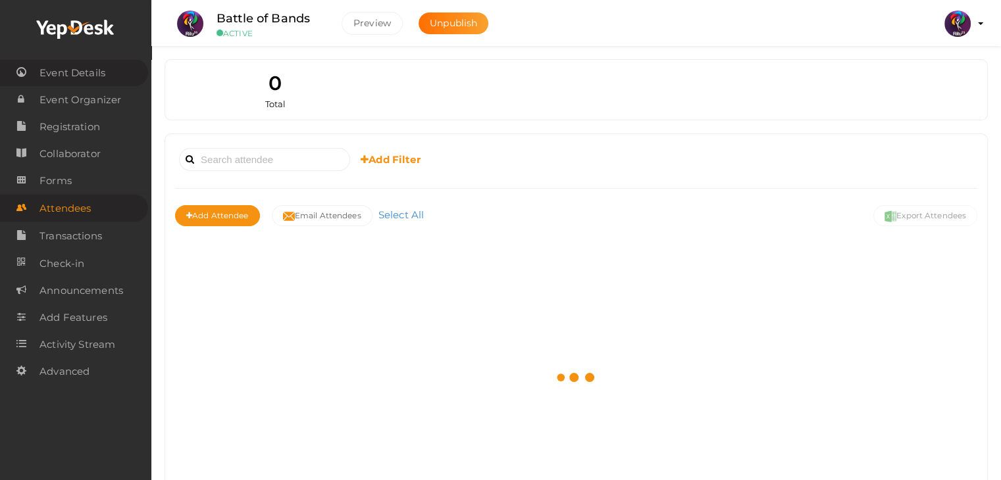
click at [62, 74] on span "Event Details" at bounding box center [72, 73] width 66 height 26
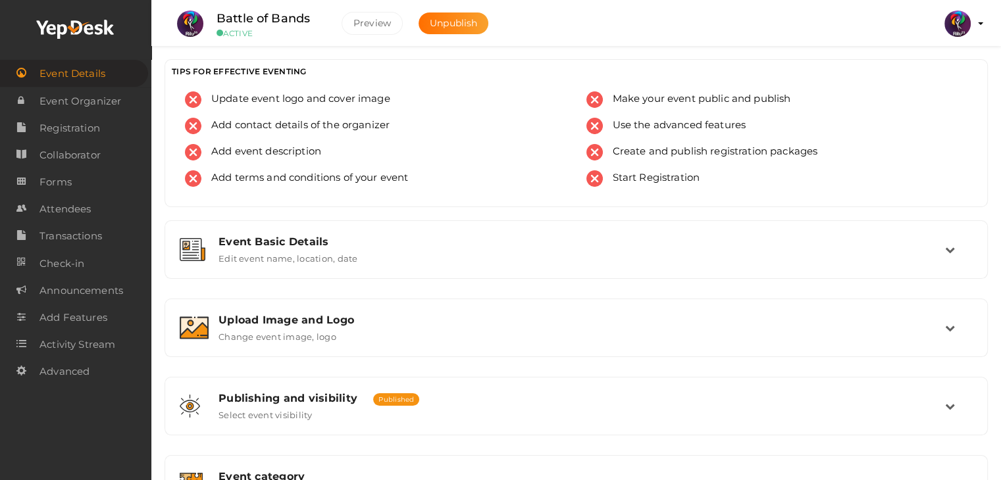
click at [66, 76] on span "Event Details" at bounding box center [72, 74] width 66 height 26
